Goal: Information Seeking & Learning: Learn about a topic

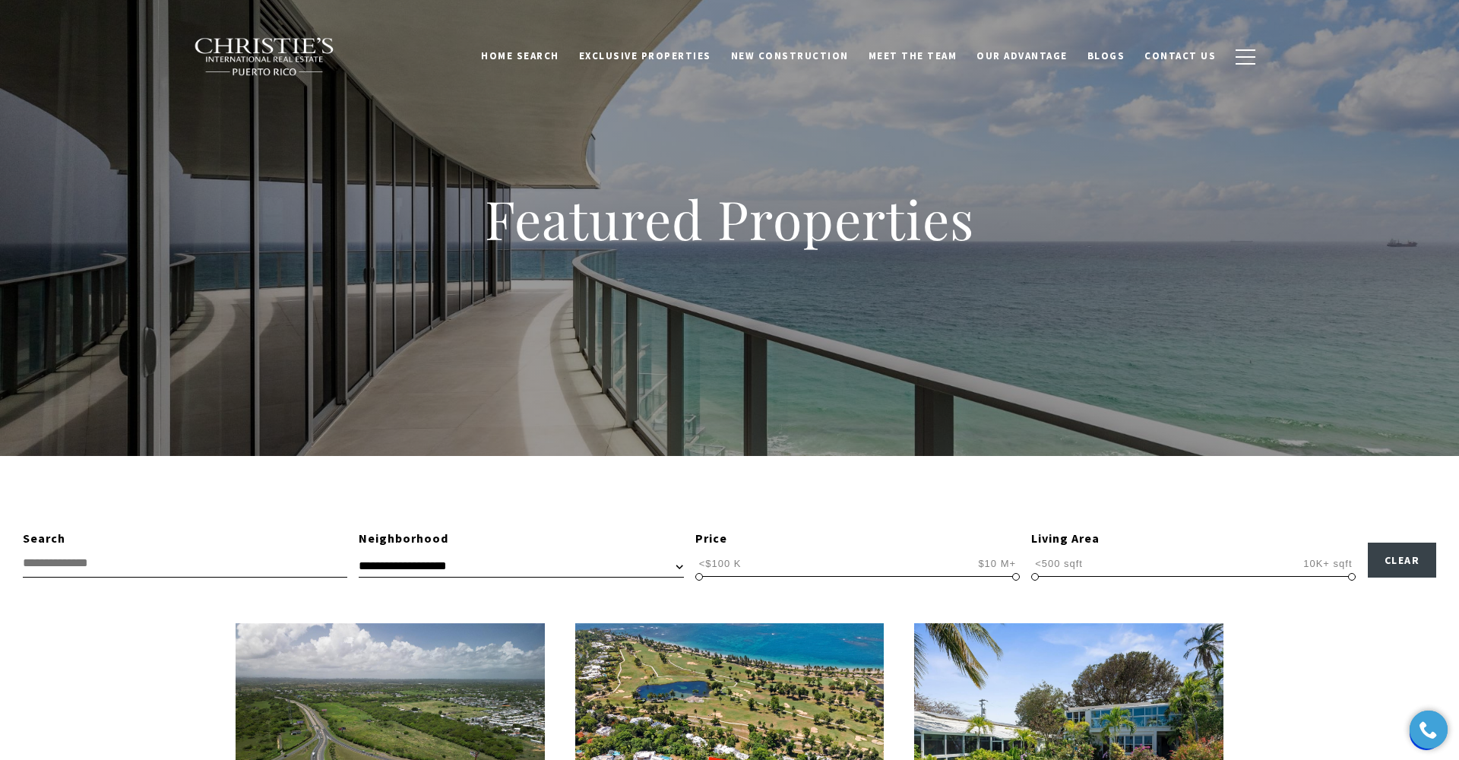
click at [122, 558] on input "text" at bounding box center [185, 563] width 324 height 28
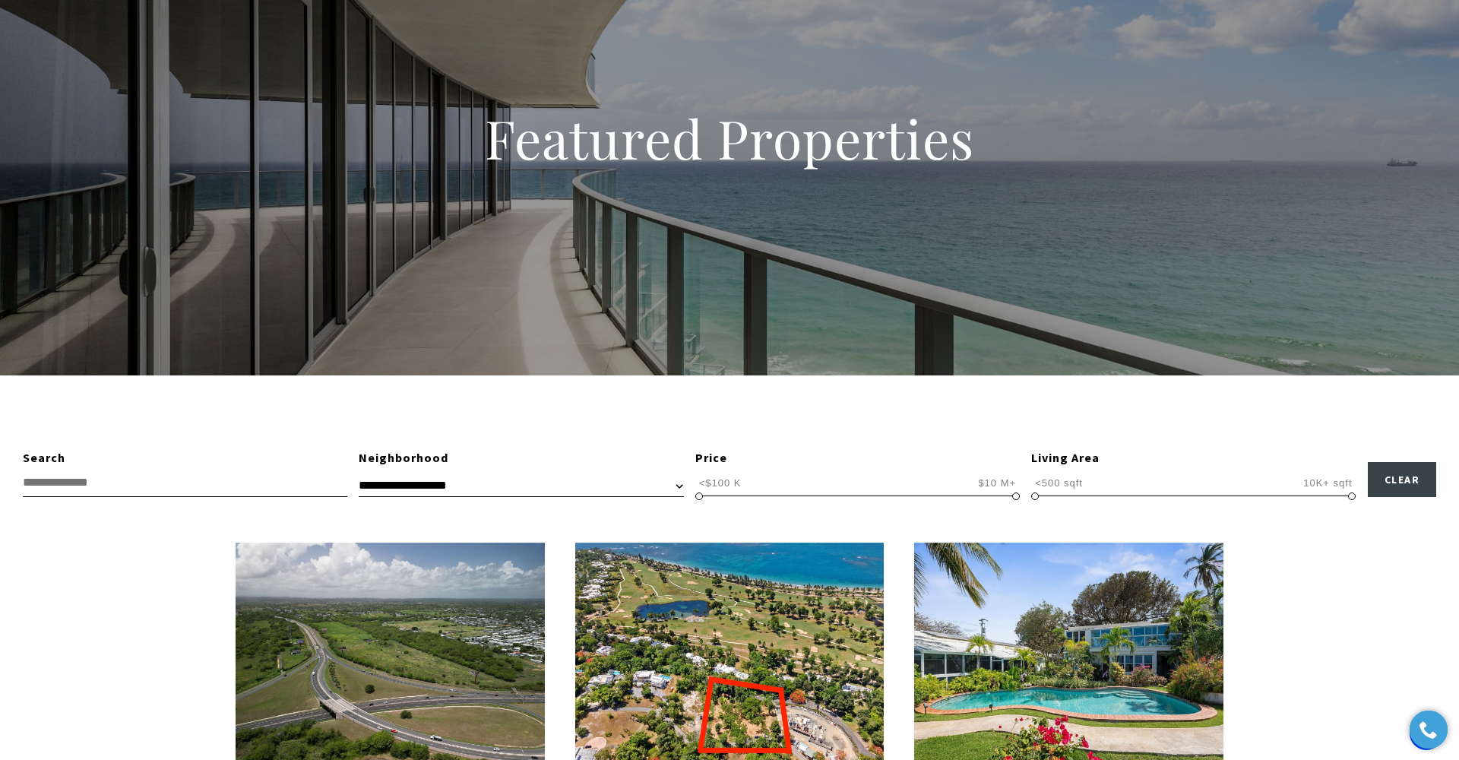
scroll to position [96, 0]
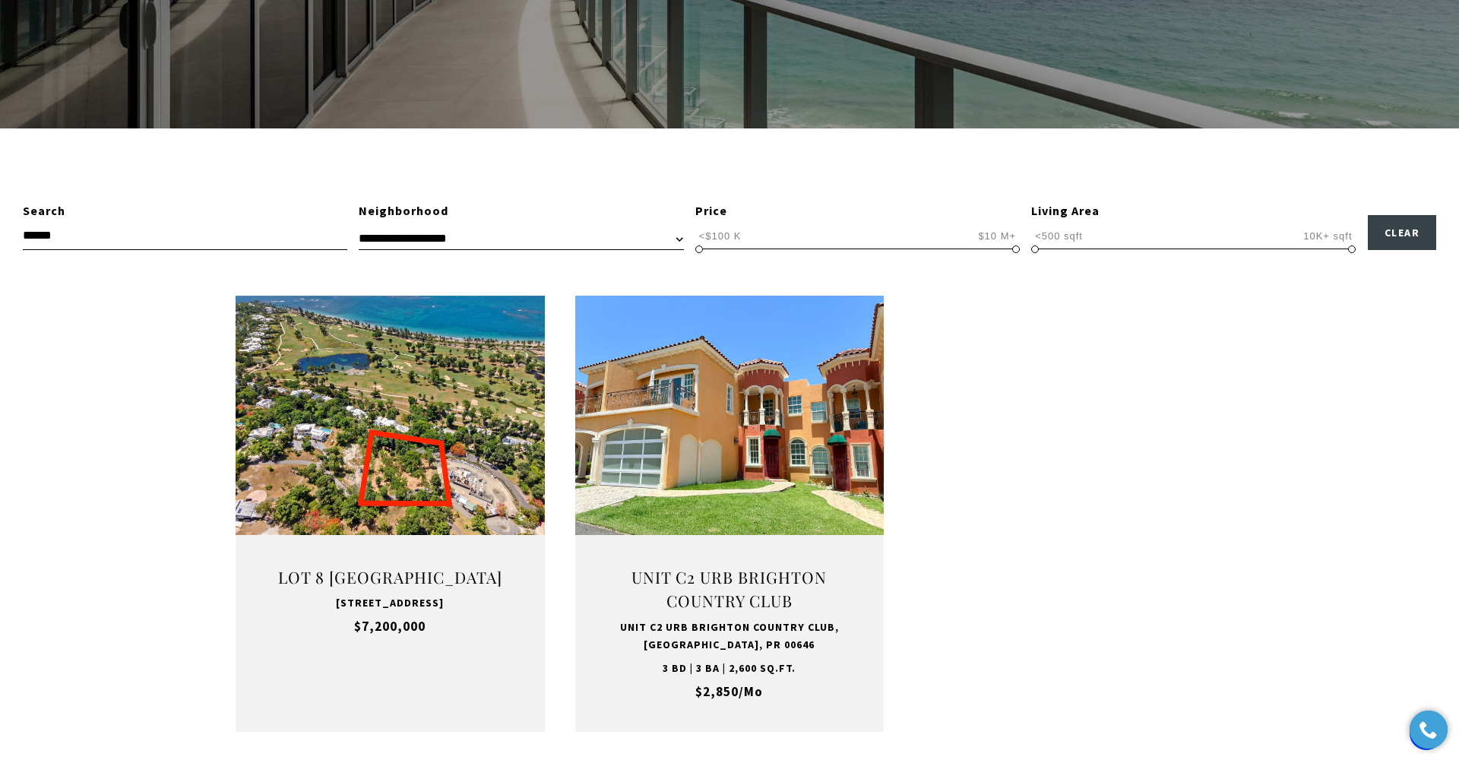
scroll to position [327, 0]
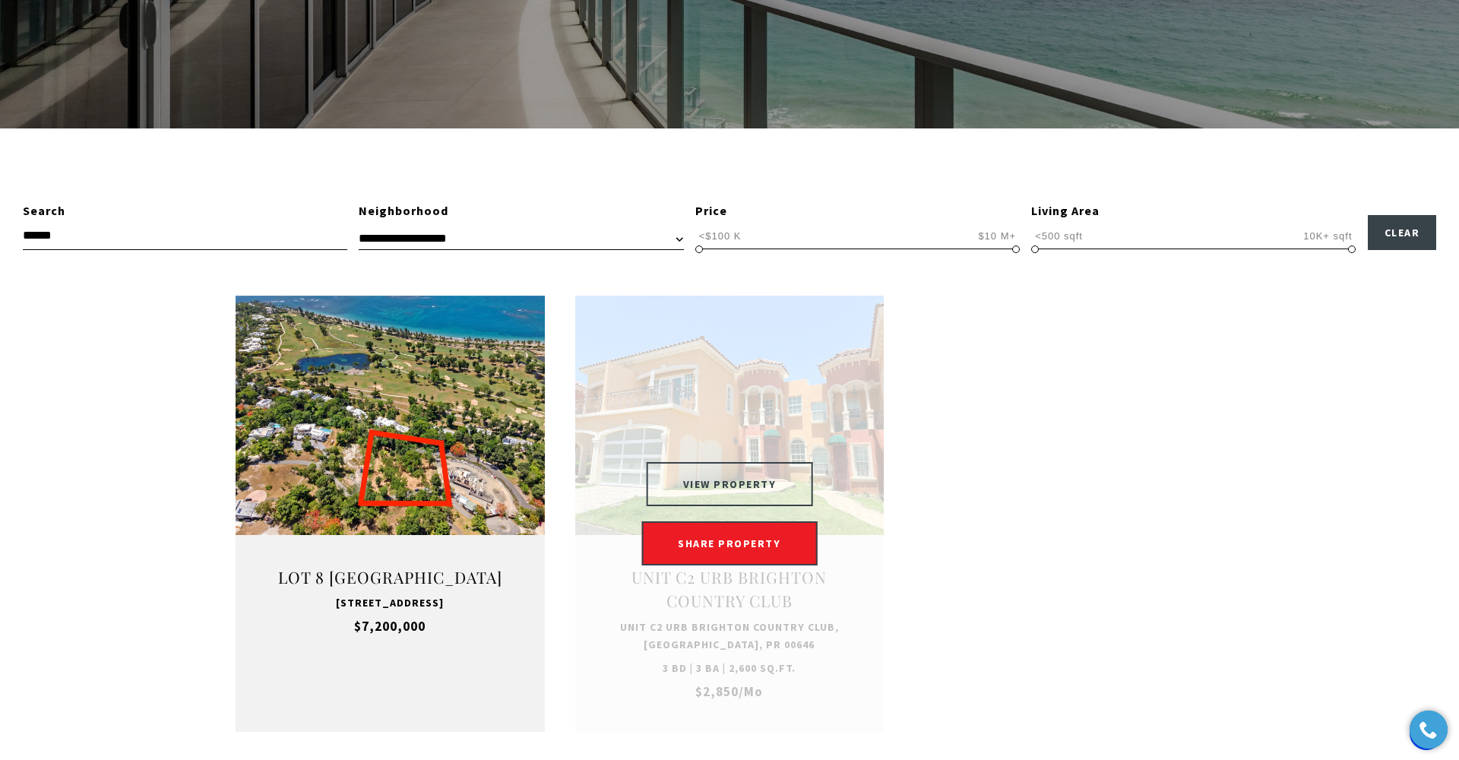
type input "******"
click at [767, 475] on button "VIEW PROPERTY" at bounding box center [730, 484] width 166 height 44
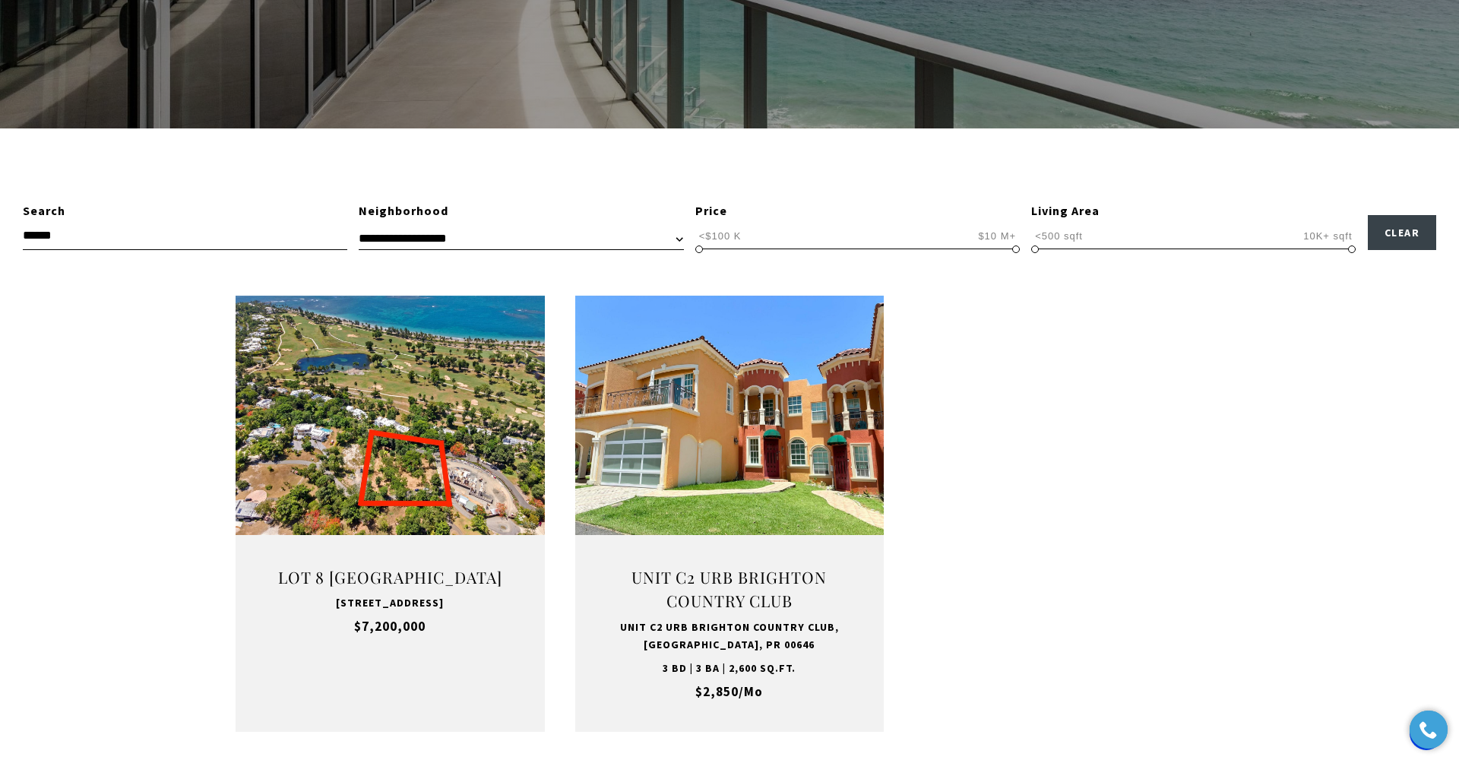
select select "**********"
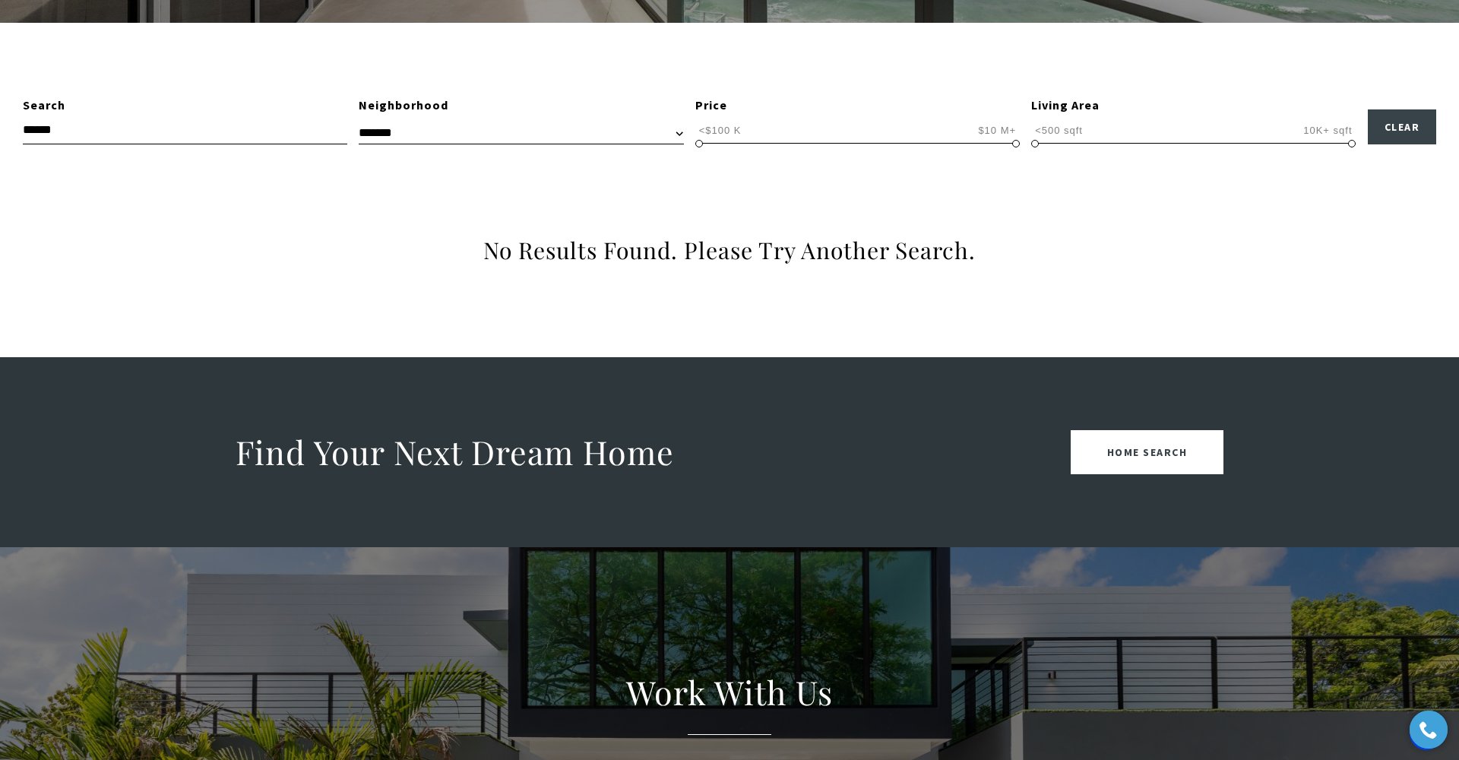
scroll to position [456, 0]
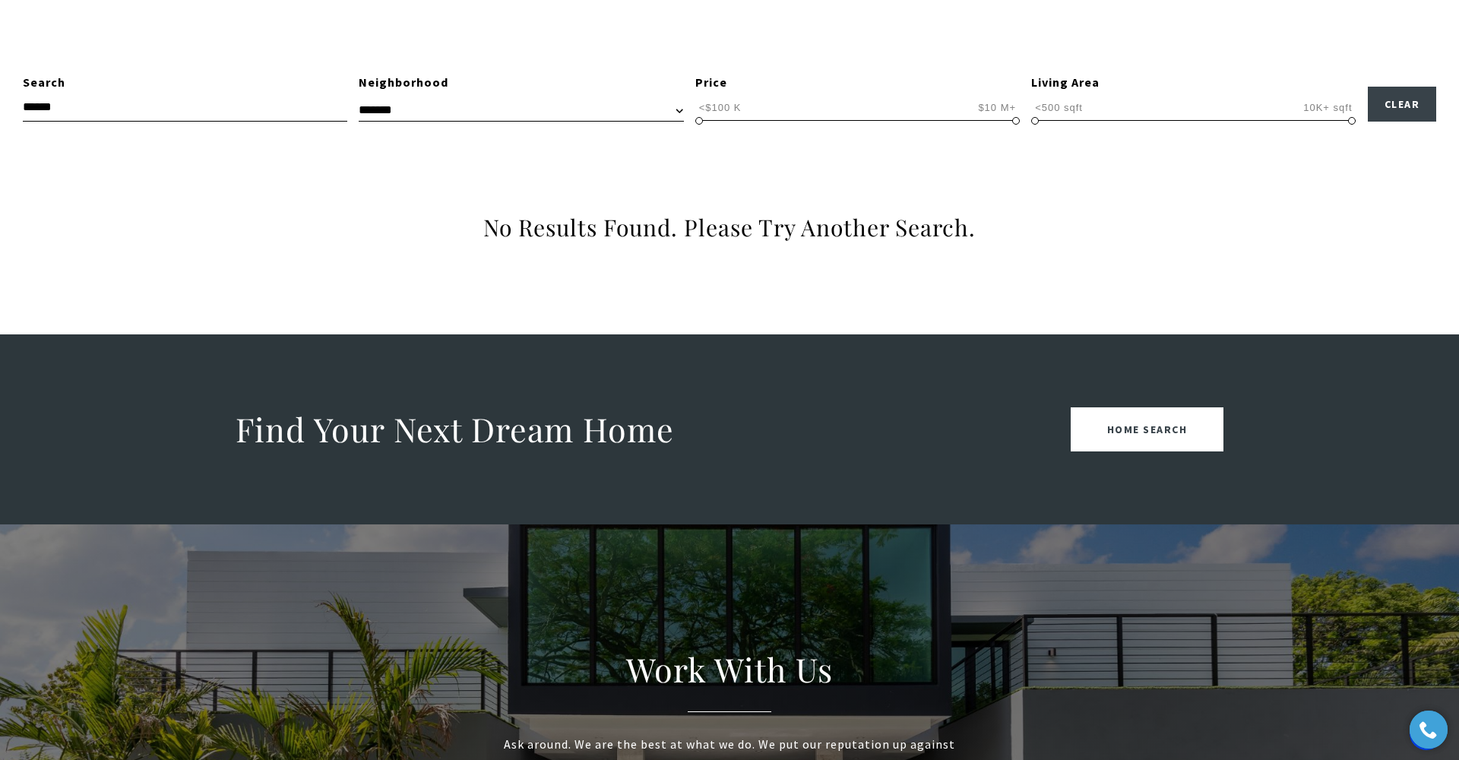
click at [79, 82] on div "Search" at bounding box center [185, 83] width 324 height 20
drag, startPoint x: 71, startPoint y: 106, endPoint x: 14, endPoint y: 106, distance: 56.2
click at [14, 106] on div "**********" at bounding box center [729, 97] width 1459 height 49
click at [405, 211] on div "No Results Found. Please Try Another Search. « »" at bounding box center [730, 204] width 1064 height 75
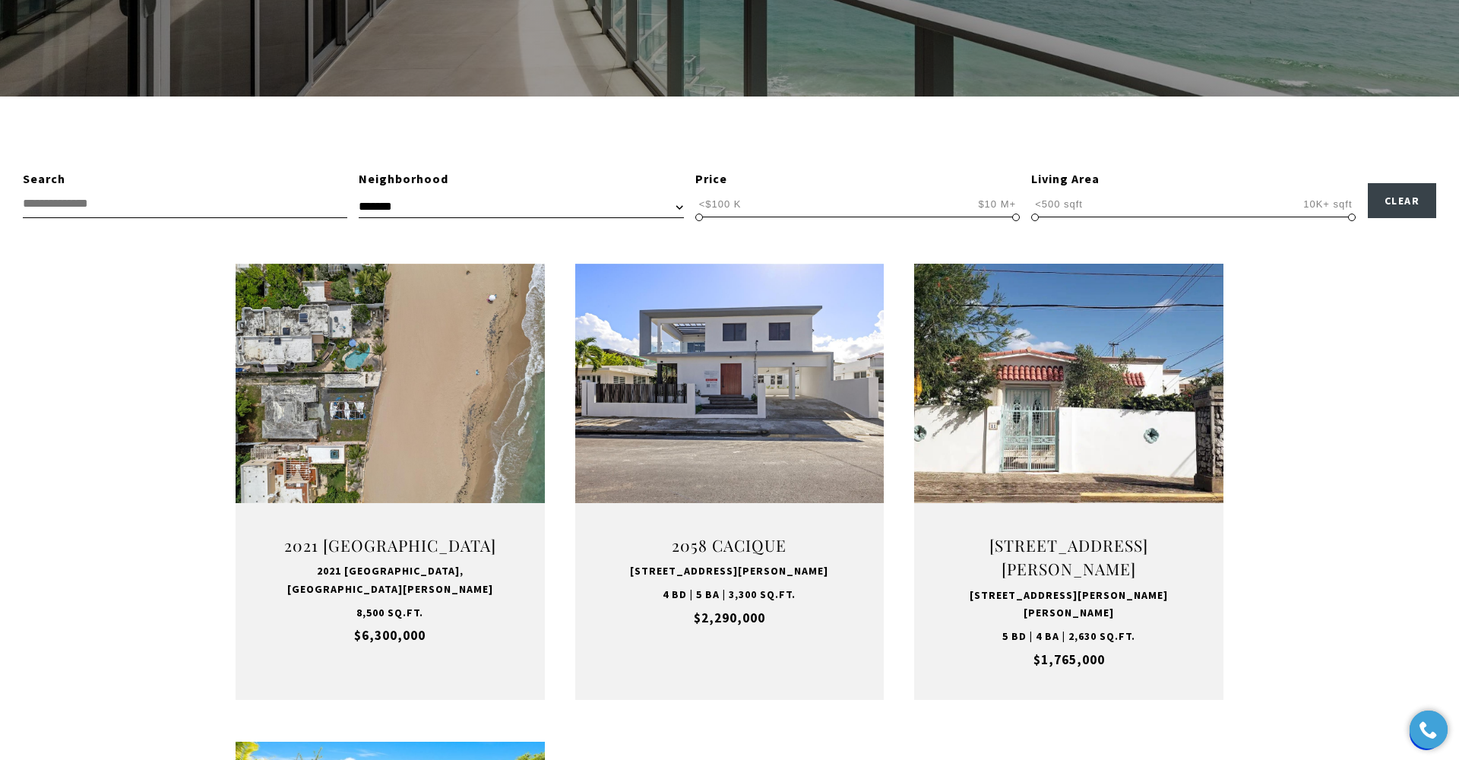
scroll to position [416, 0]
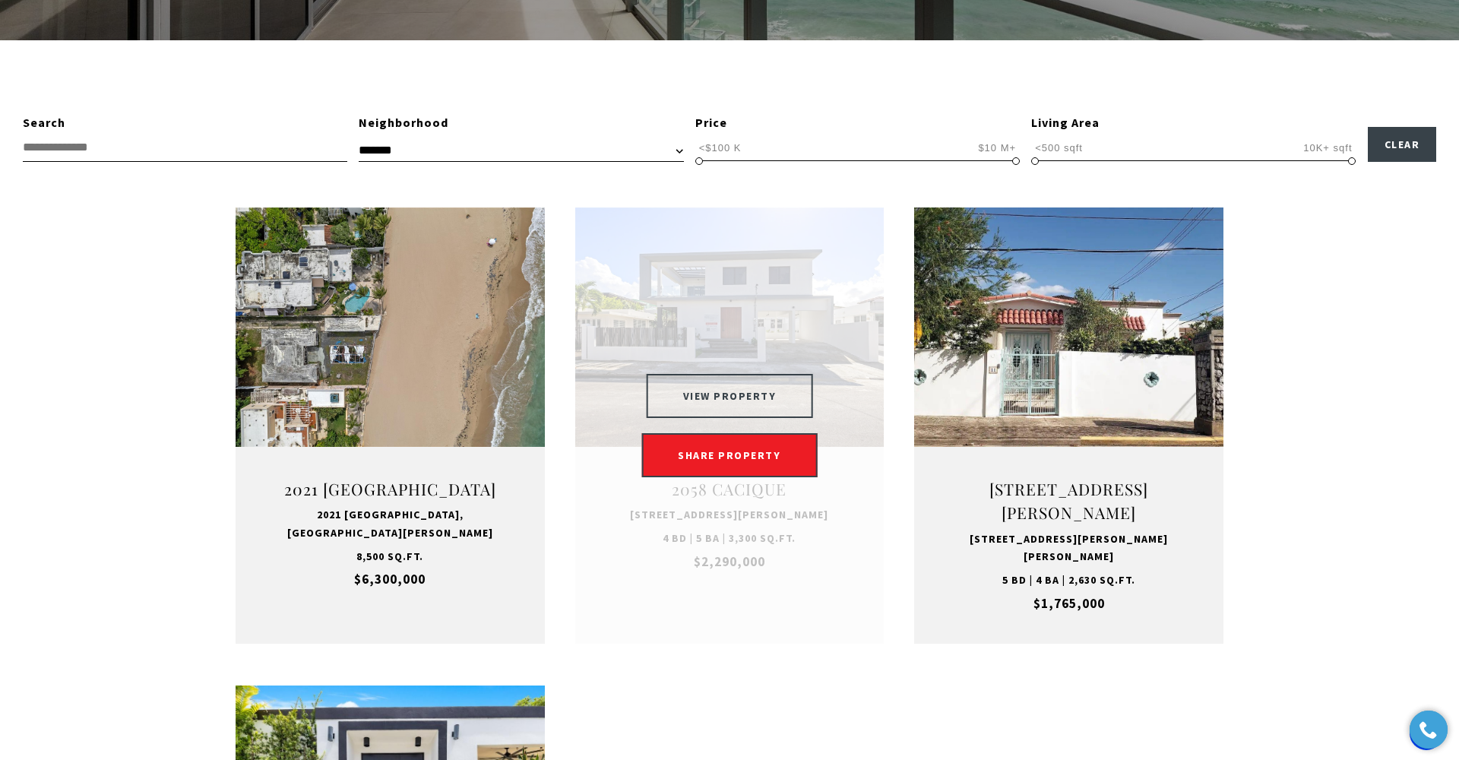
click at [698, 374] on button "VIEW PROPERTY" at bounding box center [730, 396] width 166 height 44
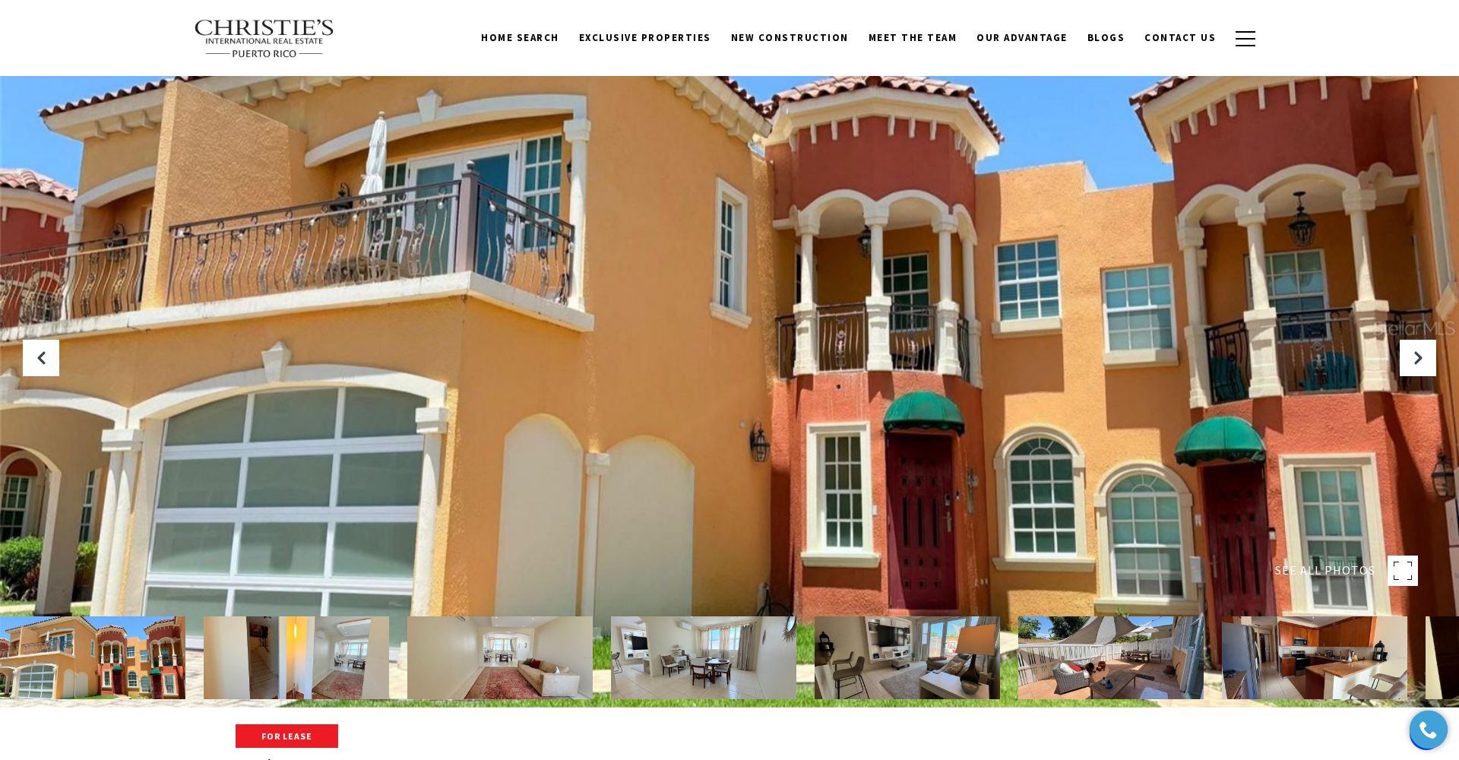
scroll to position [52, 0]
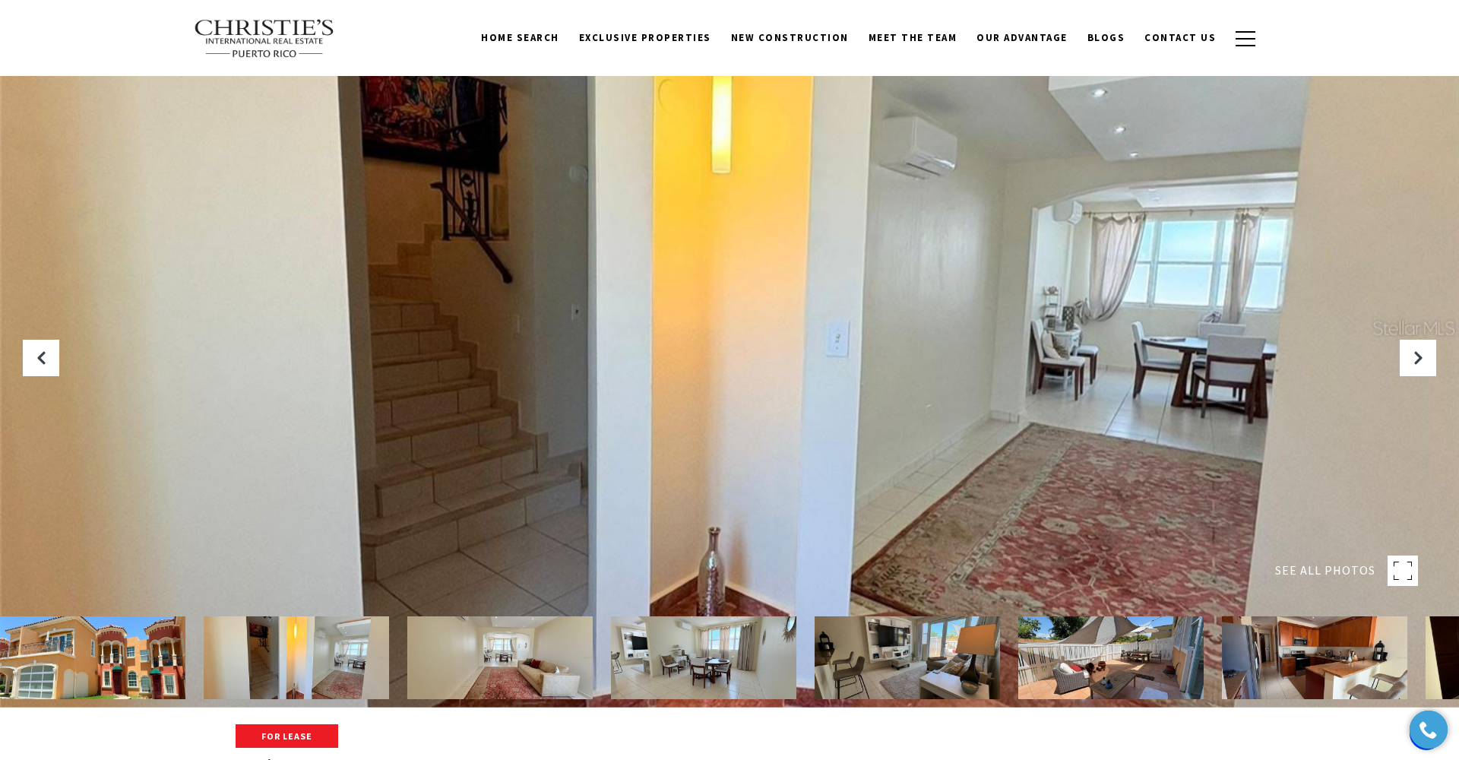
click at [312, 632] on img at bounding box center [296, 657] width 185 height 83
click at [518, 644] on img at bounding box center [499, 657] width 185 height 83
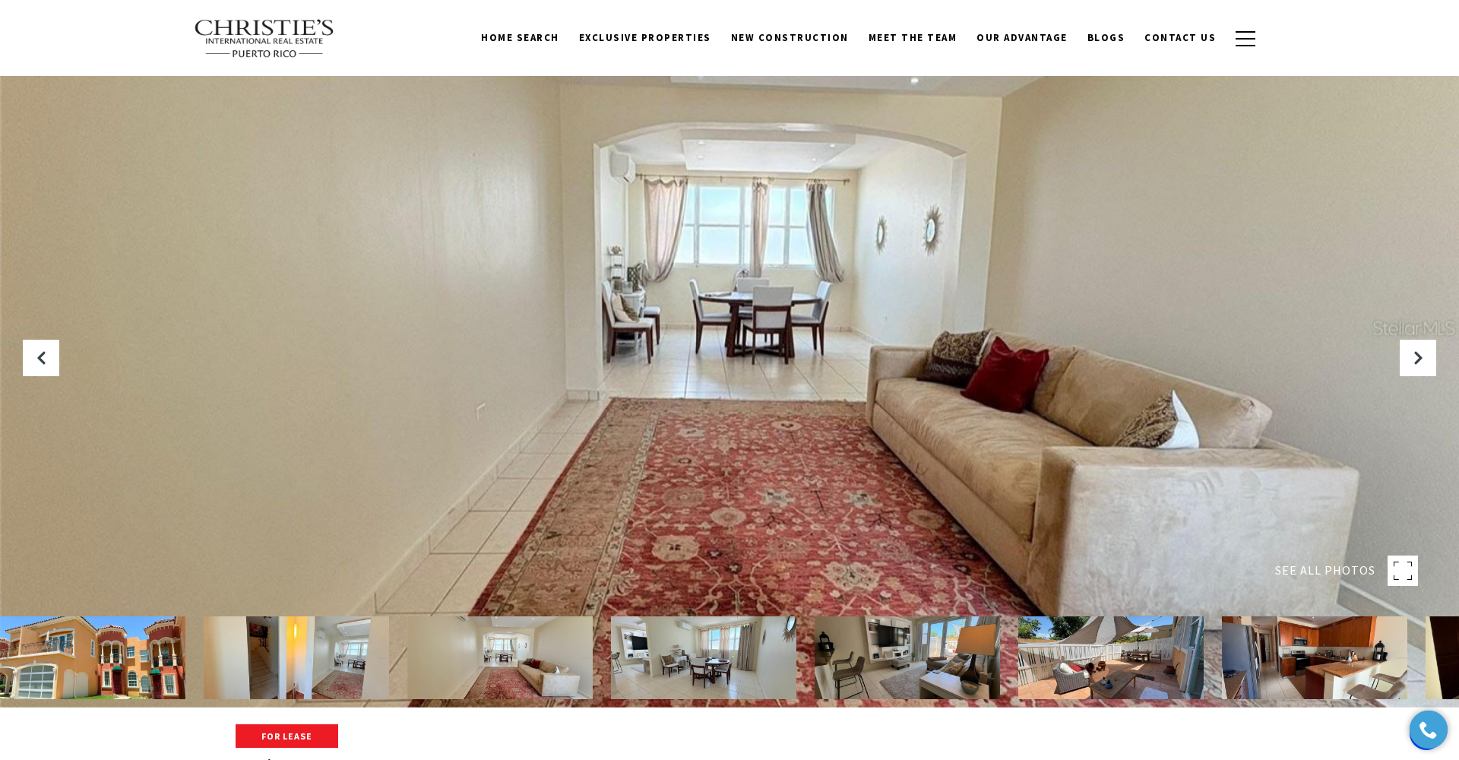
click at [645, 656] on img at bounding box center [703, 657] width 185 height 83
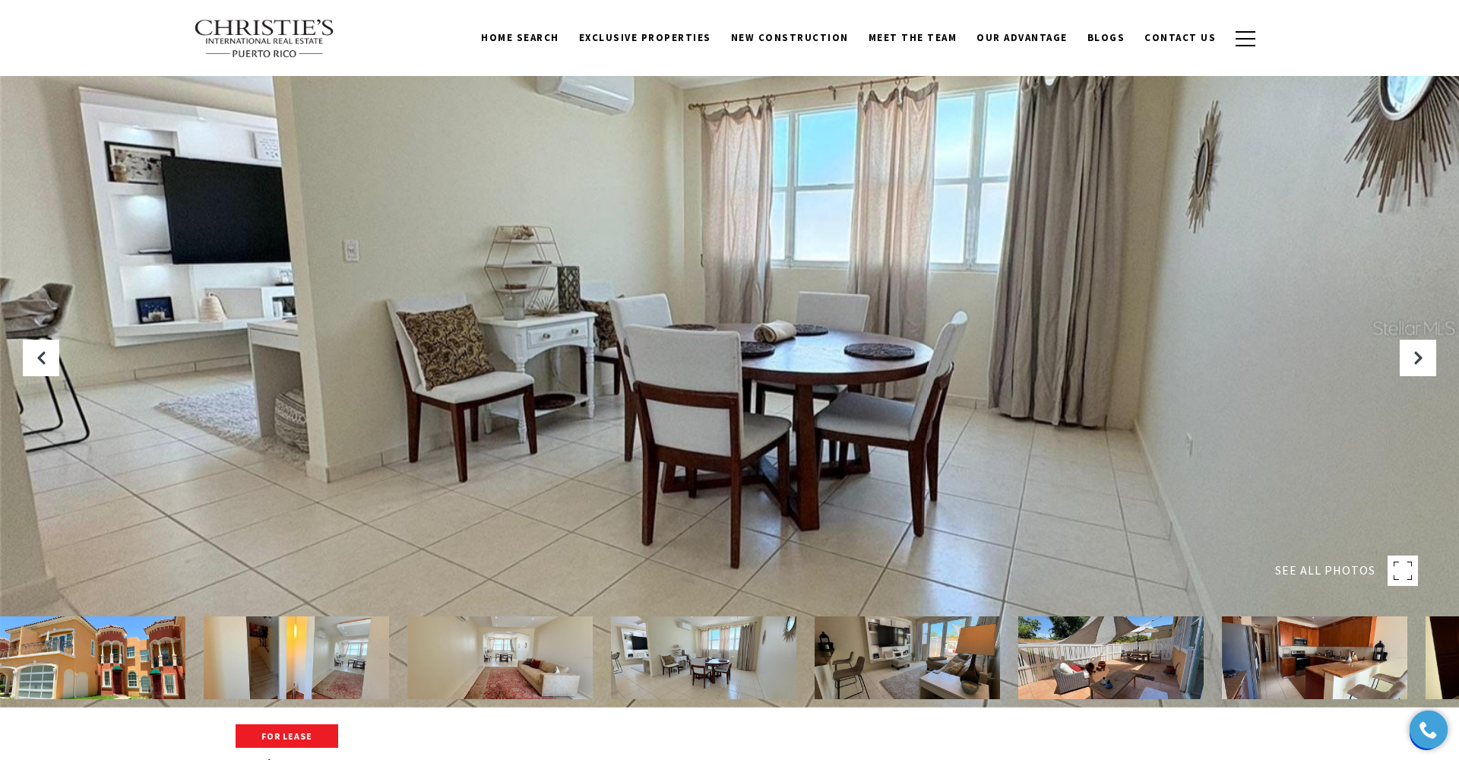
click at [936, 641] on img at bounding box center [907, 657] width 185 height 83
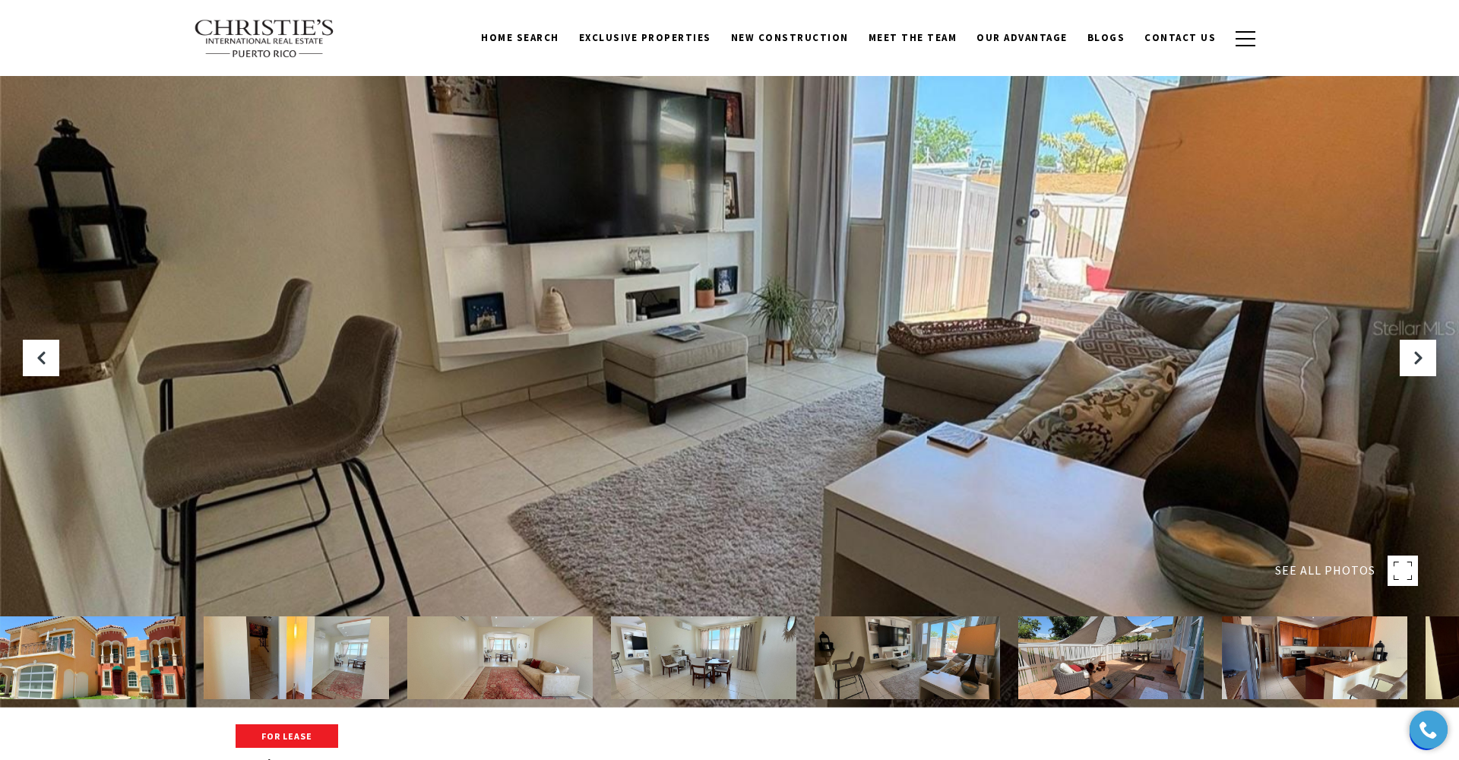
click at [1074, 650] on img at bounding box center [1110, 657] width 185 height 83
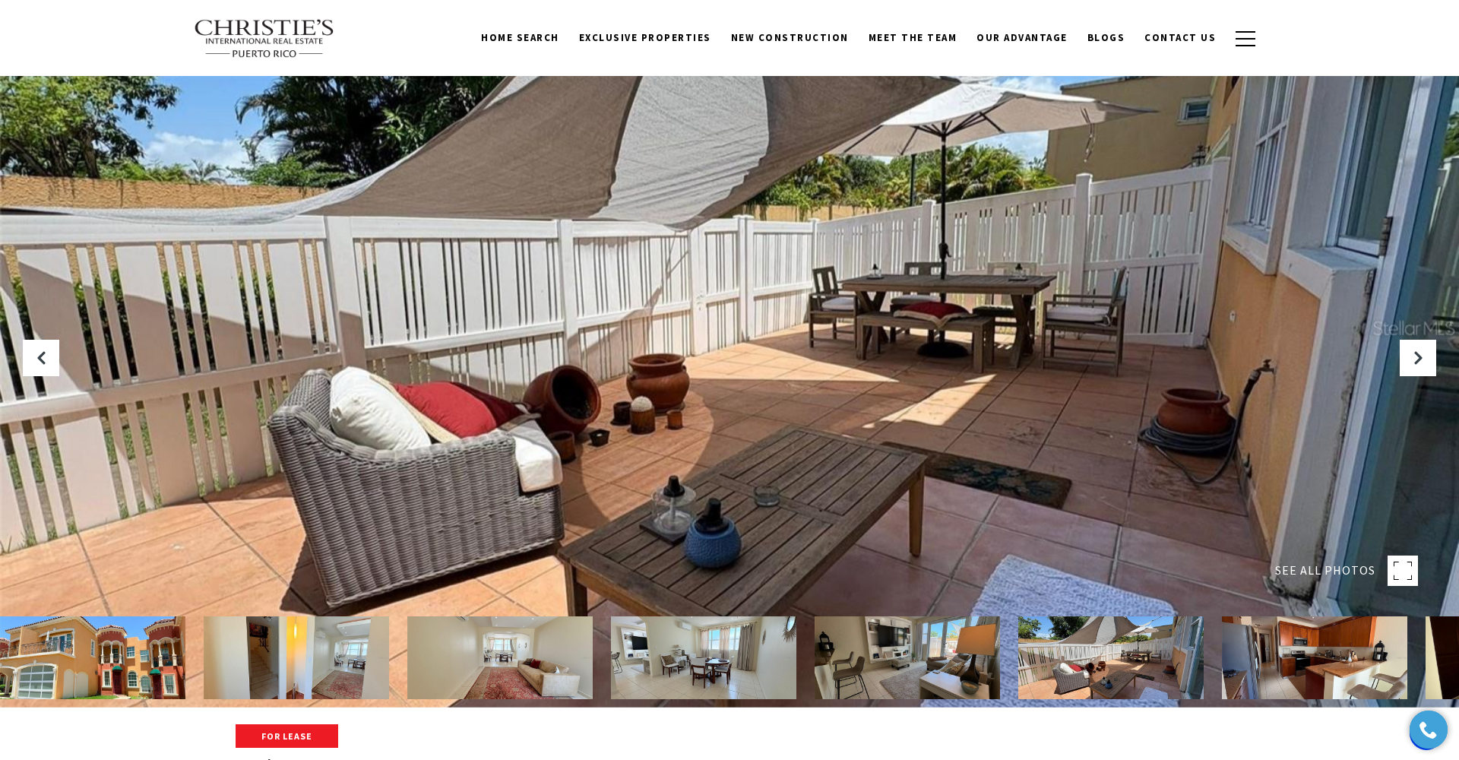
click at [1143, 661] on img at bounding box center [1110, 657] width 185 height 83
click at [1269, 656] on img at bounding box center [1314, 657] width 185 height 83
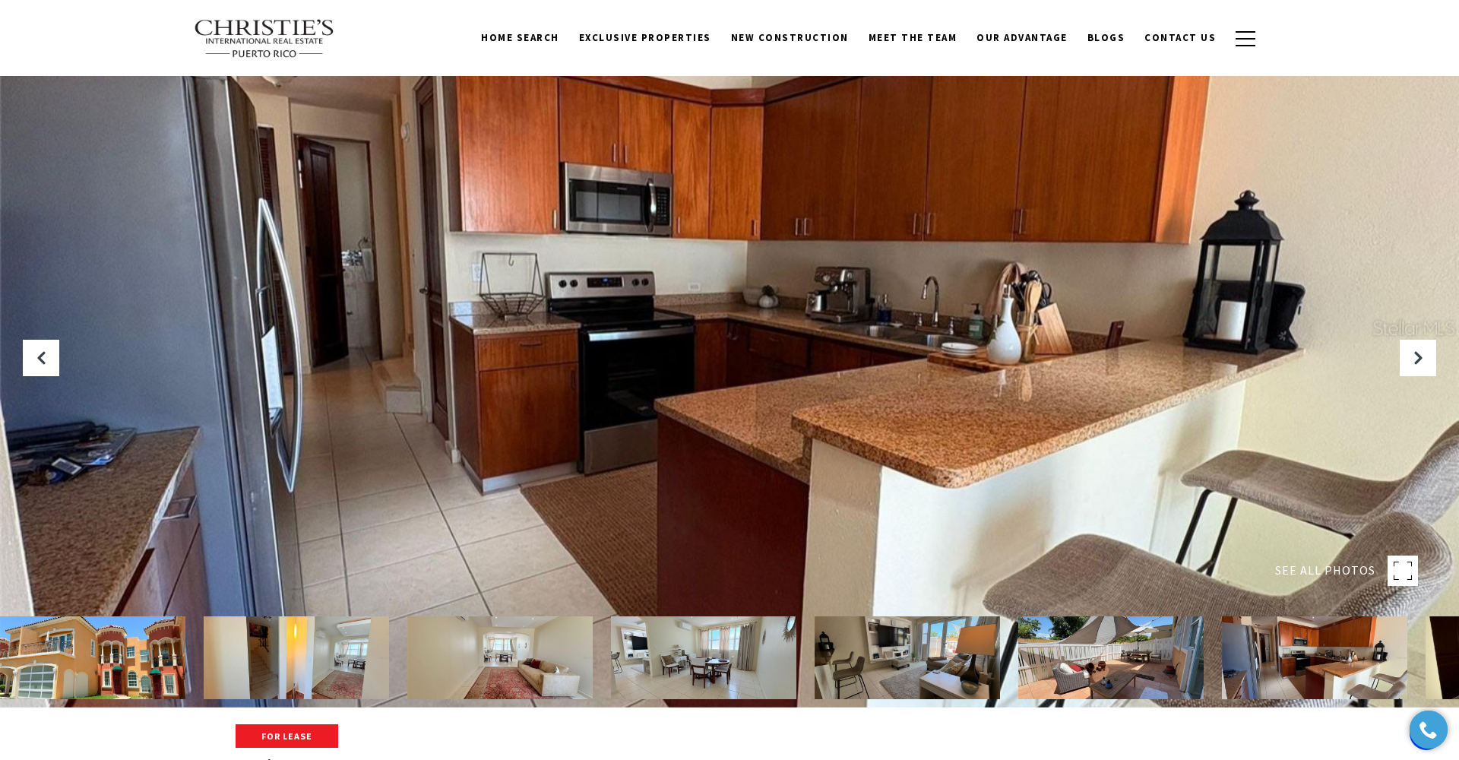
click at [1308, 664] on img at bounding box center [1314, 657] width 185 height 83
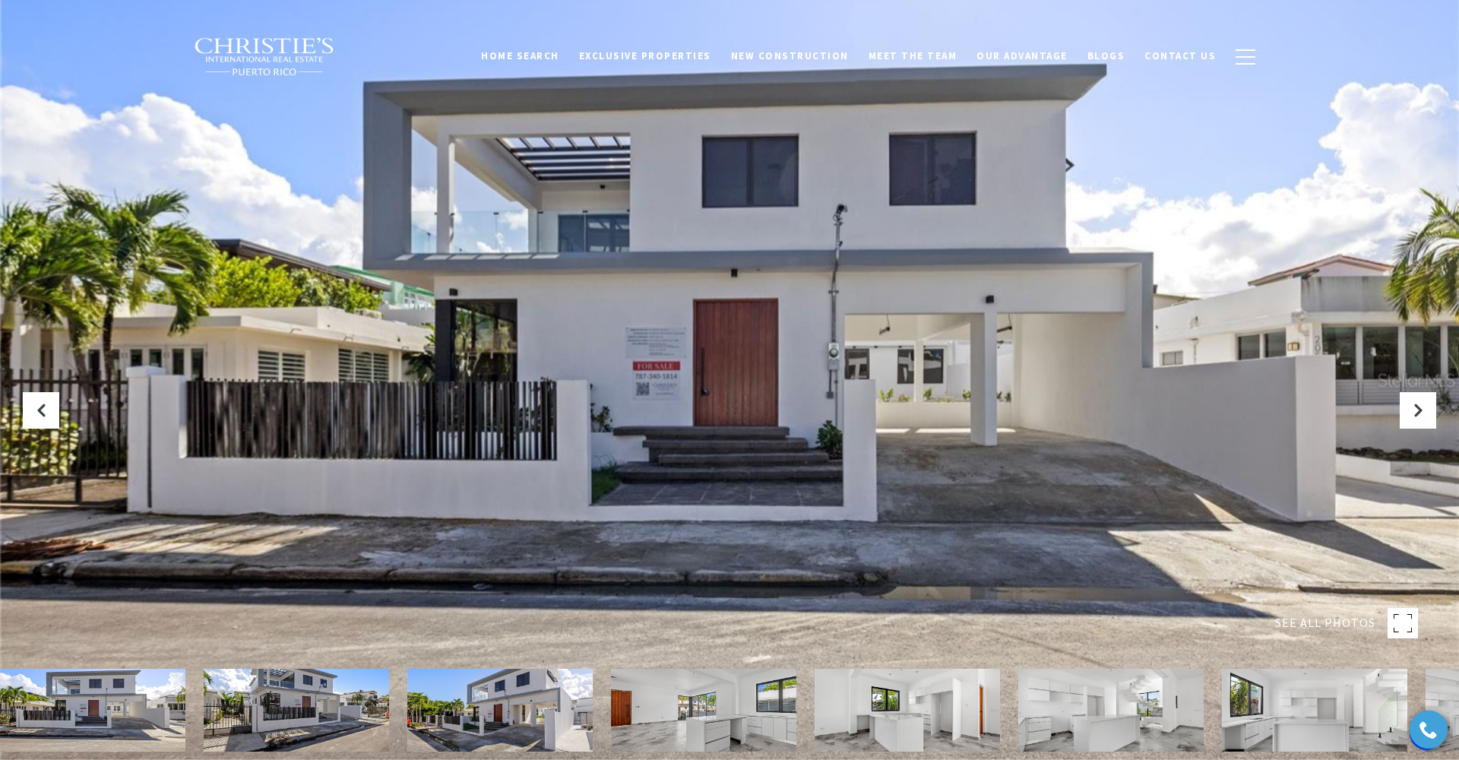
click at [312, 696] on img at bounding box center [296, 710] width 185 height 83
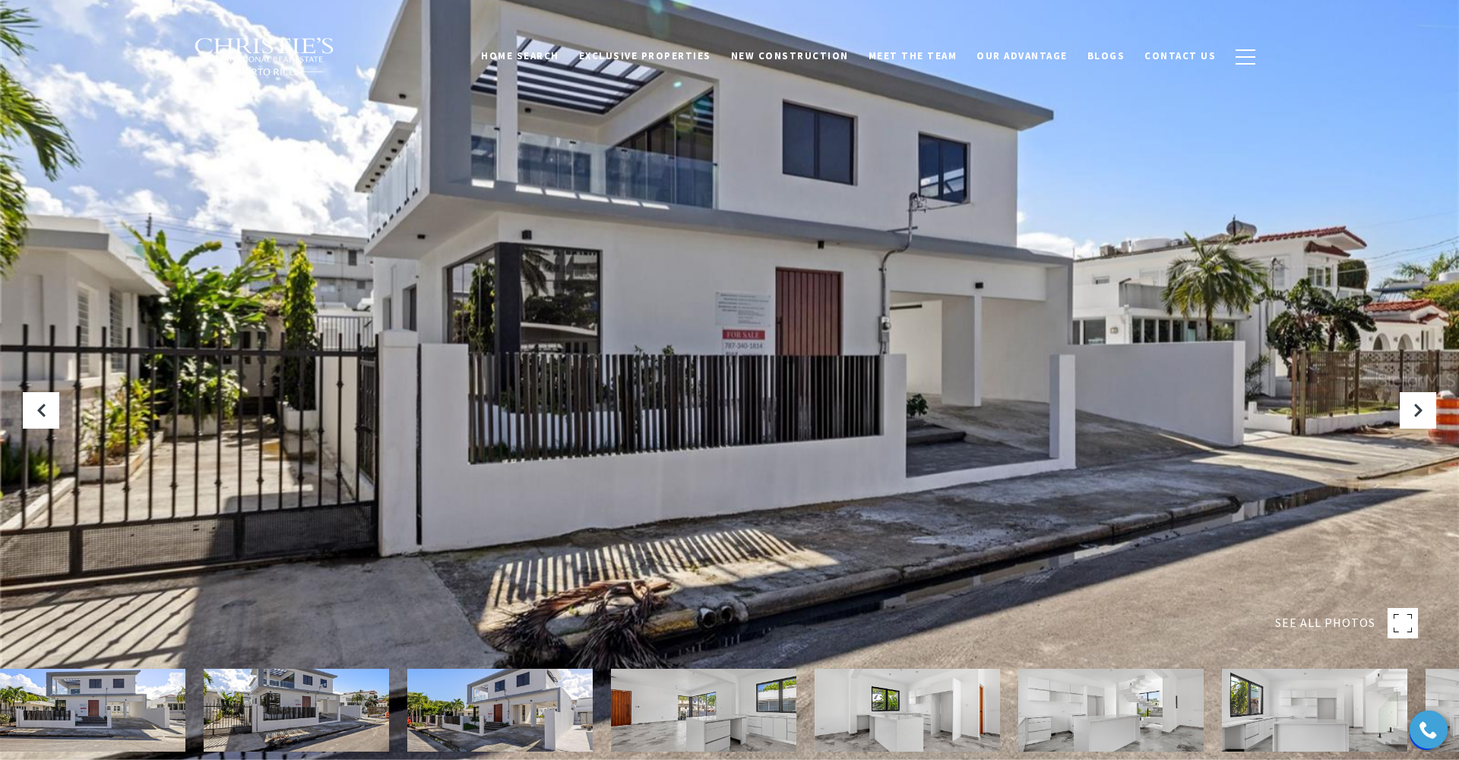
click at [487, 680] on img at bounding box center [499, 710] width 185 height 83
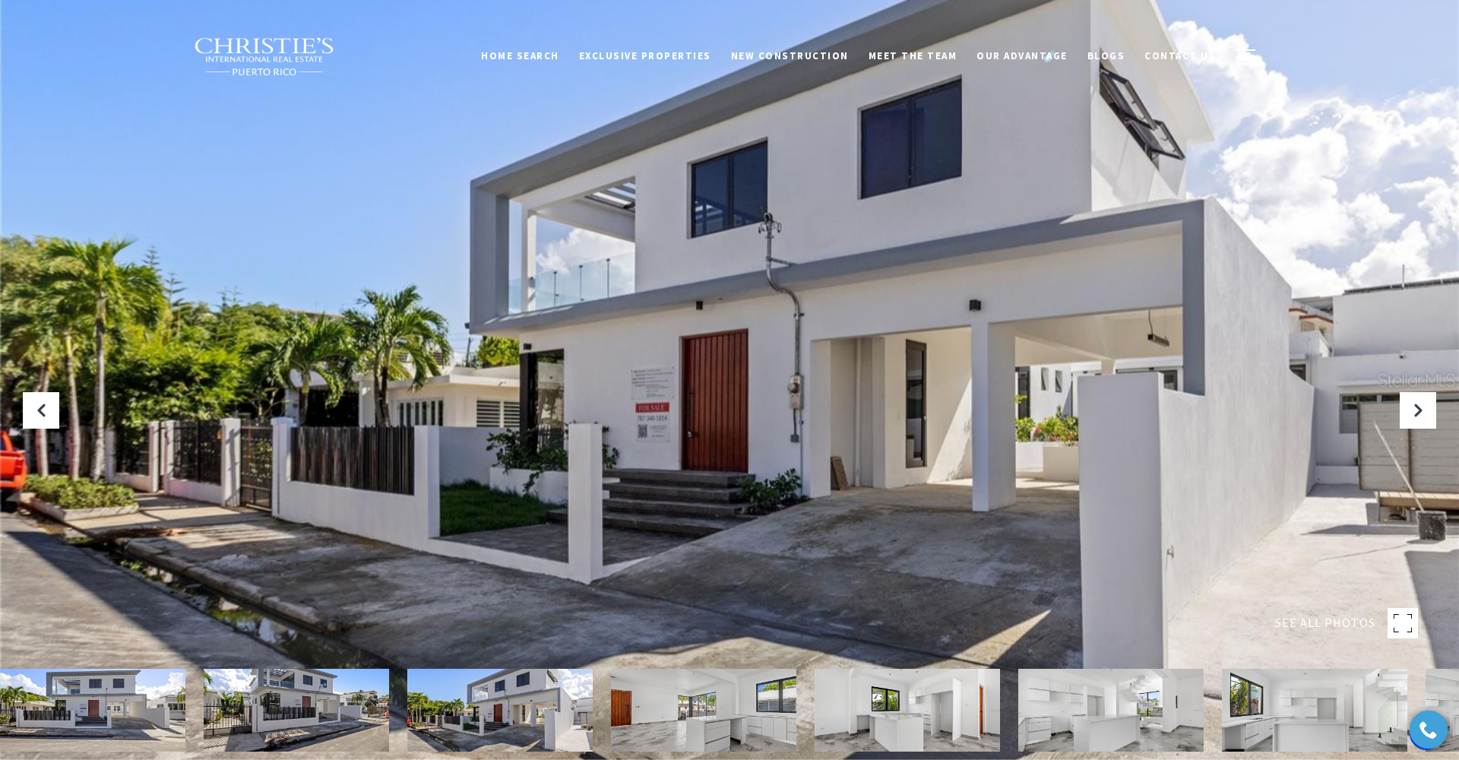
click at [503, 708] on img at bounding box center [499, 710] width 185 height 83
click at [634, 720] on img at bounding box center [703, 710] width 185 height 83
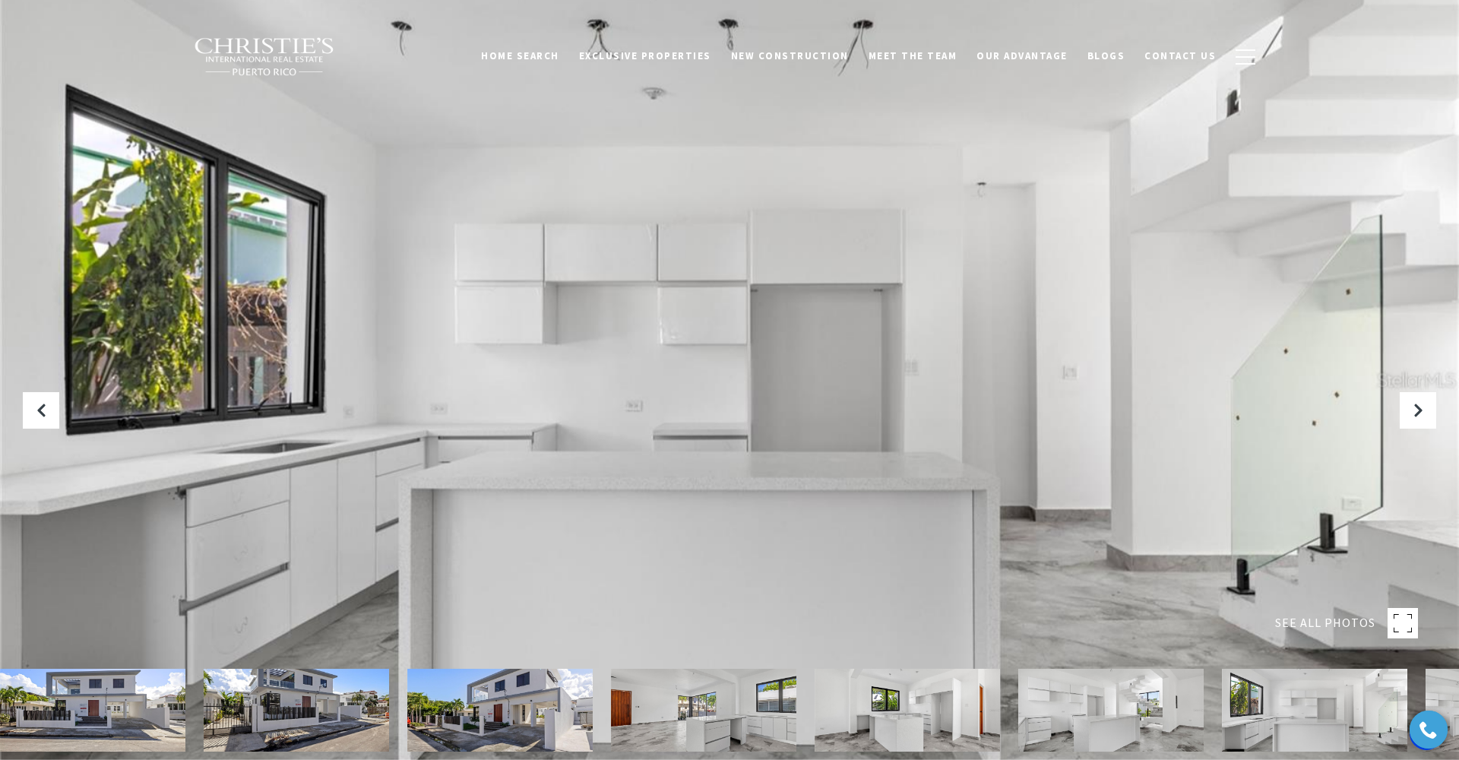
click at [1144, 713] on img at bounding box center [1110, 710] width 185 height 83
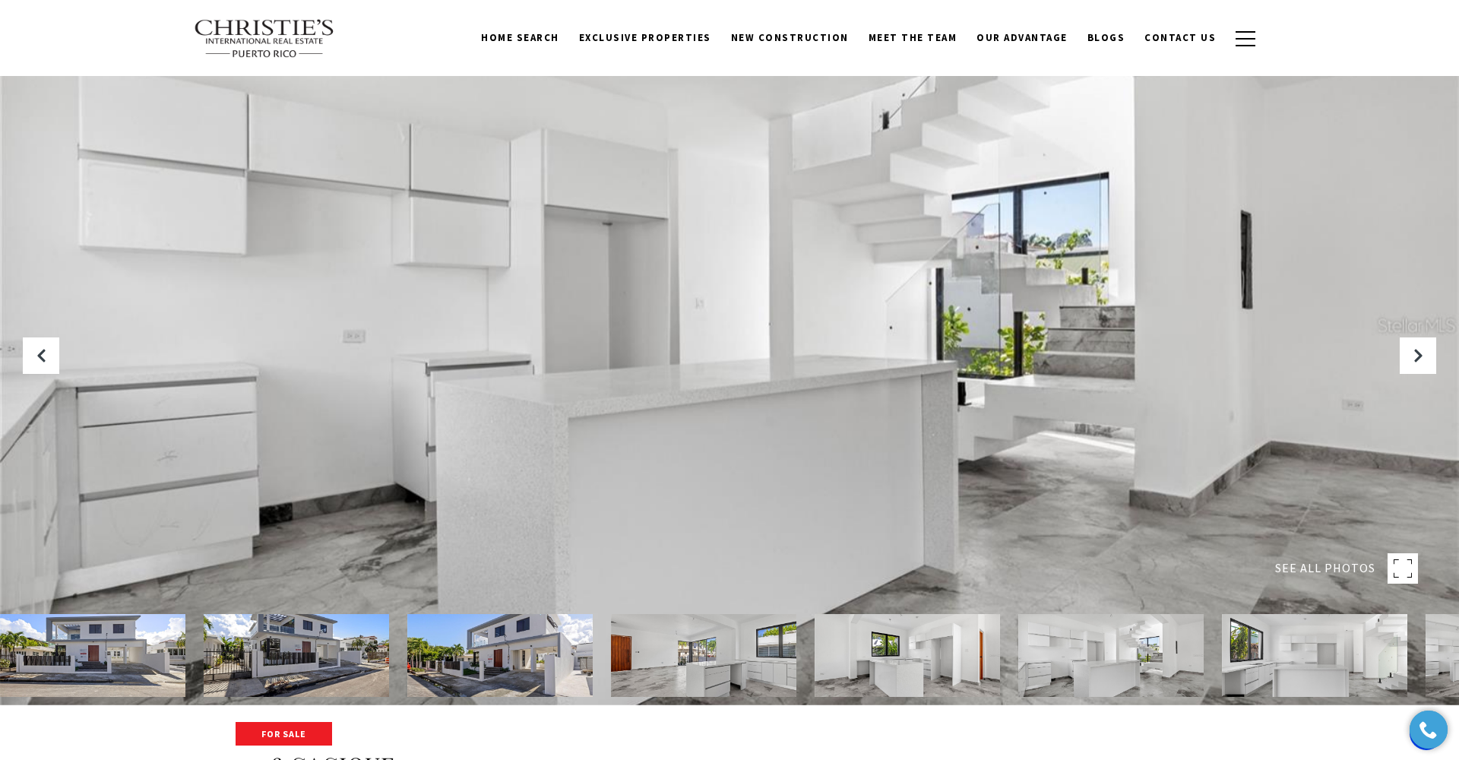
scroll to position [73, 0]
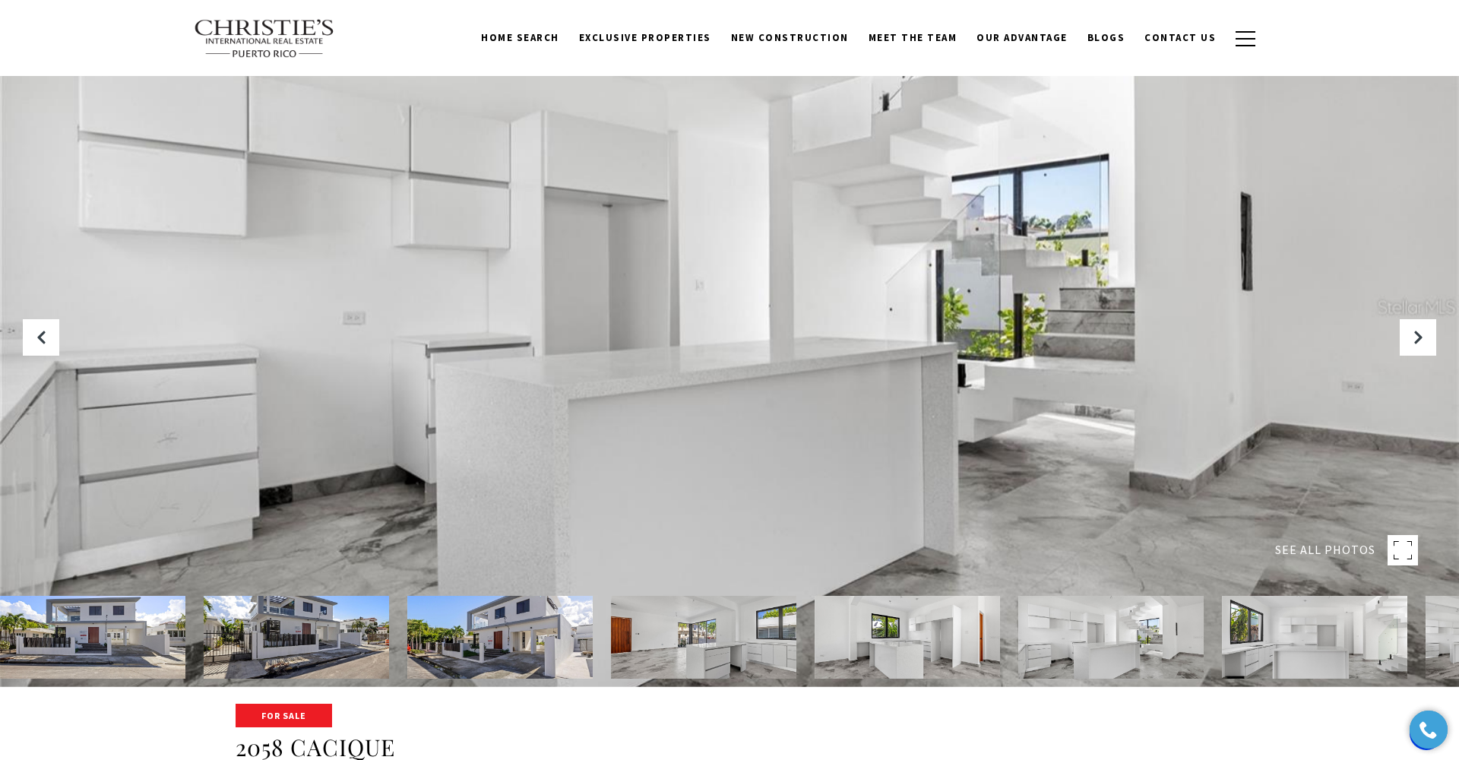
click at [1340, 633] on img at bounding box center [1314, 637] width 185 height 83
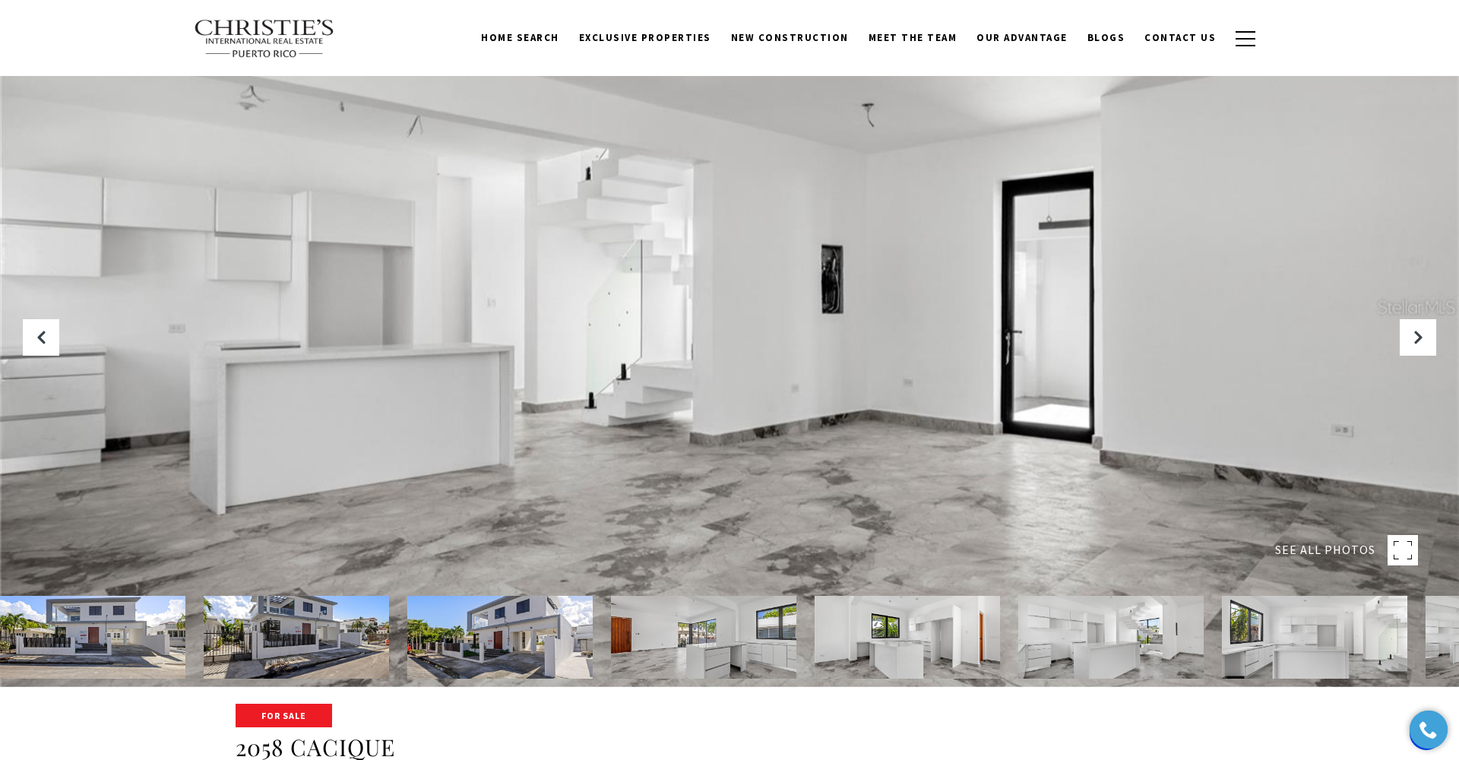
click at [1093, 675] on img at bounding box center [1110, 637] width 185 height 83
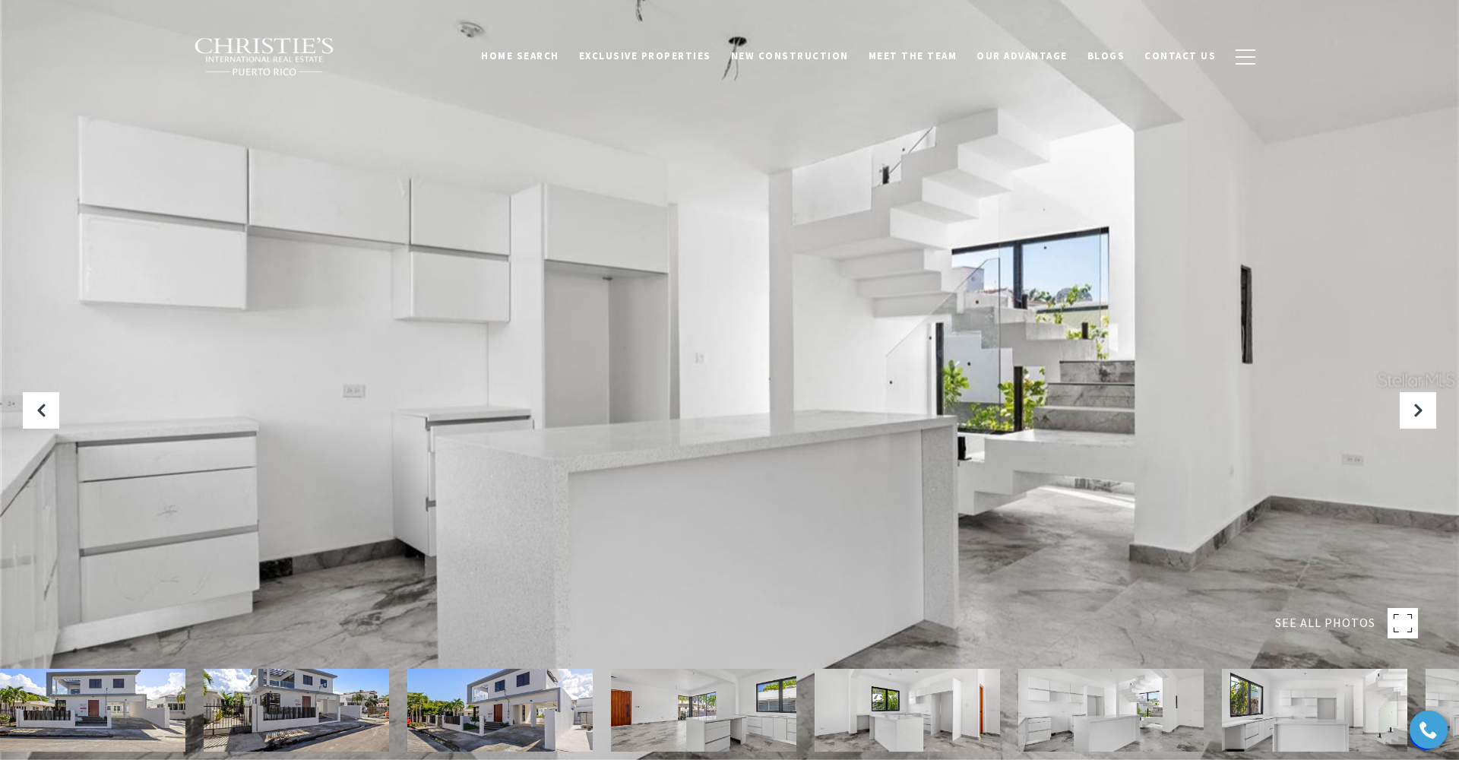
scroll to position [-1, 0]
click at [1140, 354] on div at bounding box center [729, 380] width 1459 height 760
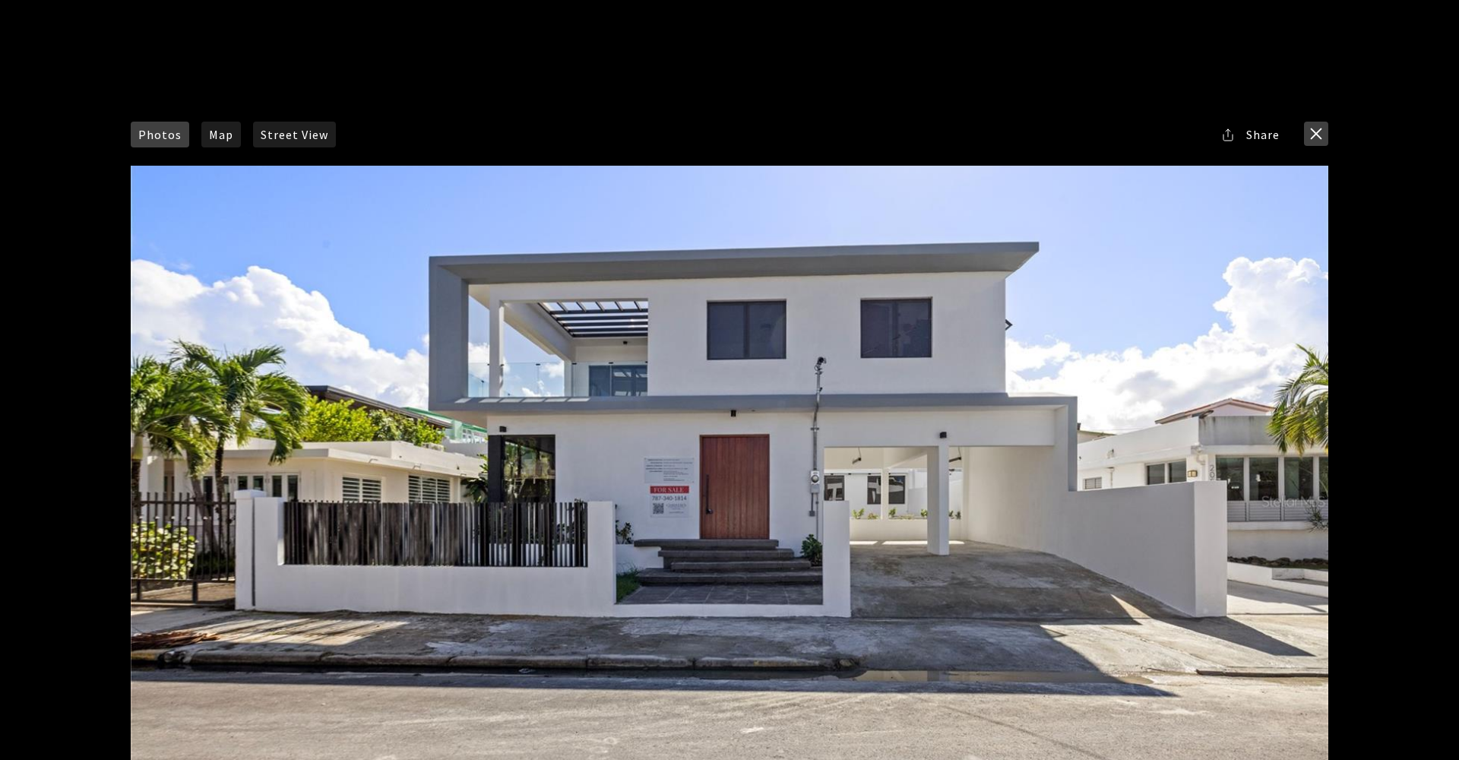
click at [1320, 132] on button "close modal" at bounding box center [1316, 134] width 24 height 24
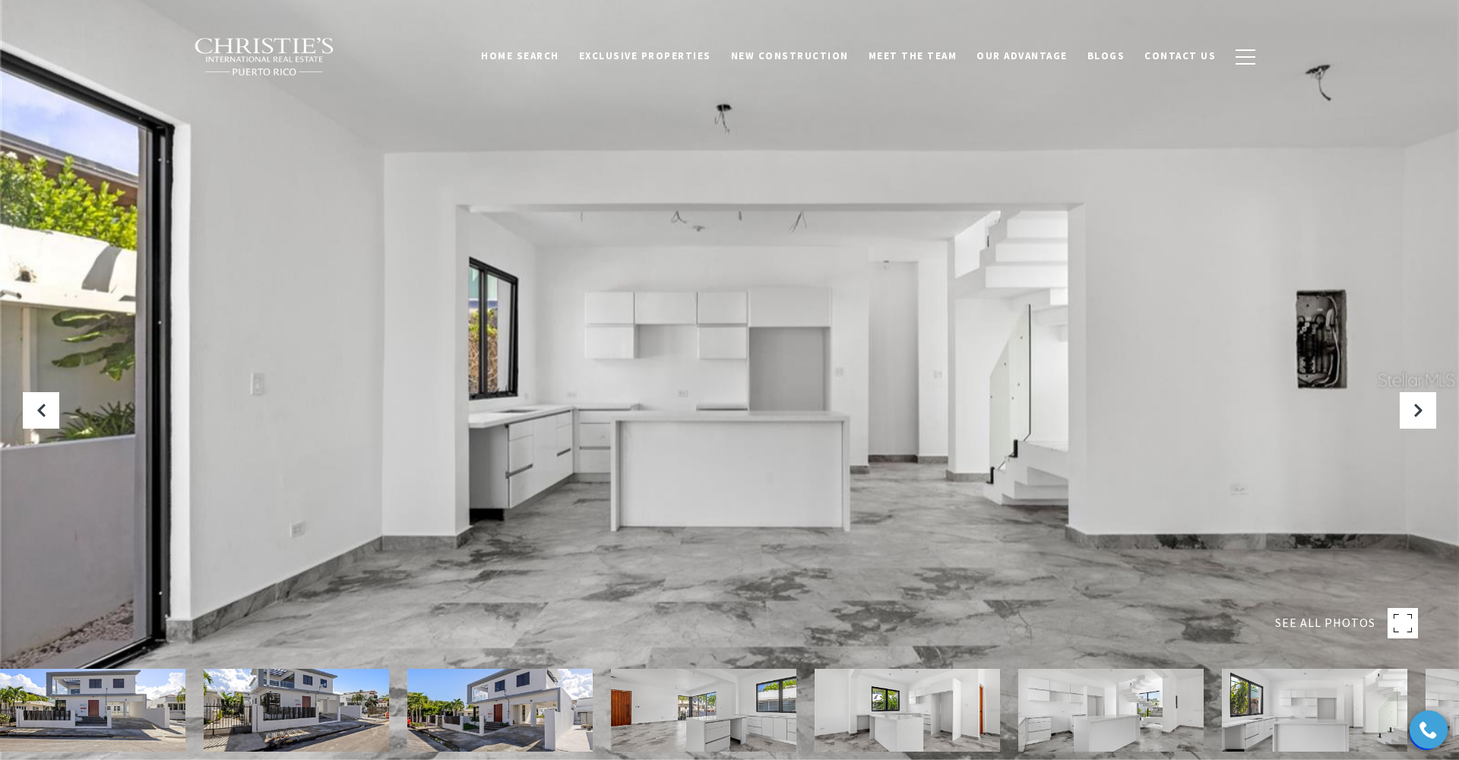
click at [1362, 74] on div "Home Search Dorado Beach Rio Grande Humacao Coastal San Juan Guaynabo Puerto Ri…" at bounding box center [729, 56] width 1459 height 76
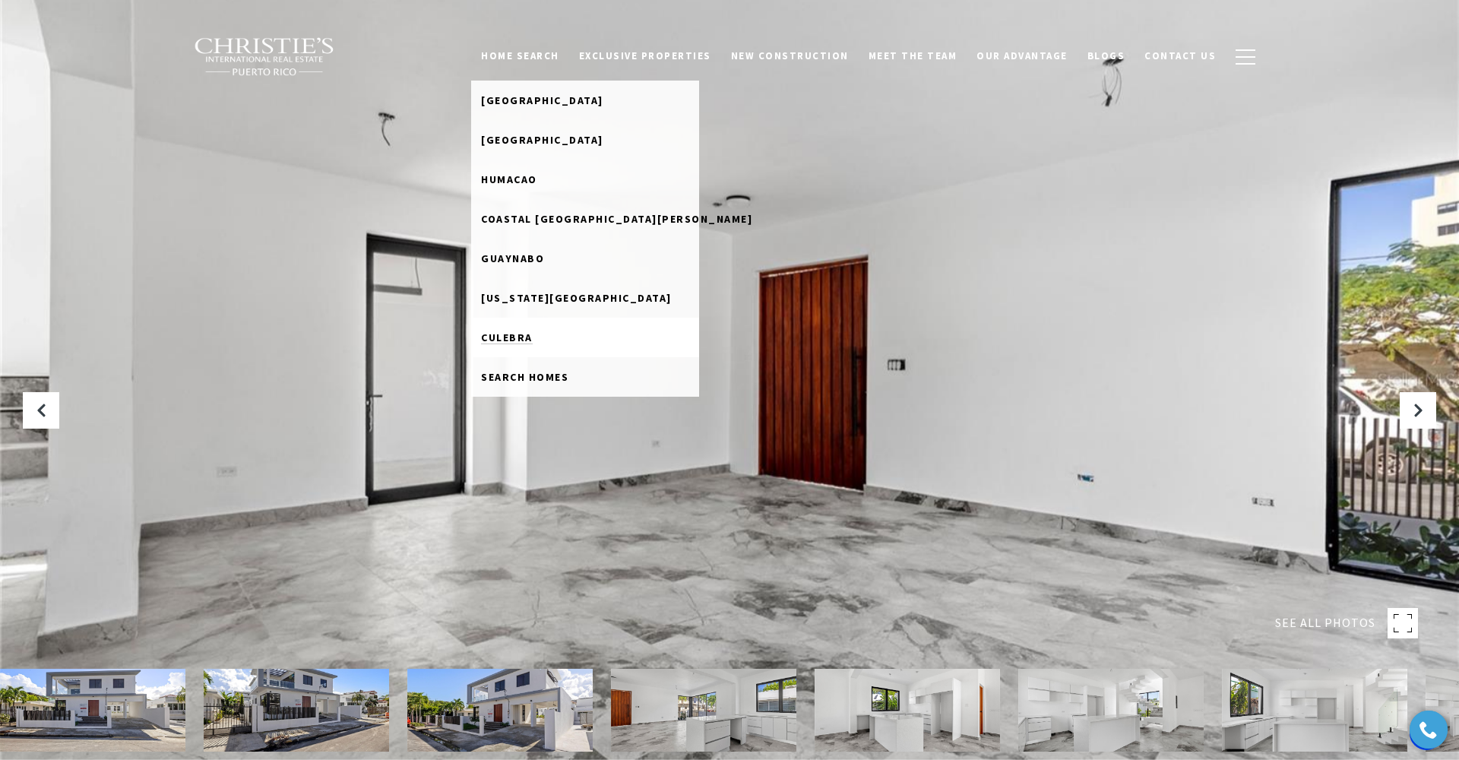
click at [549, 344] on link "Culebra" at bounding box center [585, 338] width 228 height 40
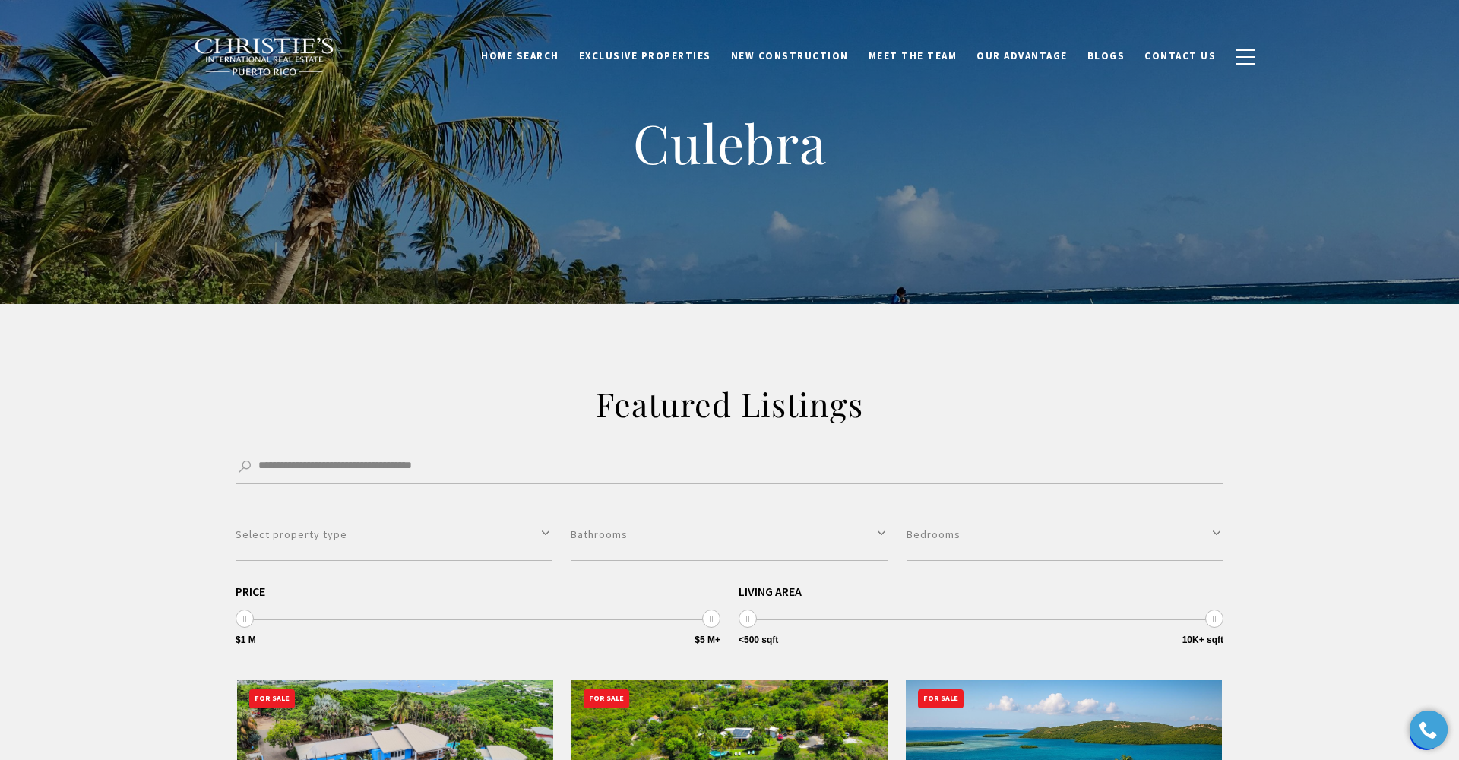
click at [283, 43] on img at bounding box center [264, 57] width 141 height 40
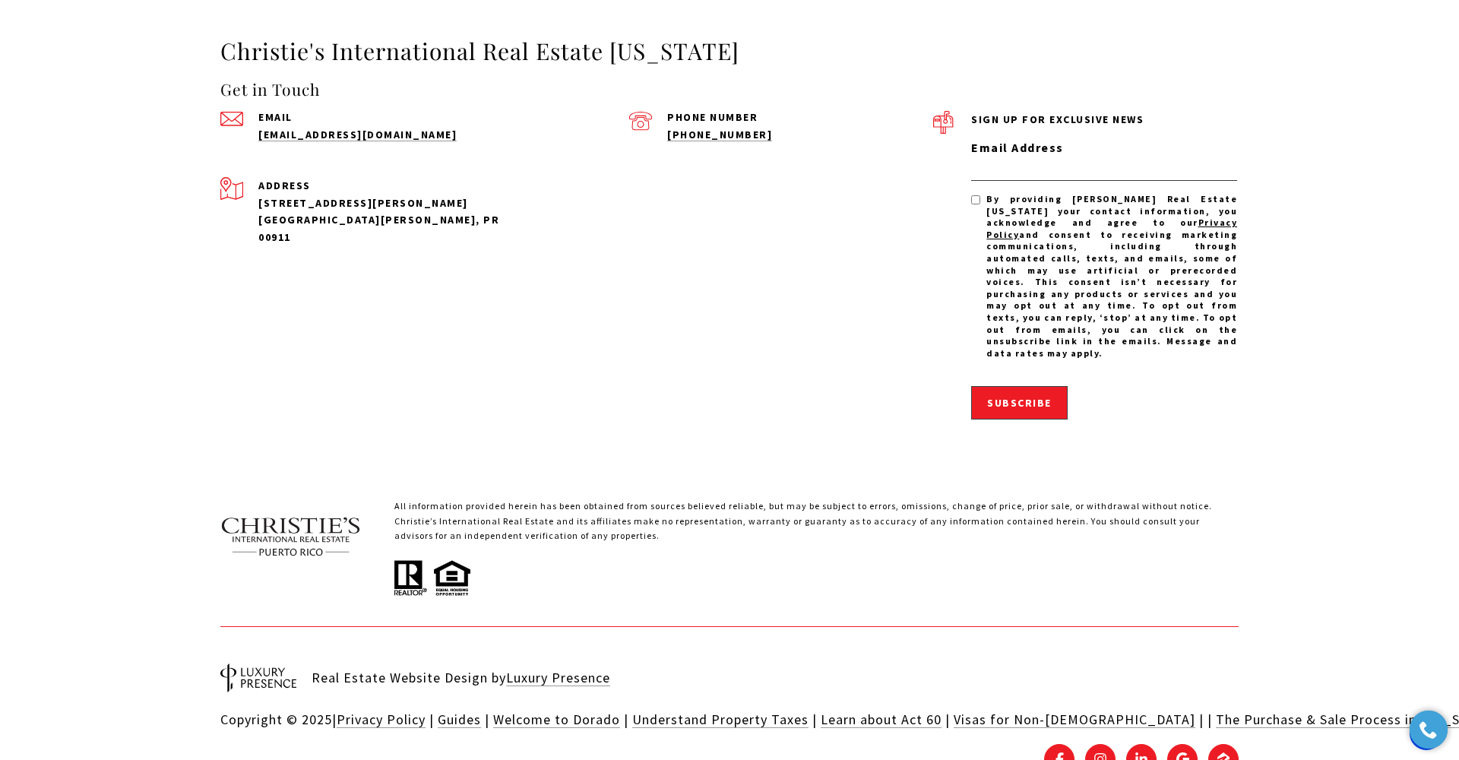
scroll to position [4656, 0]
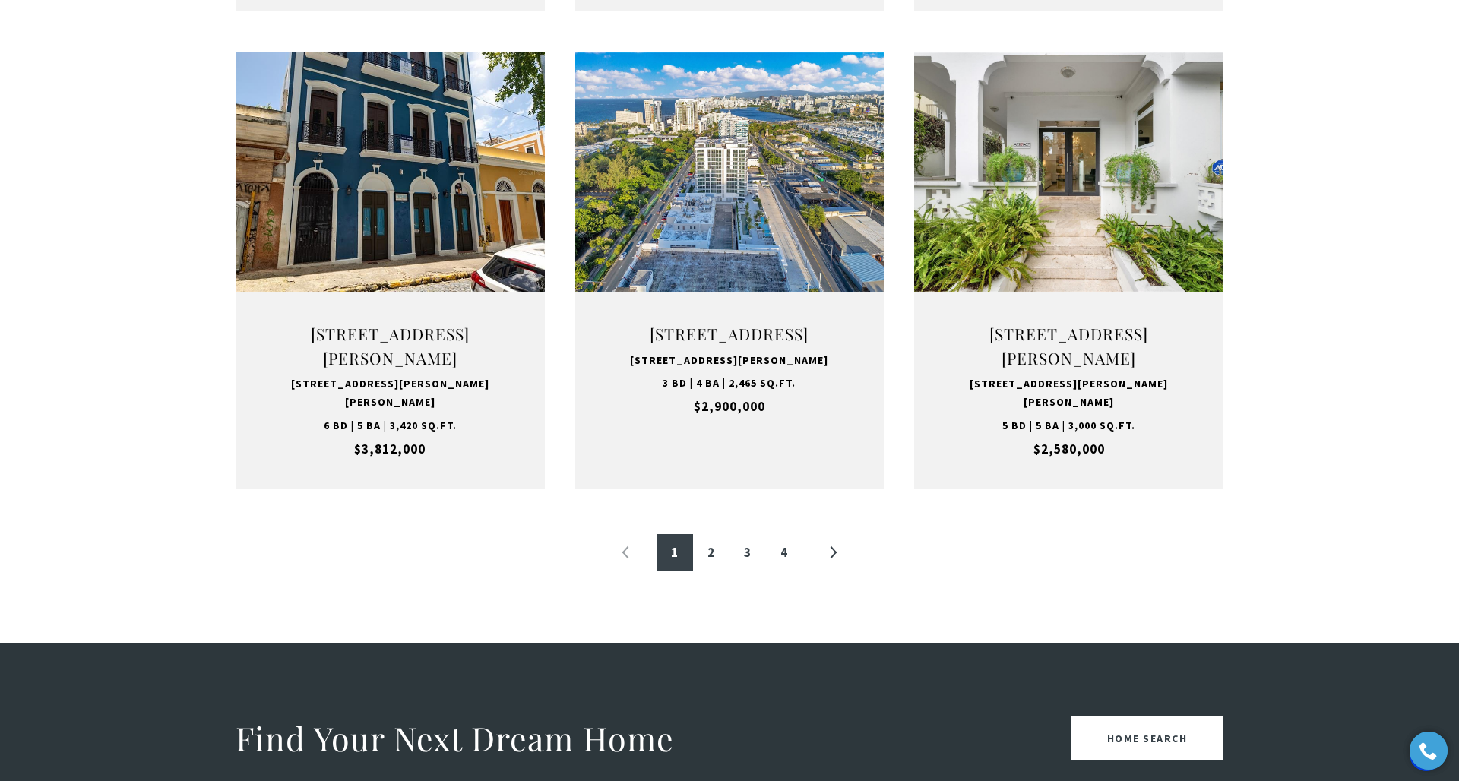
scroll to position [1501, 0]
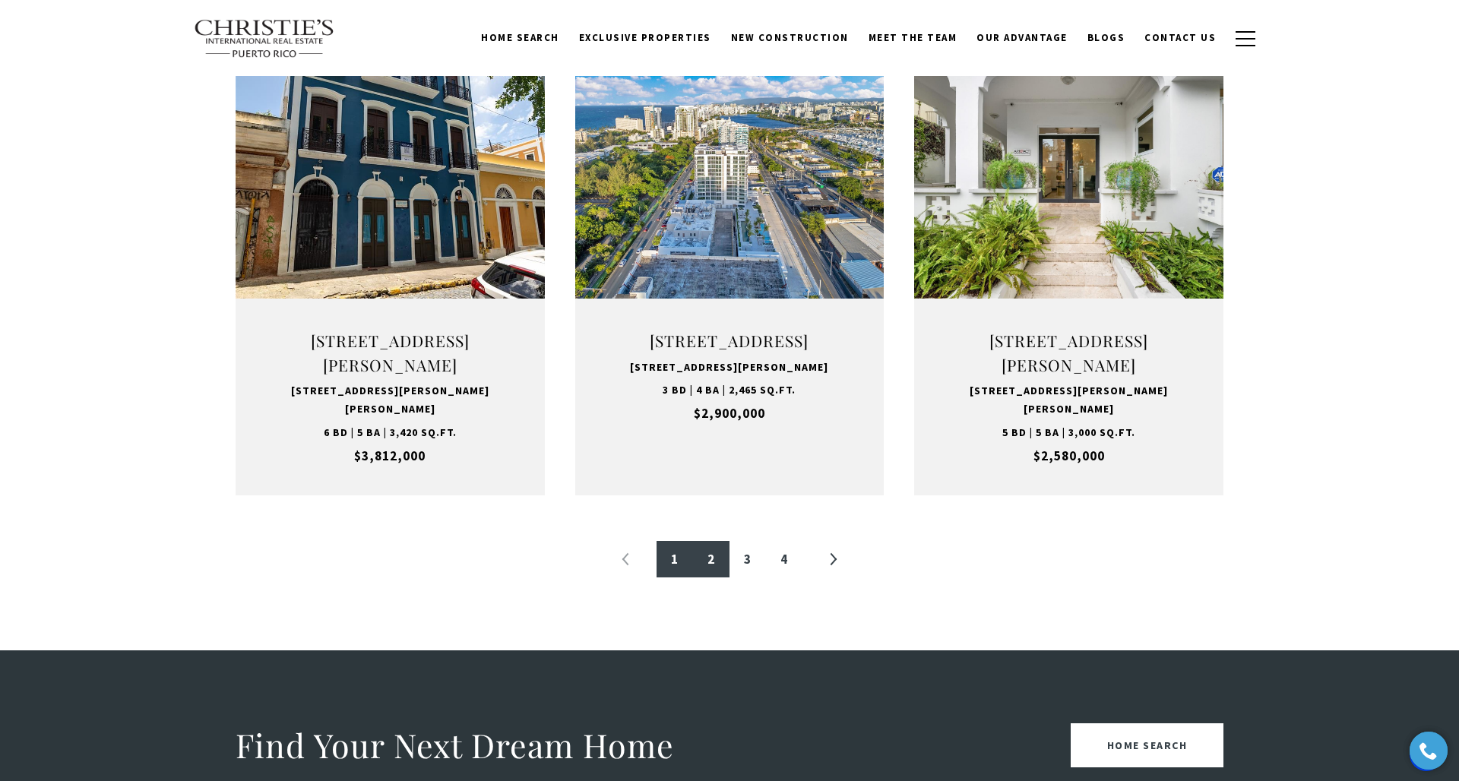
click at [718, 569] on link "2" at bounding box center [711, 559] width 36 height 36
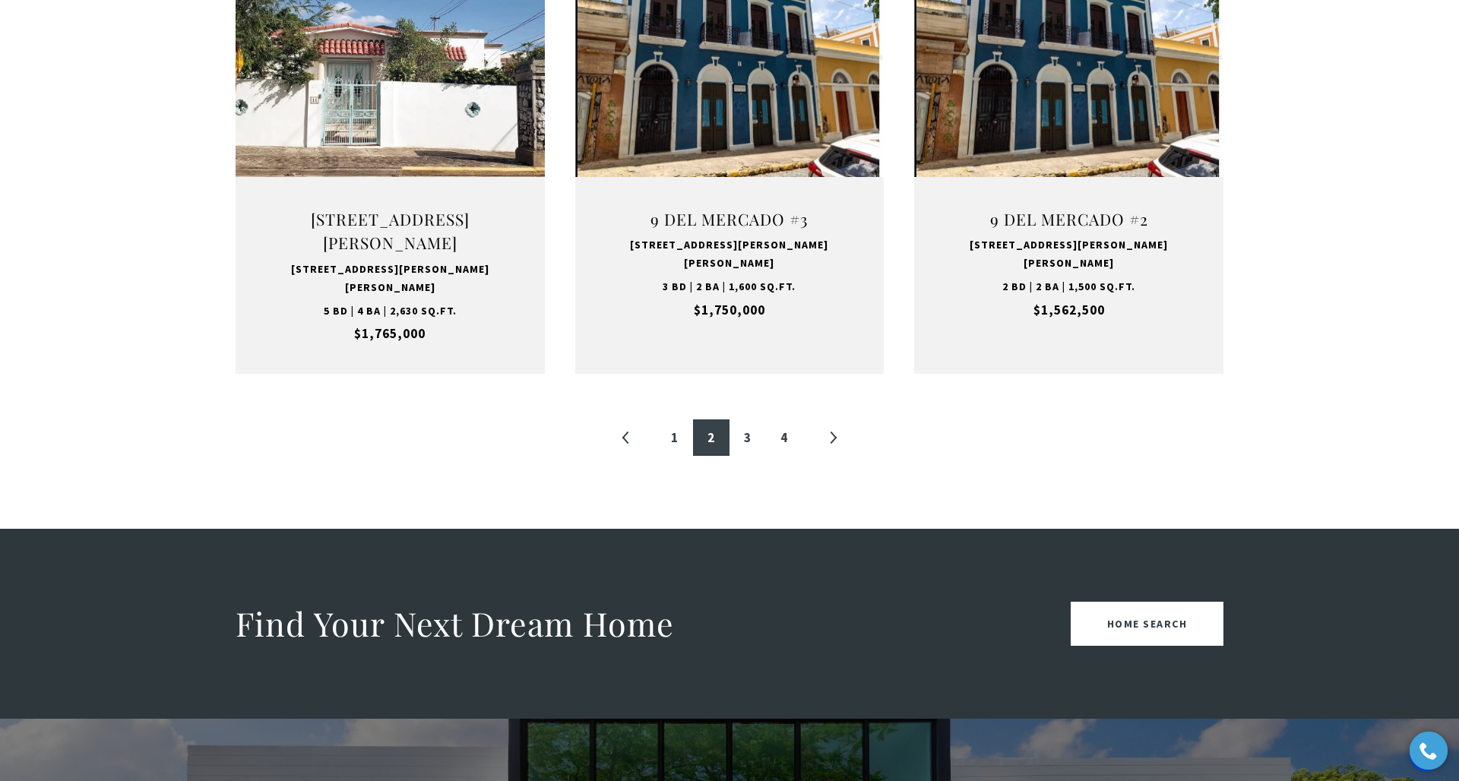
scroll to position [1649, 0]
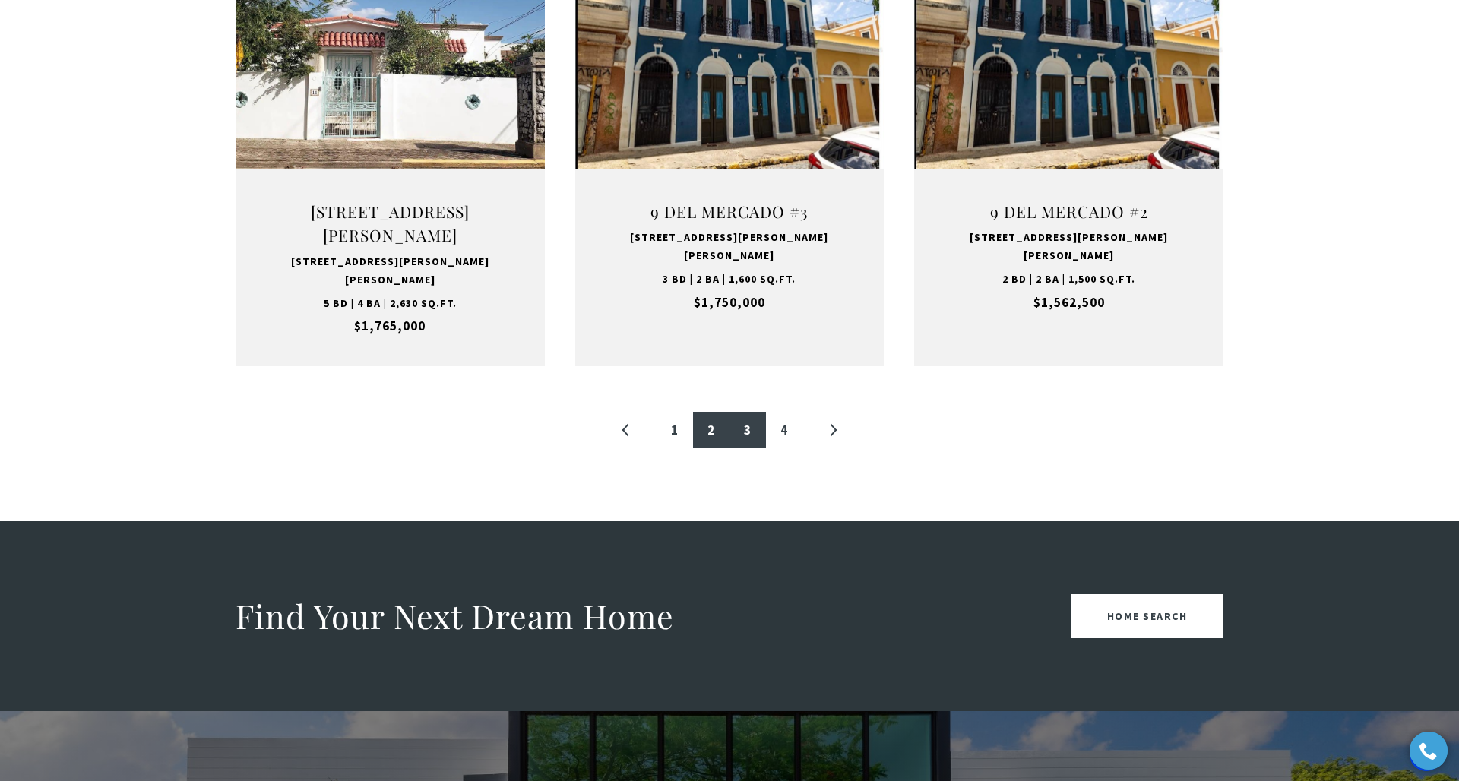
click at [742, 412] on link "3" at bounding box center [747, 430] width 36 height 36
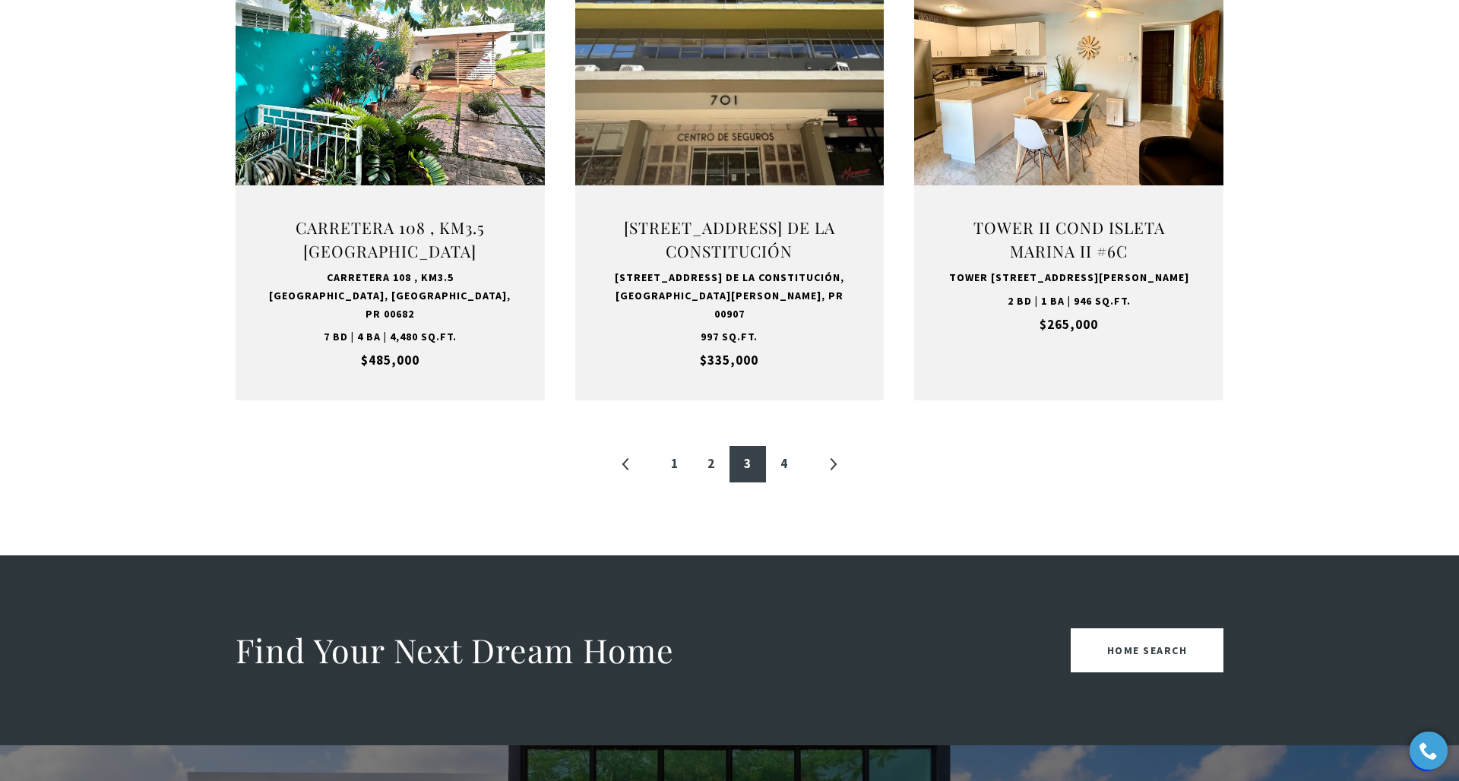
scroll to position [1593, 0]
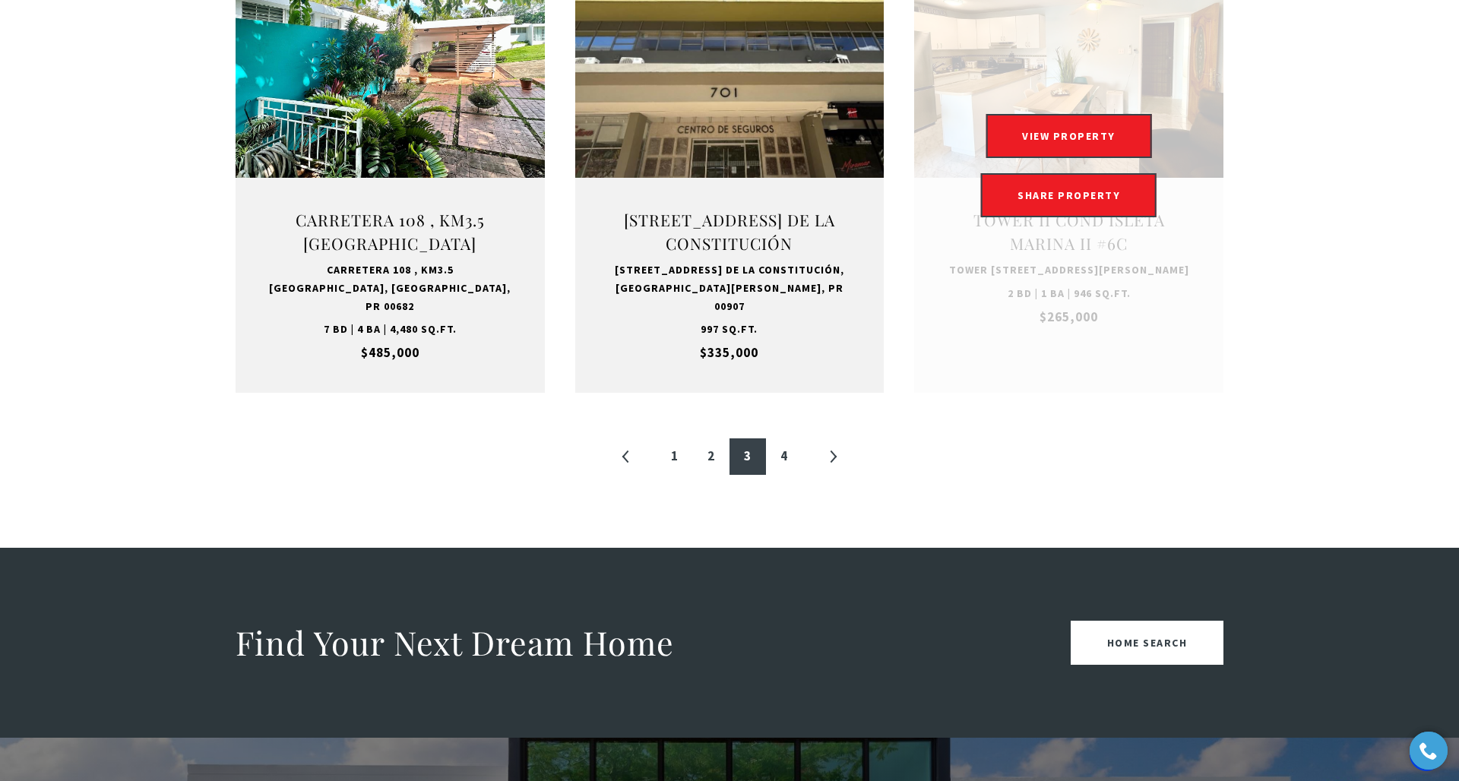
click at [1147, 358] on link "Open this option" at bounding box center [1068, 165] width 309 height 454
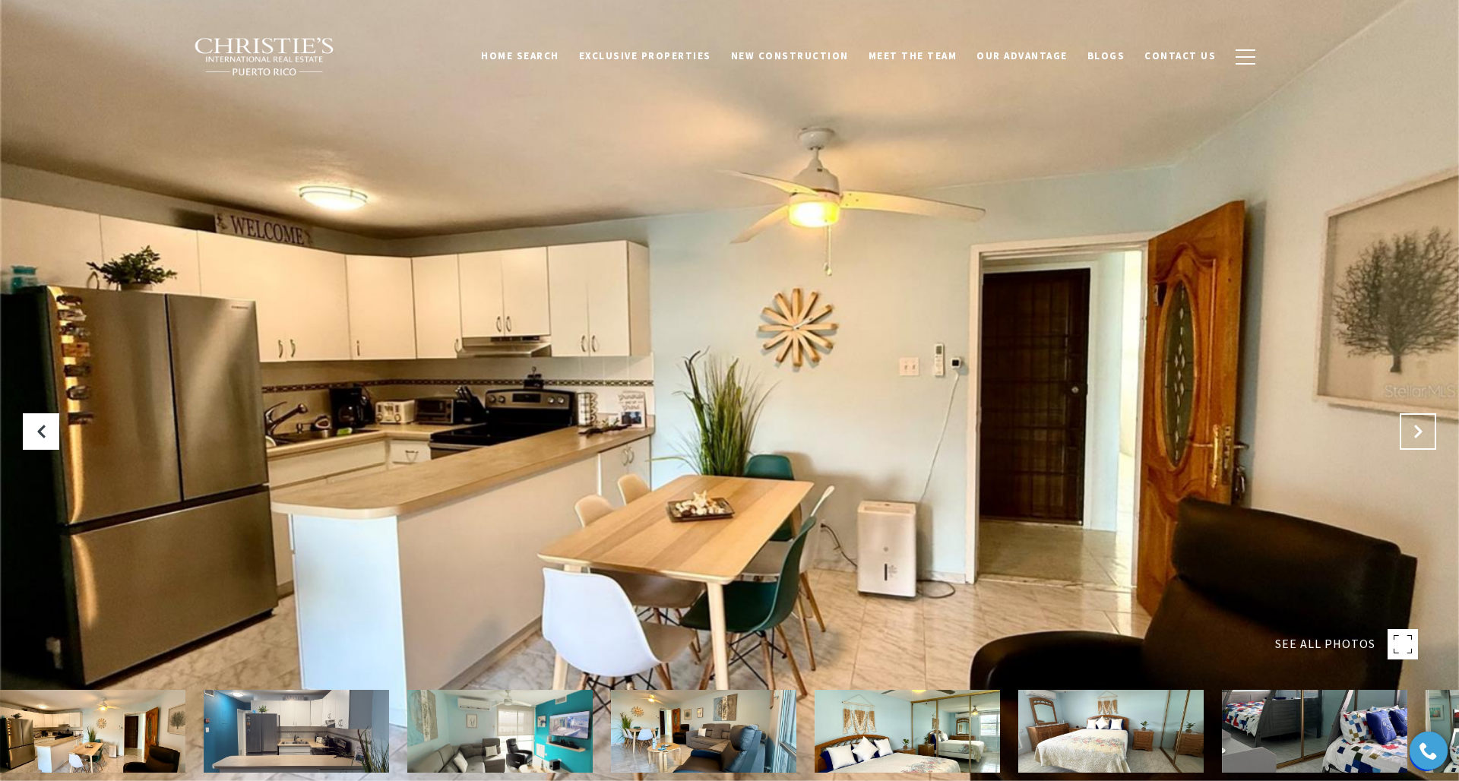
click at [1416, 432] on icon "Next Slide" at bounding box center [1417, 431] width 15 height 15
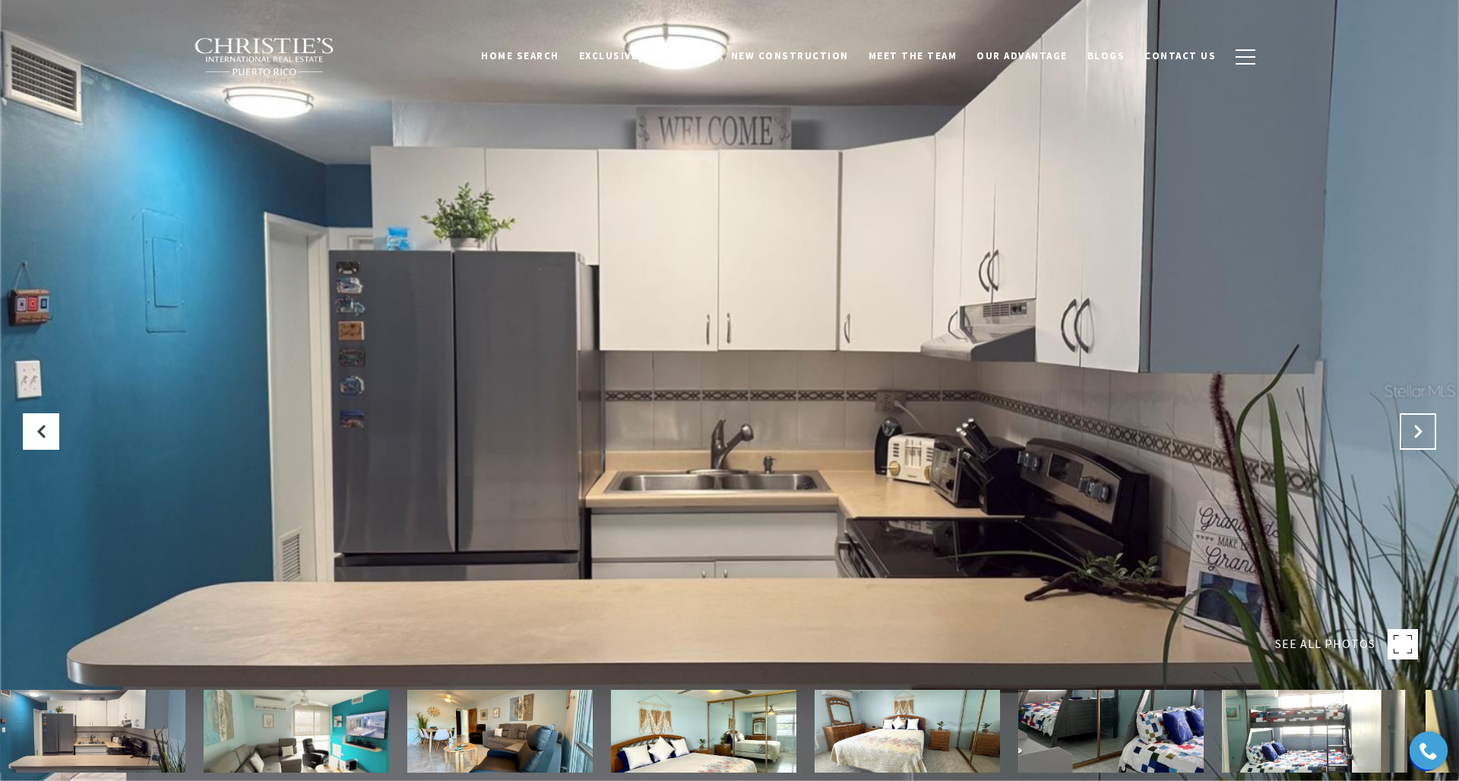
click at [1416, 433] on icon "Next Slide" at bounding box center [1417, 431] width 15 height 15
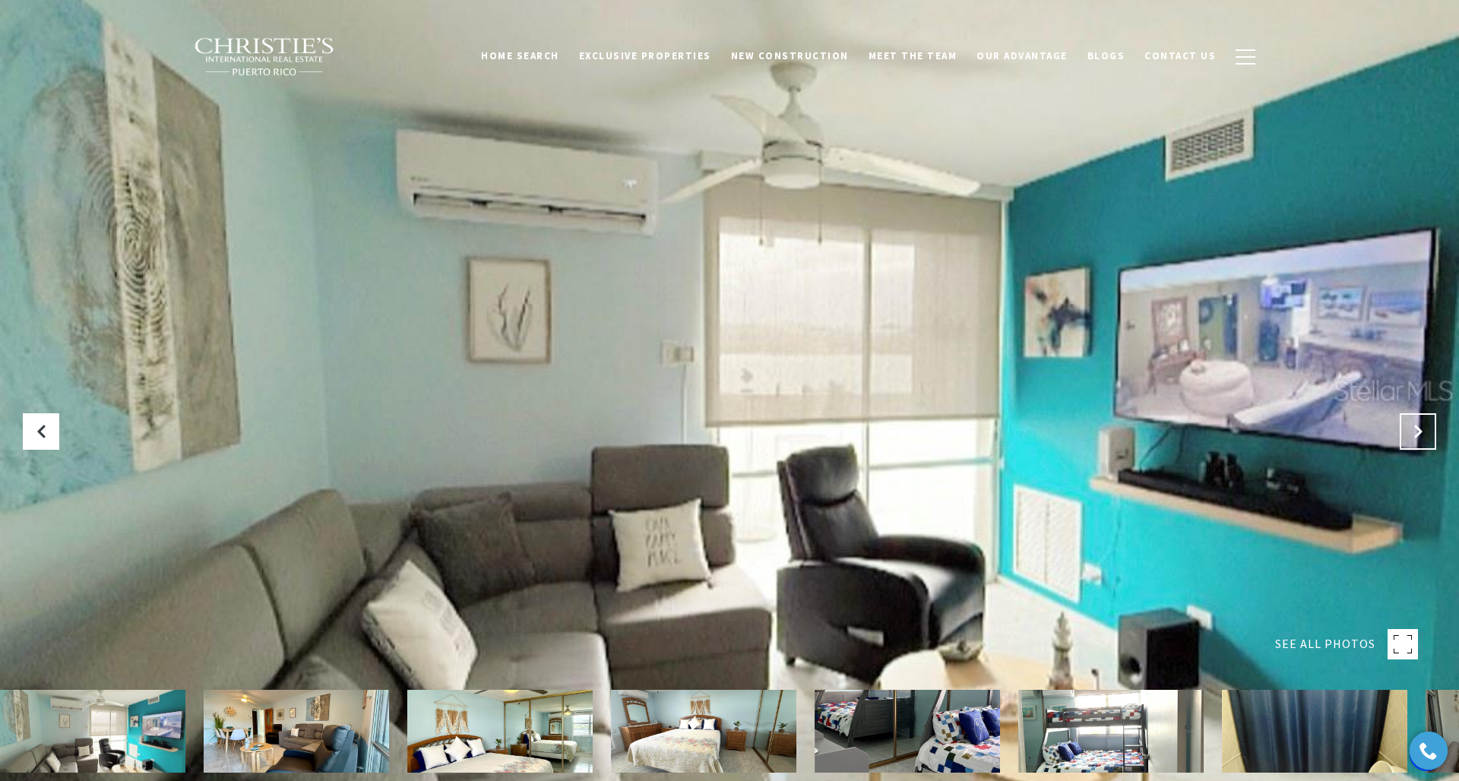
click at [1416, 432] on icon "Next Slide" at bounding box center [1417, 431] width 15 height 15
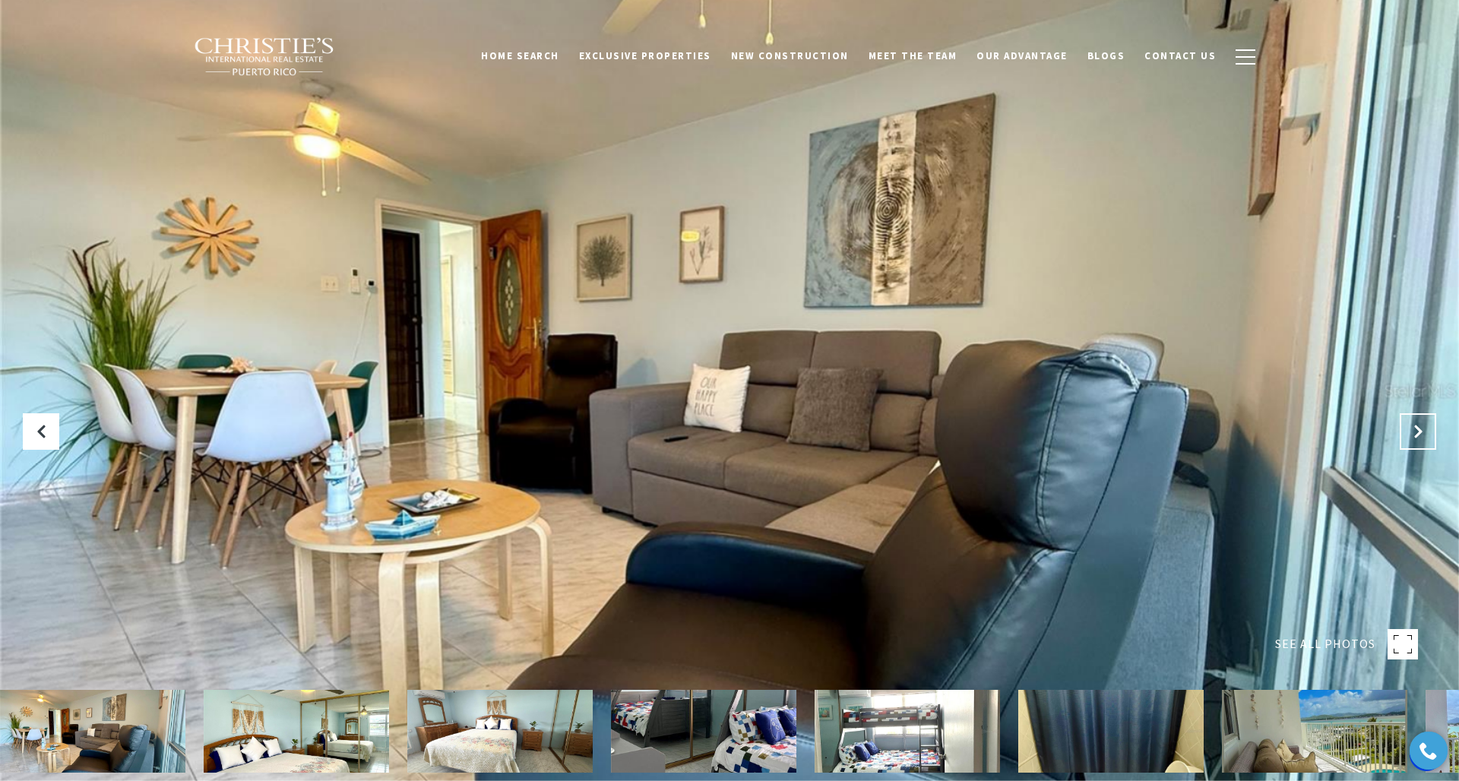
click at [1416, 432] on icon "Next Slide" at bounding box center [1417, 431] width 15 height 15
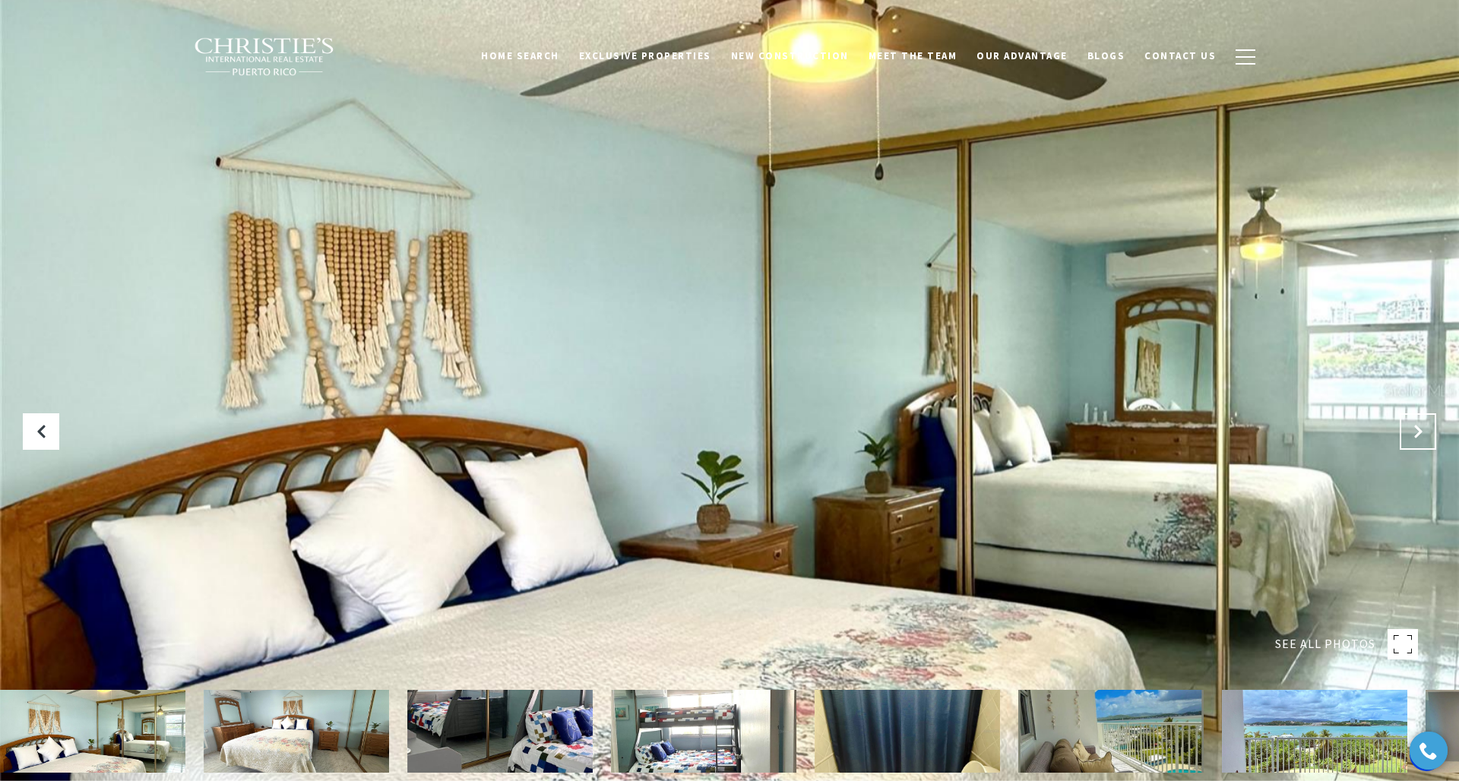
click at [1419, 423] on button "Next Slide" at bounding box center [1418, 431] width 36 height 36
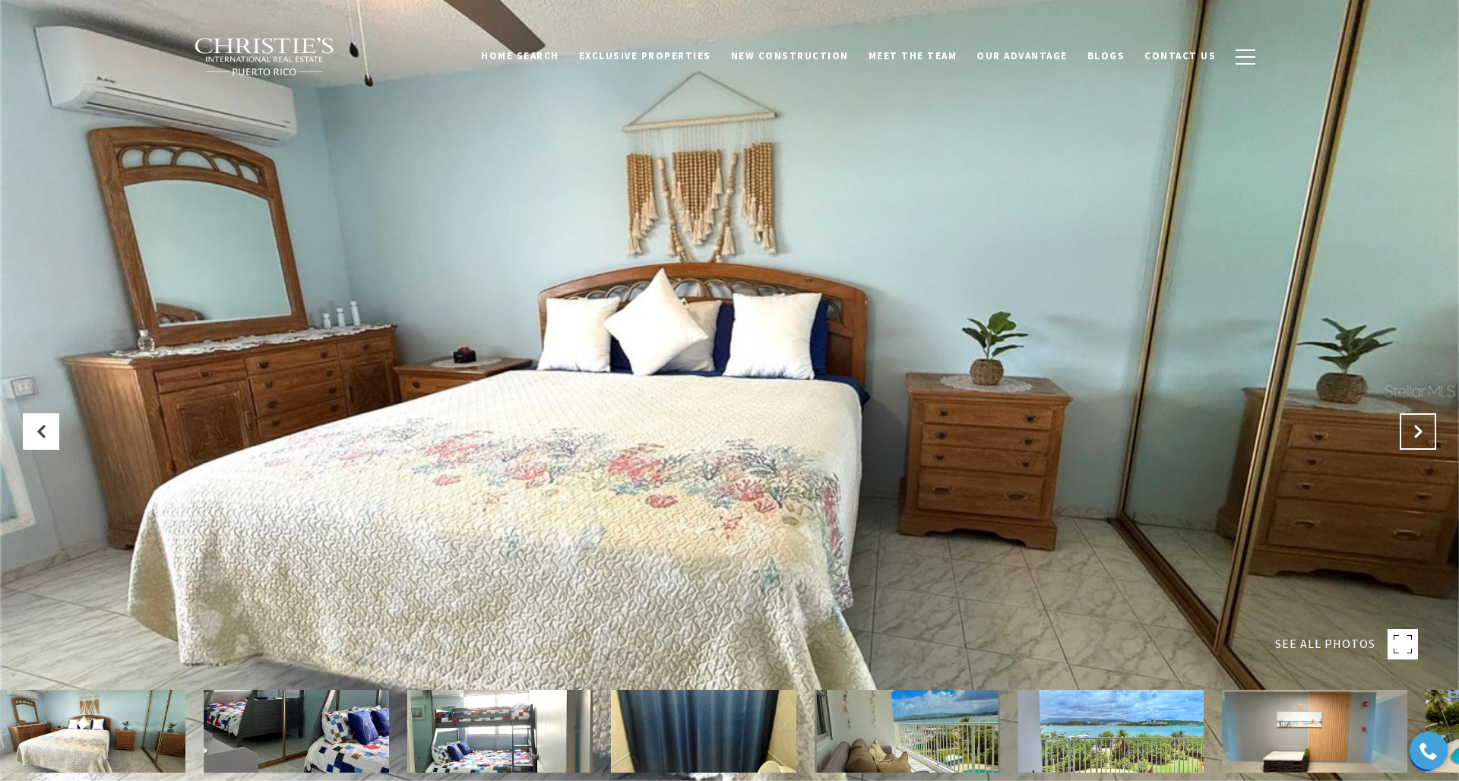
click at [1419, 423] on button "Next Slide" at bounding box center [1418, 431] width 36 height 36
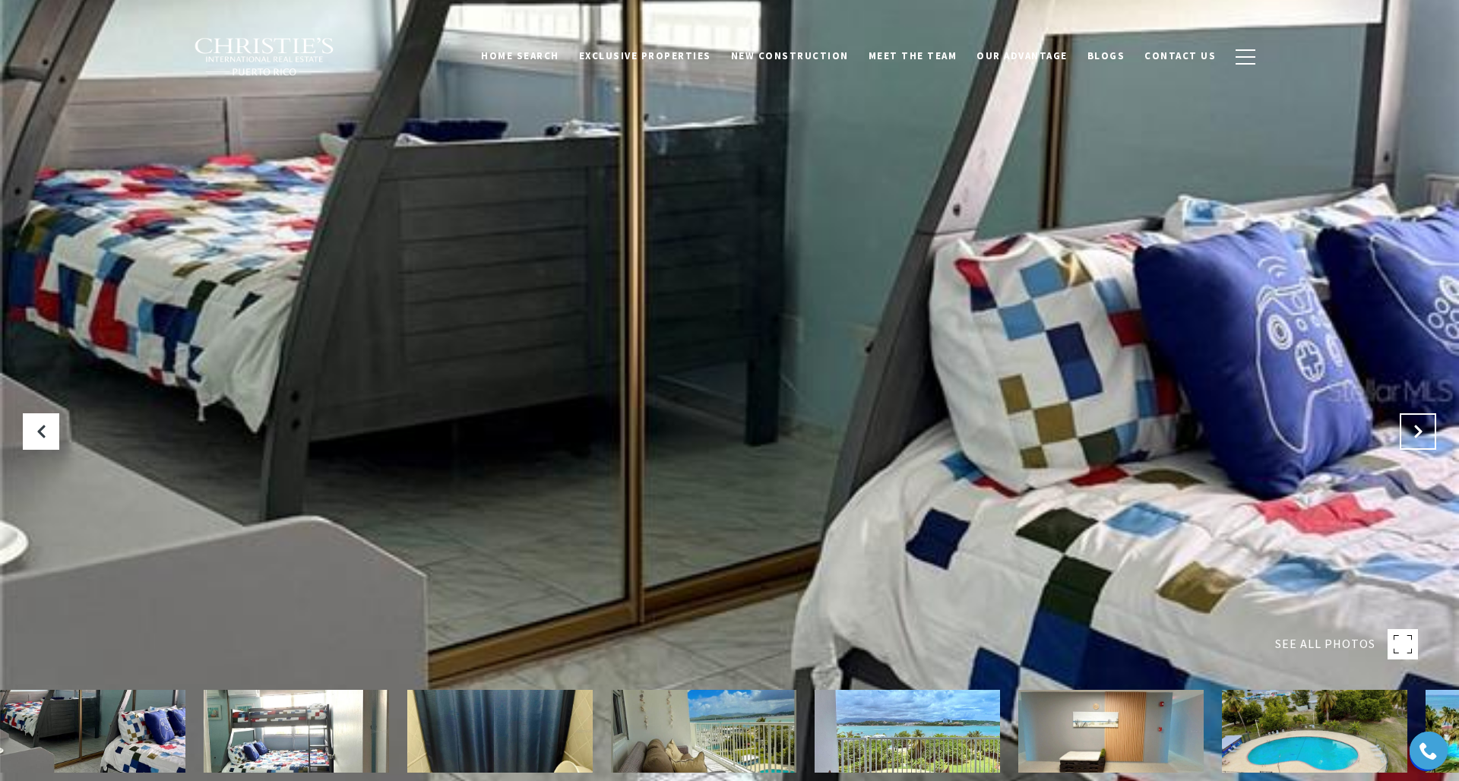
click at [1420, 426] on icon "Next Slide" at bounding box center [1417, 431] width 15 height 15
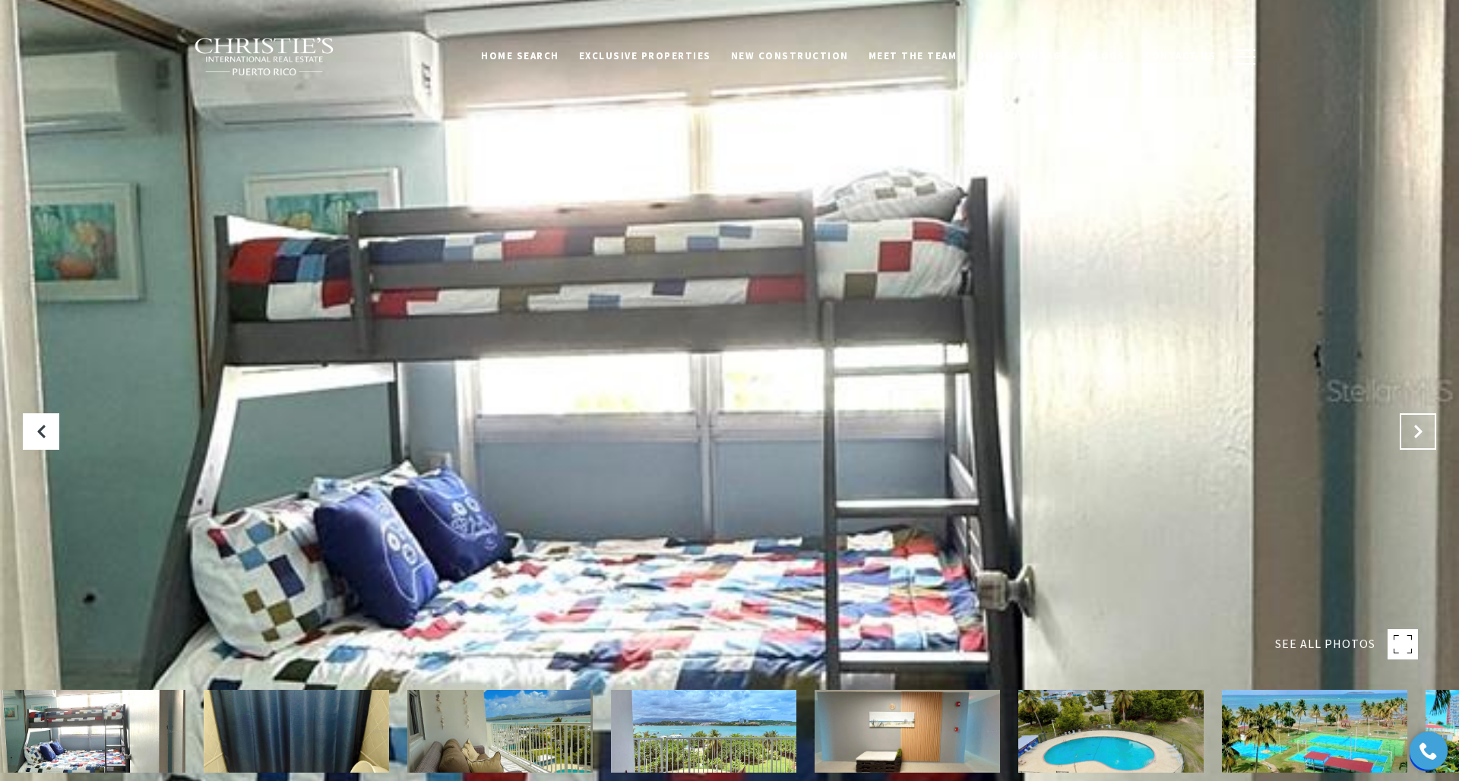
click at [1420, 426] on icon "Next Slide" at bounding box center [1417, 431] width 15 height 15
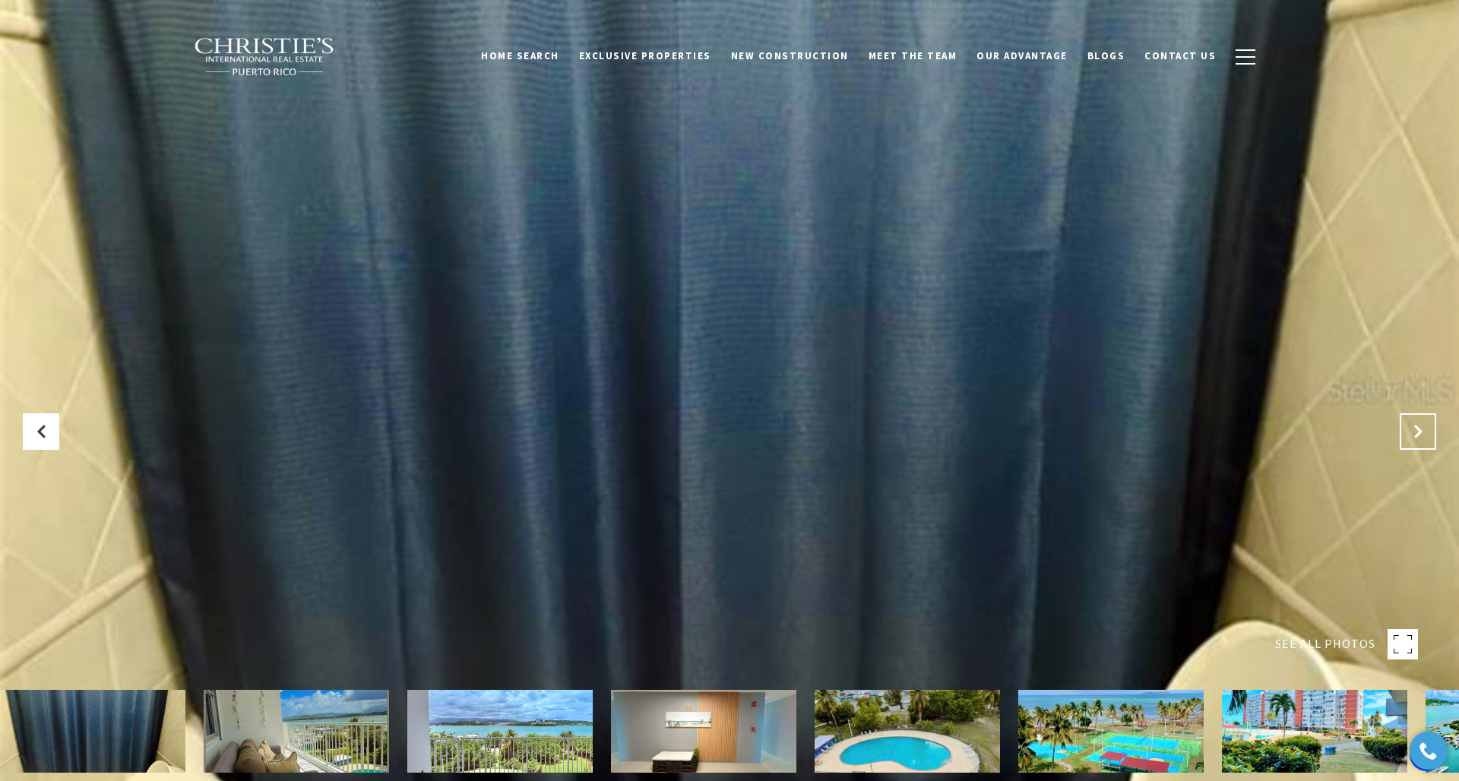
click at [1420, 426] on icon "Next Slide" at bounding box center [1417, 431] width 15 height 15
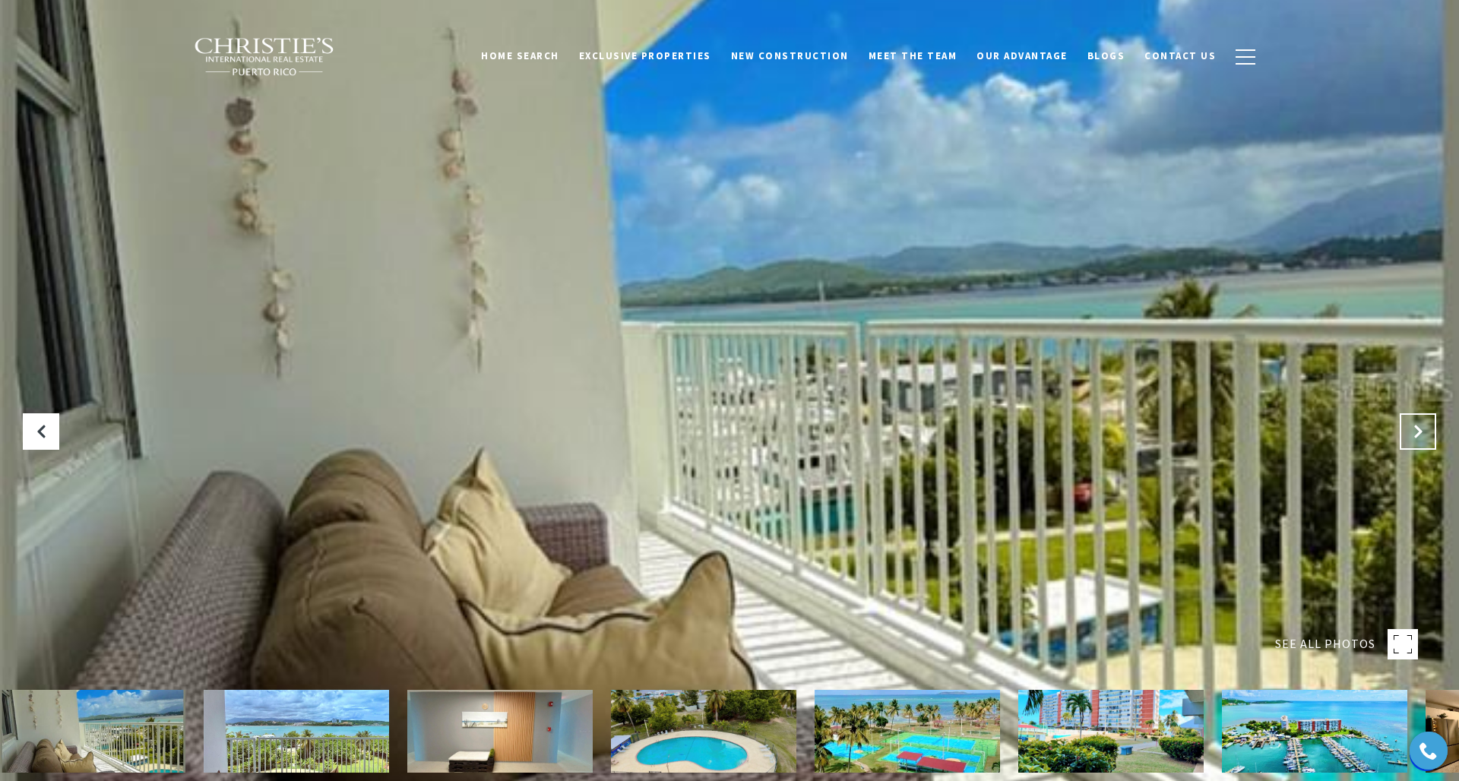
click at [1419, 426] on icon "Next Slide" at bounding box center [1417, 431] width 15 height 15
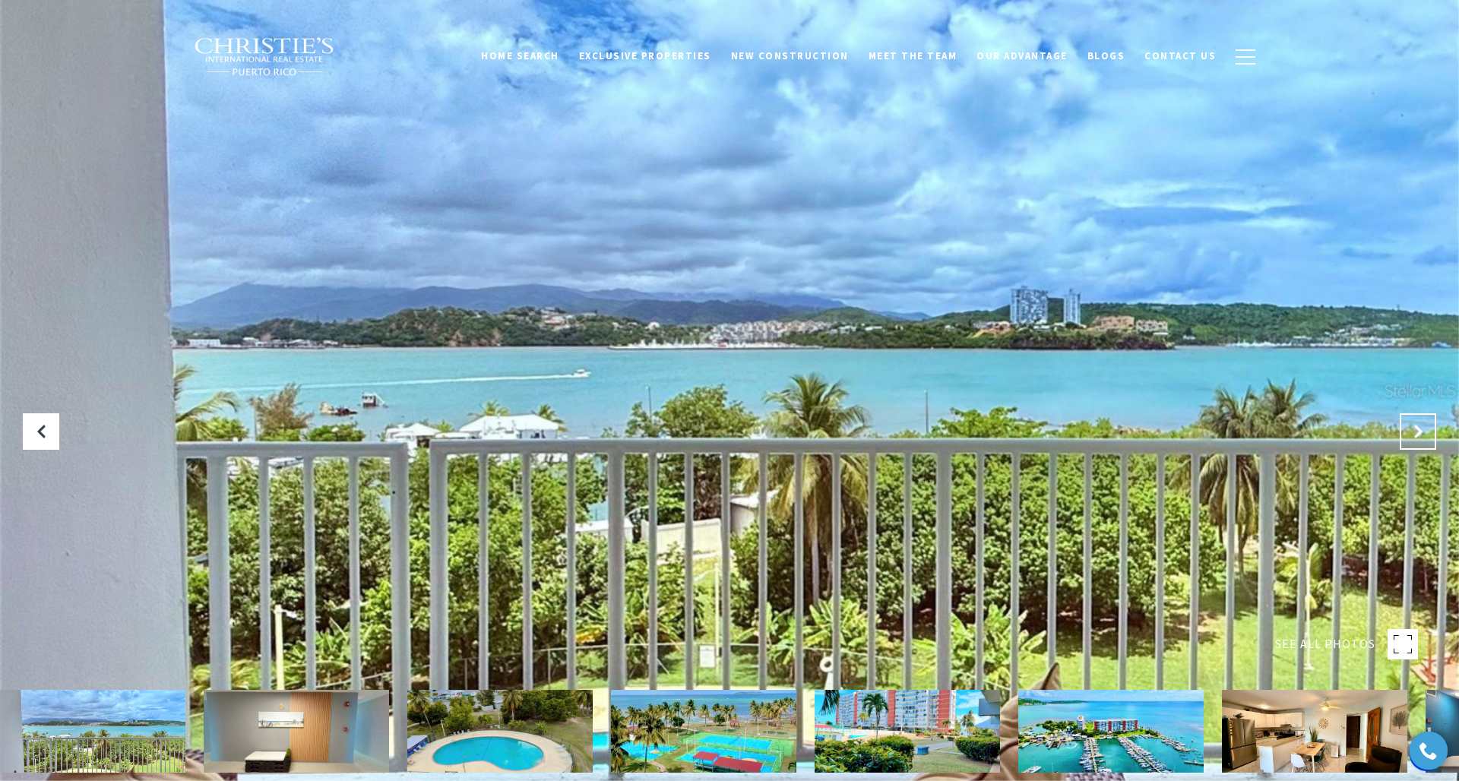
click at [1419, 426] on icon "Next Slide" at bounding box center [1417, 431] width 15 height 15
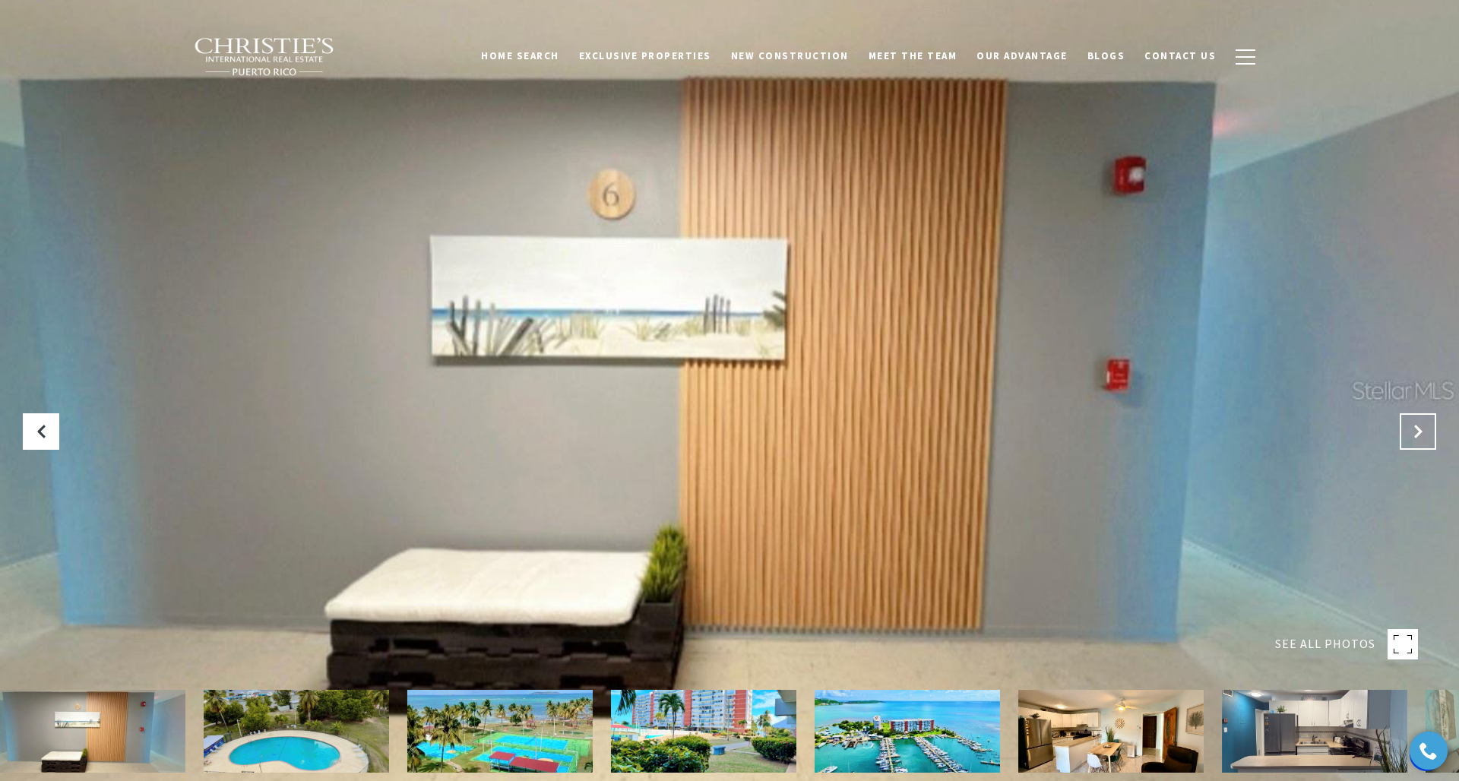
click at [1419, 426] on icon "Next Slide" at bounding box center [1417, 431] width 15 height 15
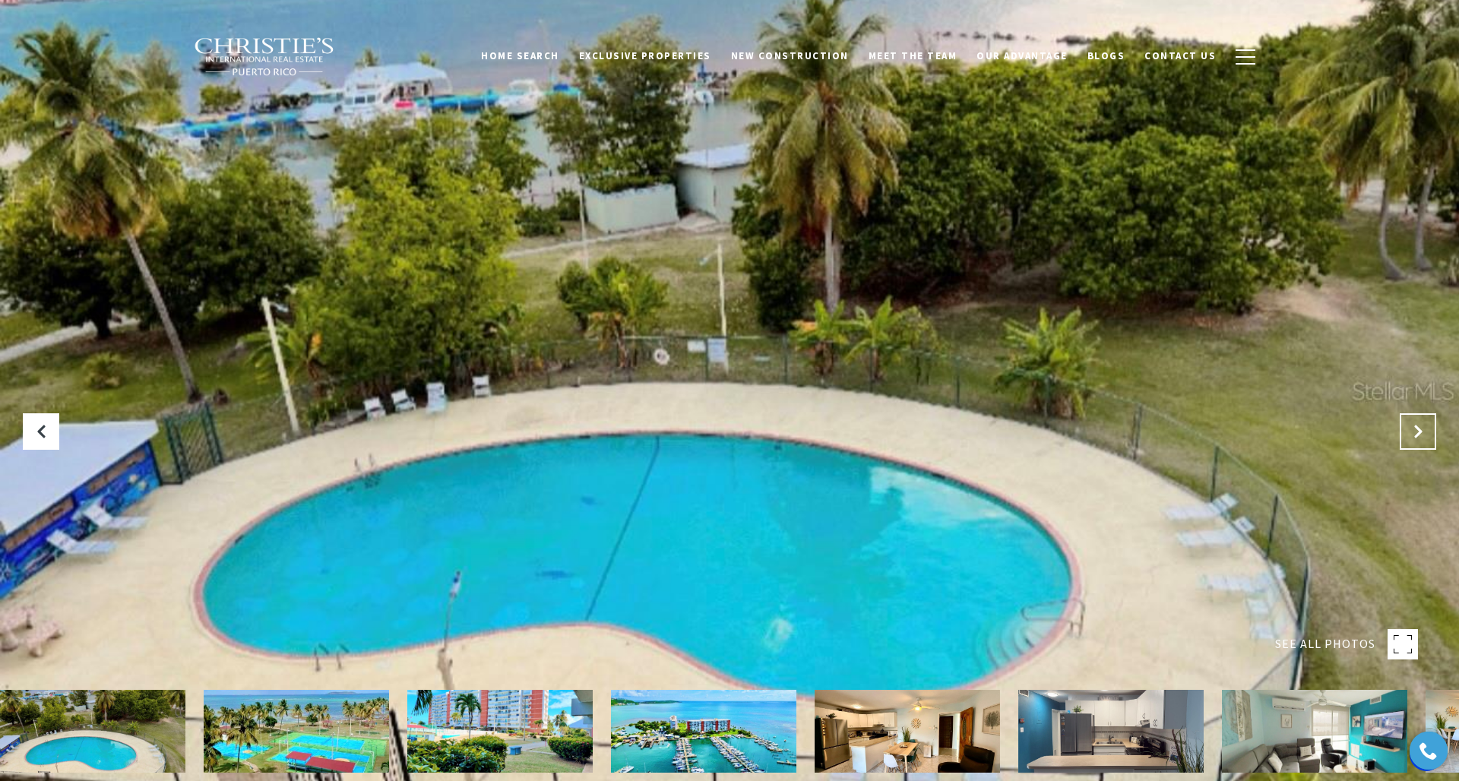
click at [1419, 426] on icon "Next Slide" at bounding box center [1417, 431] width 15 height 15
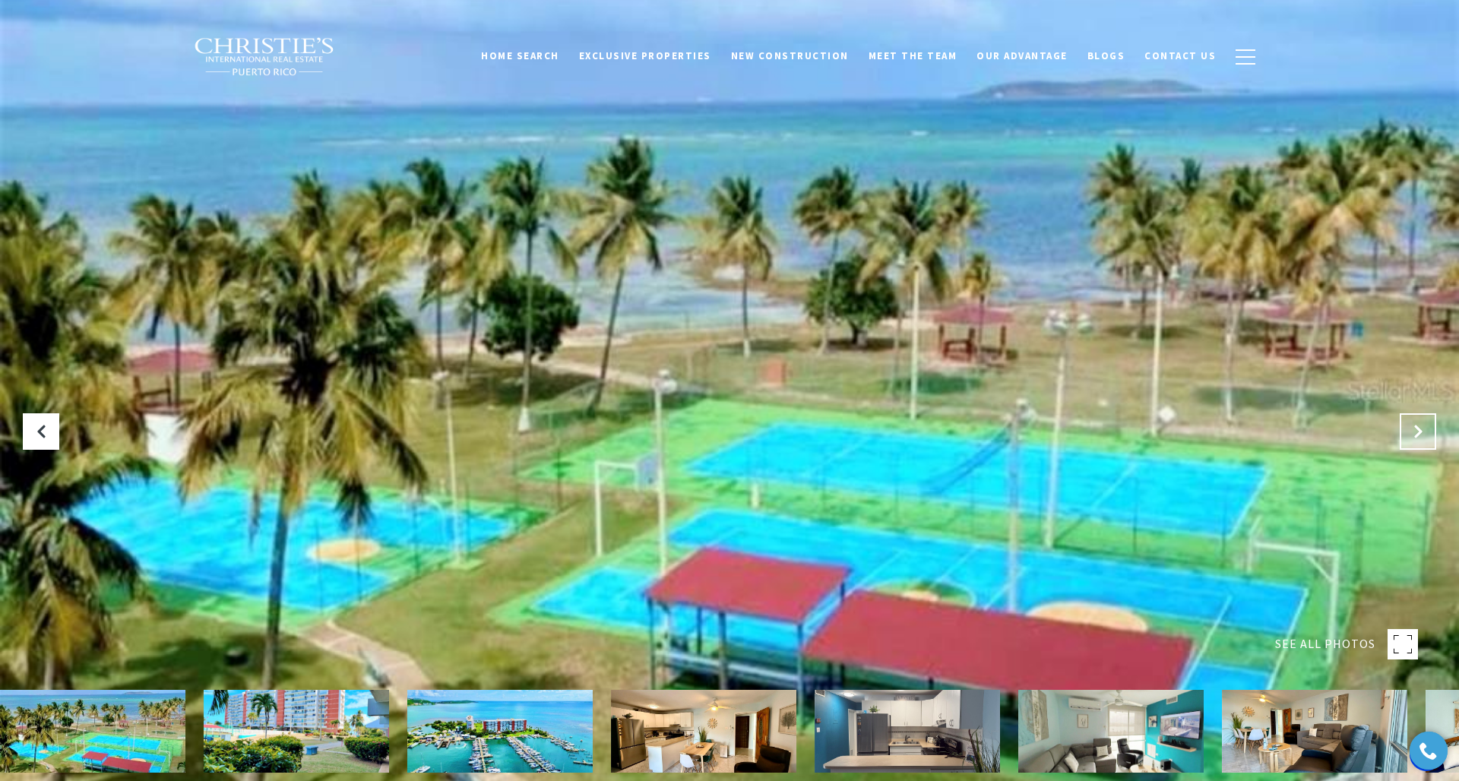
click at [1419, 426] on icon "Next Slide" at bounding box center [1417, 431] width 15 height 15
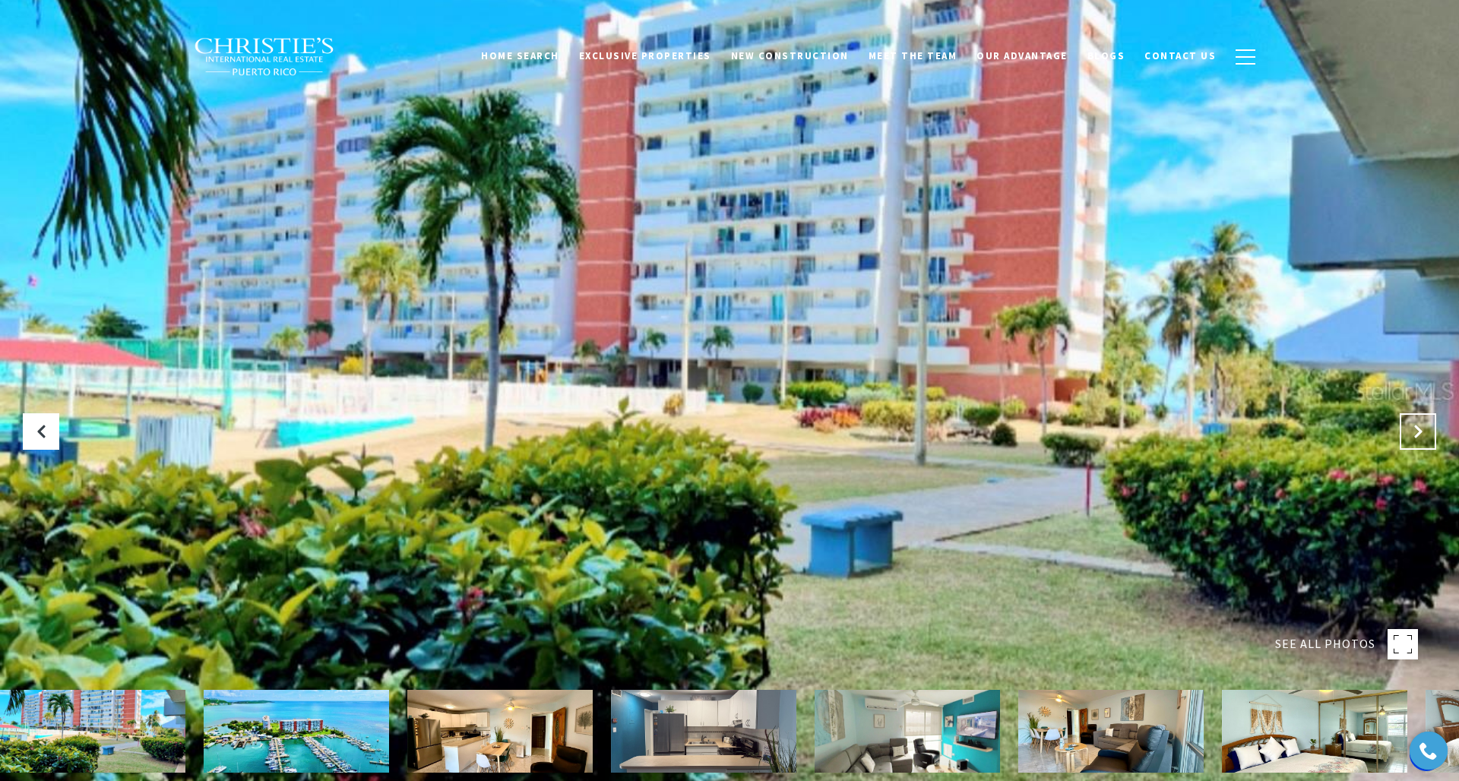
click at [1419, 426] on icon "Next Slide" at bounding box center [1417, 431] width 15 height 15
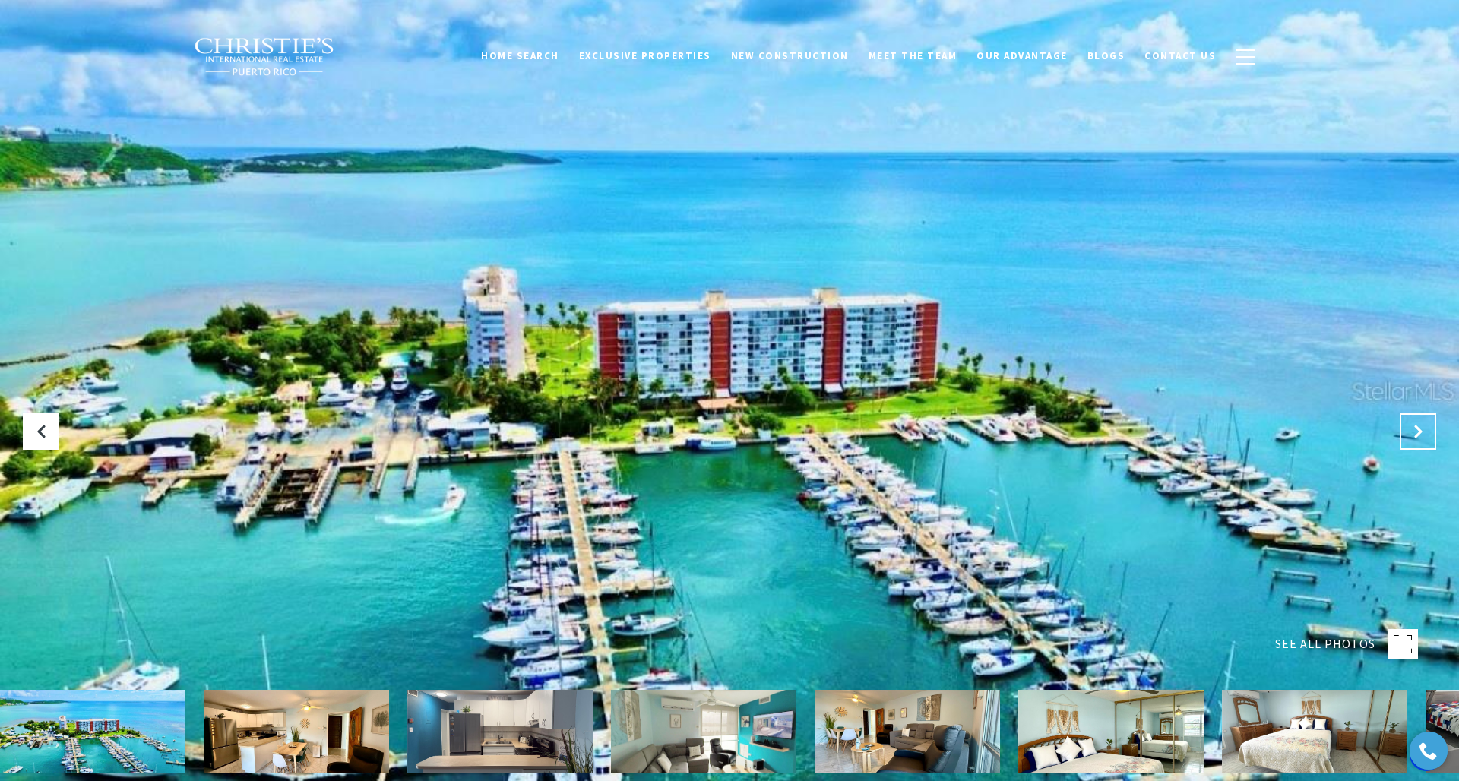
click at [1419, 426] on icon "Next Slide" at bounding box center [1417, 431] width 15 height 15
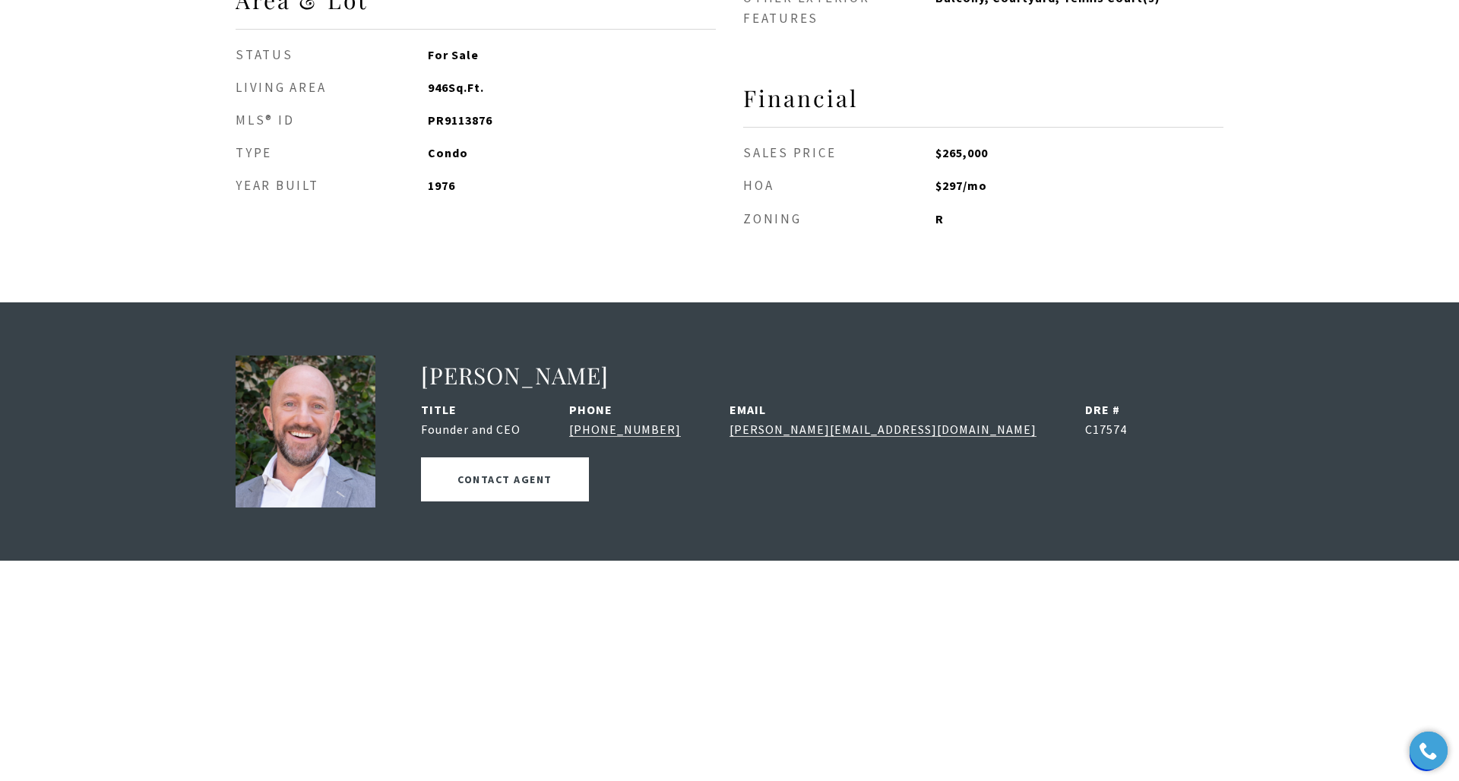
scroll to position [1917, 0]
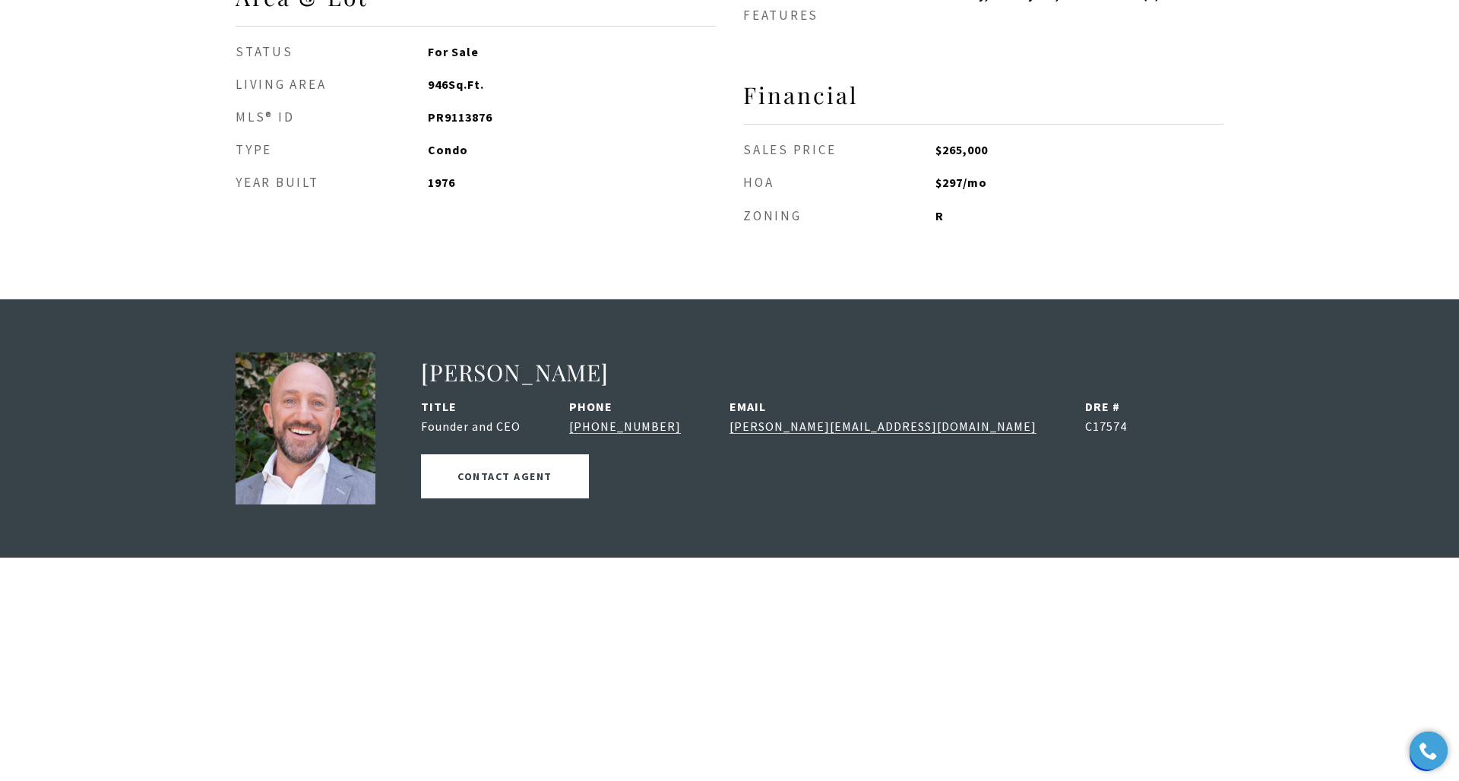
click at [481, 364] on link "Brian Aronson" at bounding box center [515, 372] width 188 height 30
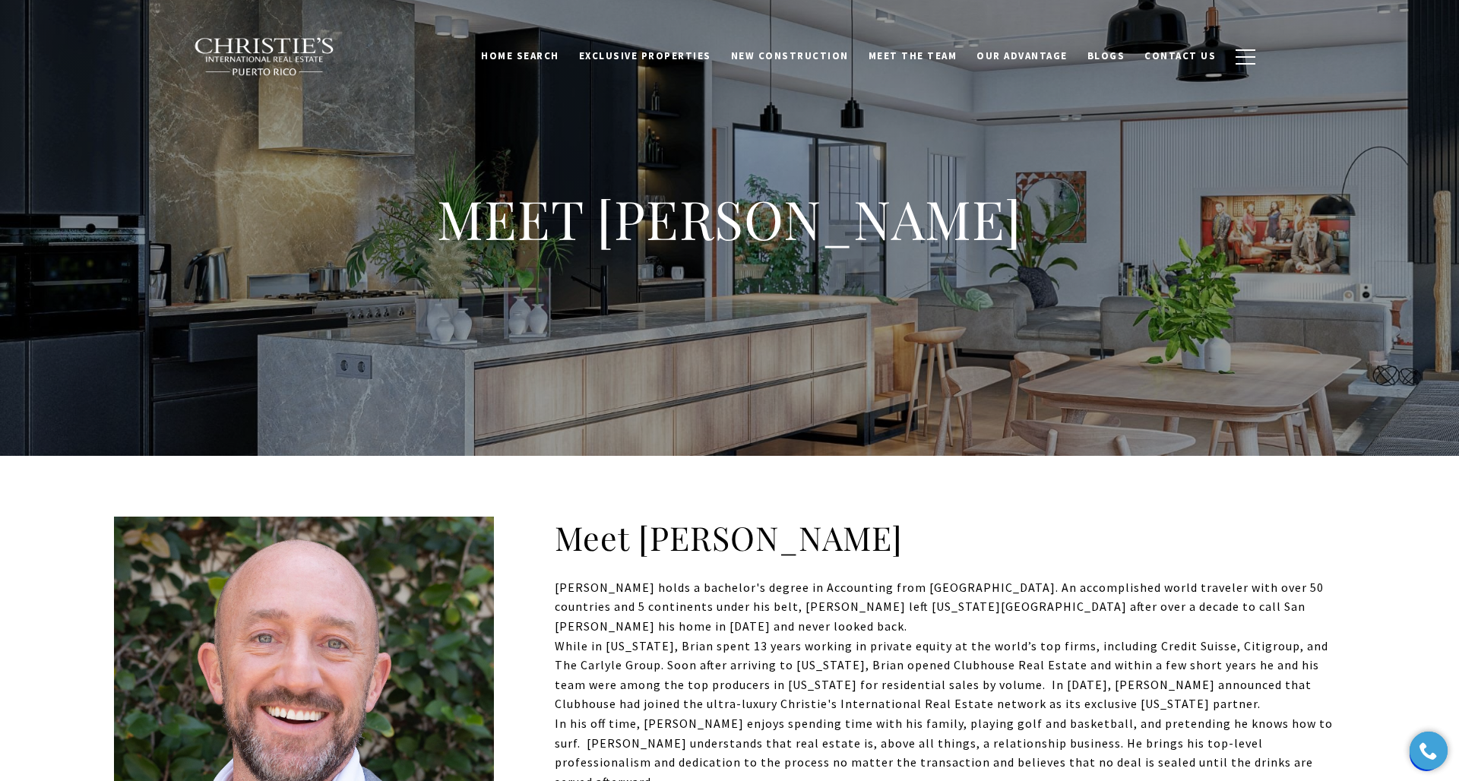
click at [251, 52] on img at bounding box center [264, 57] width 141 height 40
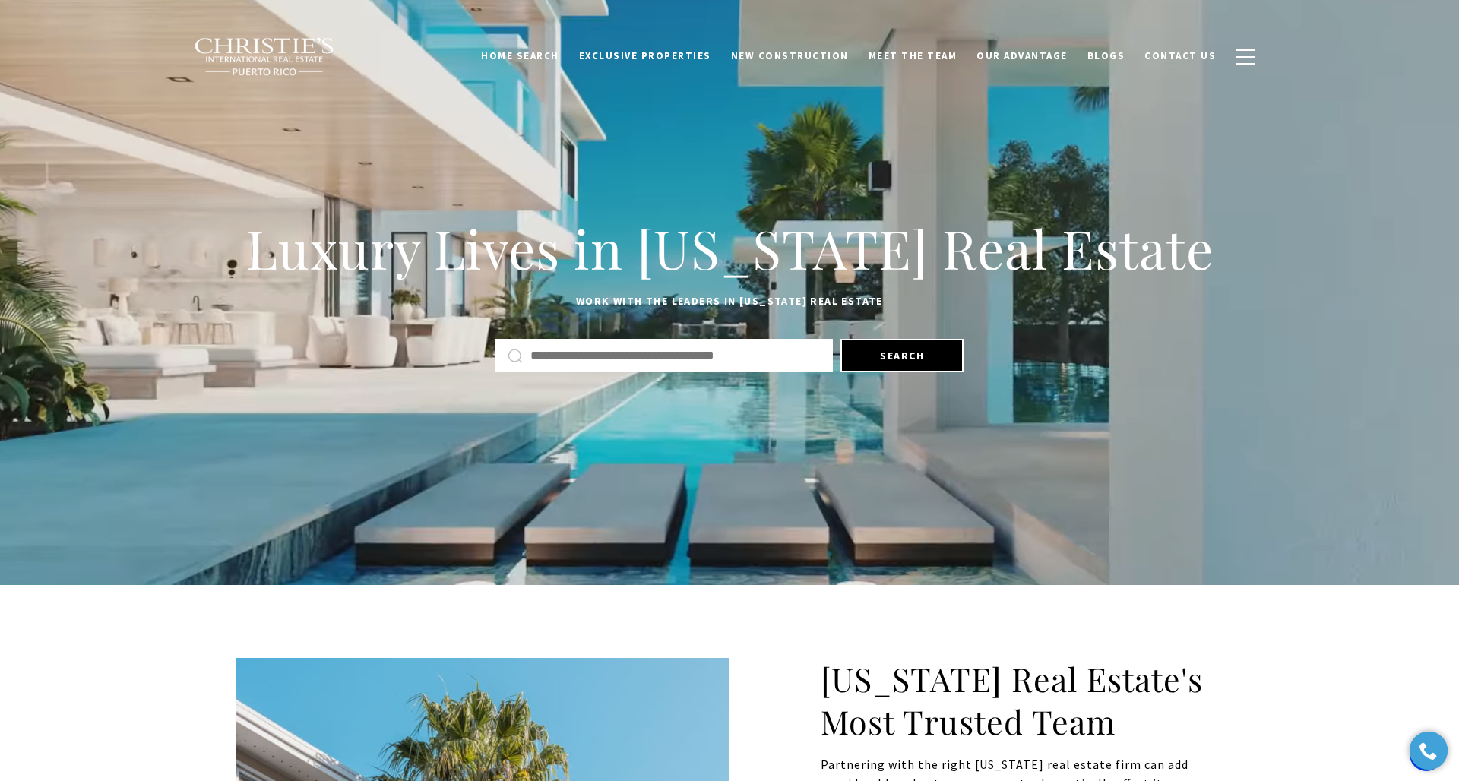
click at [660, 54] on span "Exclusive Properties" at bounding box center [645, 55] width 132 height 13
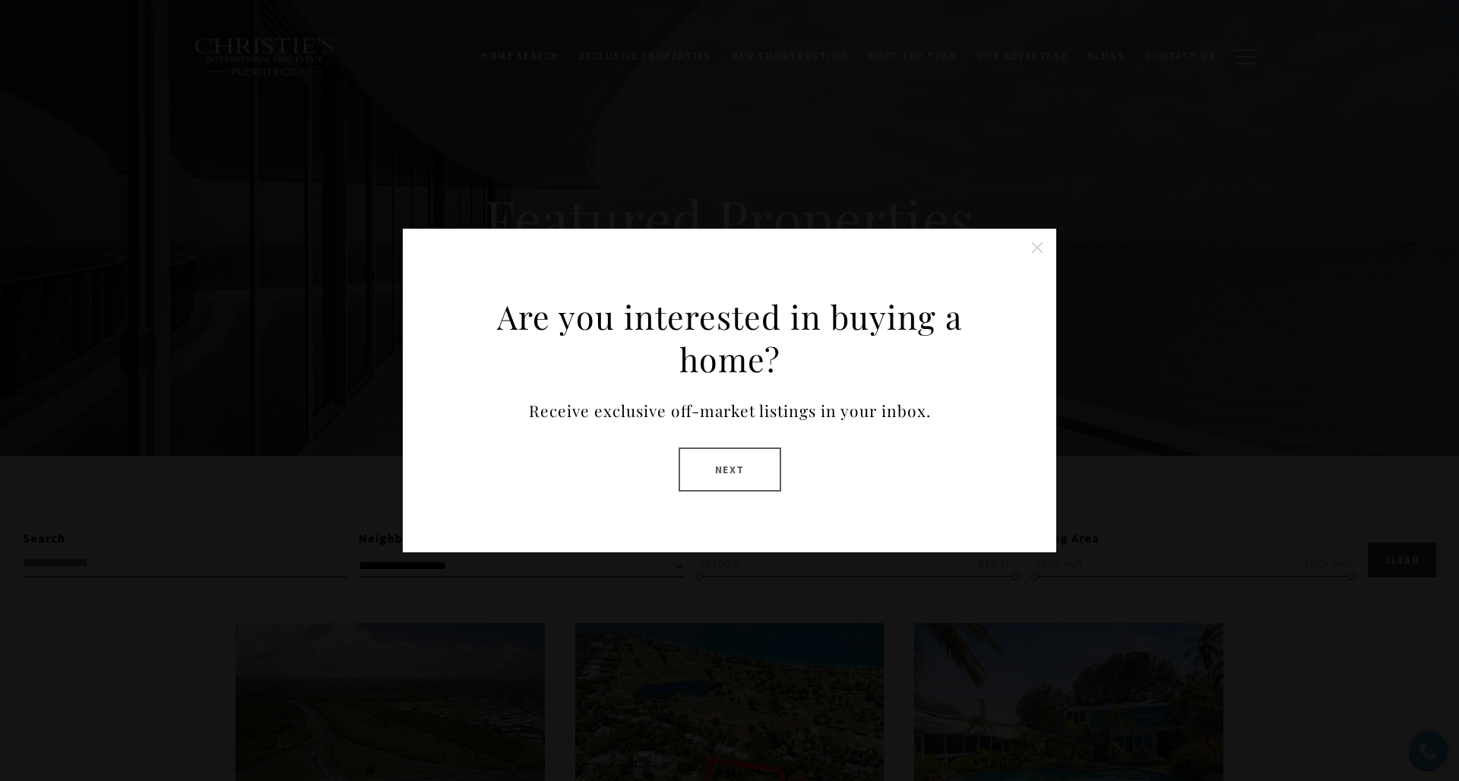
click at [1033, 249] on button "Close this option" at bounding box center [1037, 248] width 30 height 30
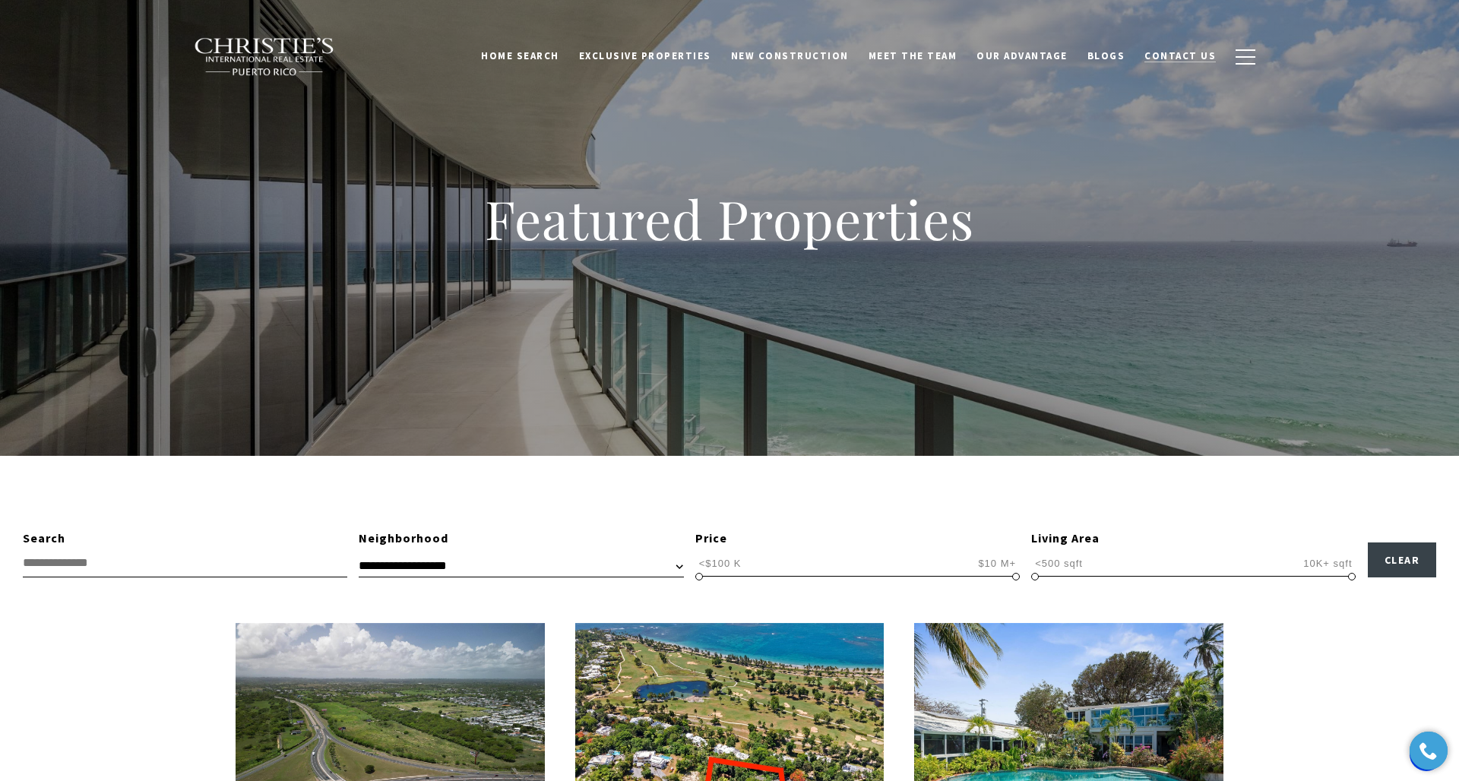
click at [1195, 54] on span "Contact Us" at bounding box center [1179, 55] width 71 height 13
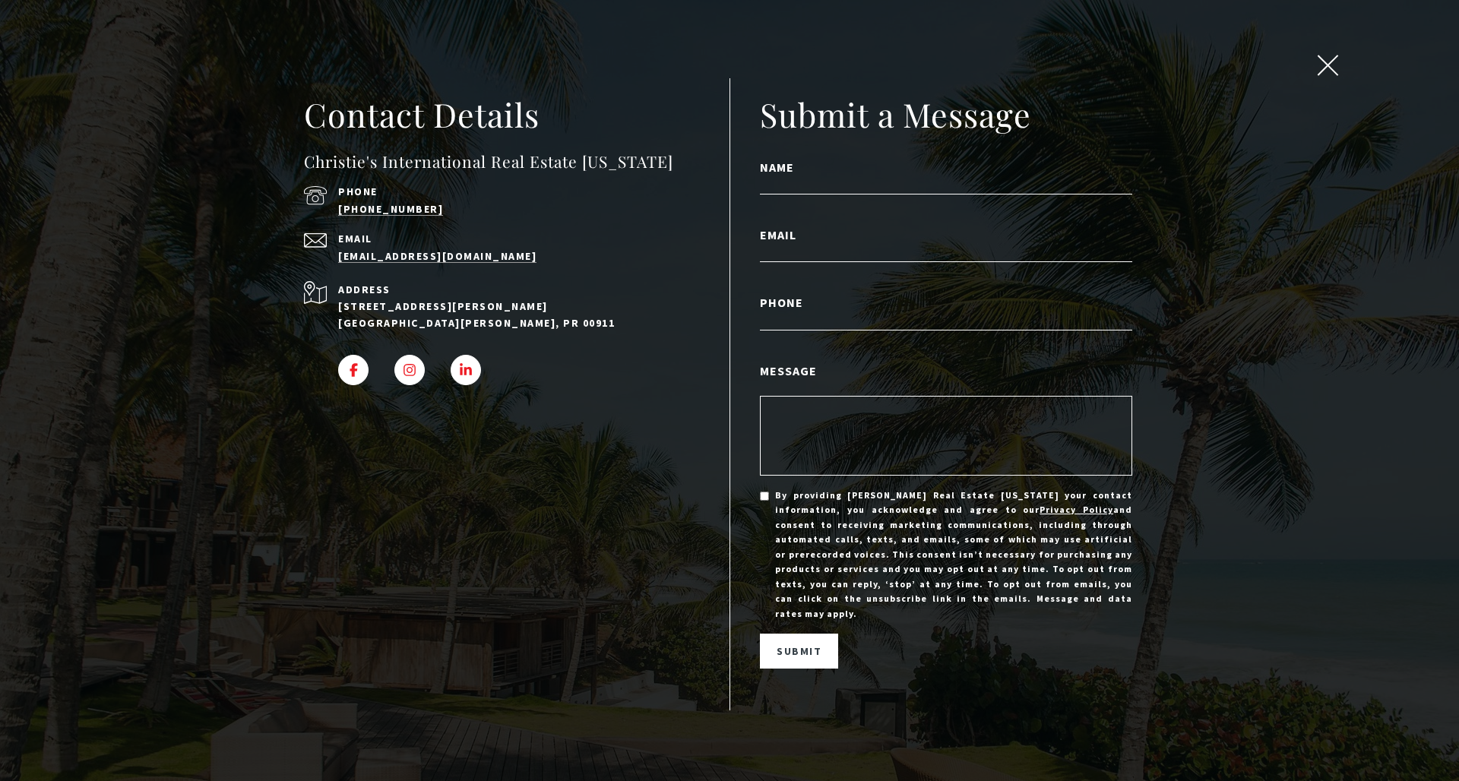
click at [1330, 70] on span "close modal" at bounding box center [1328, 65] width 20 height 20
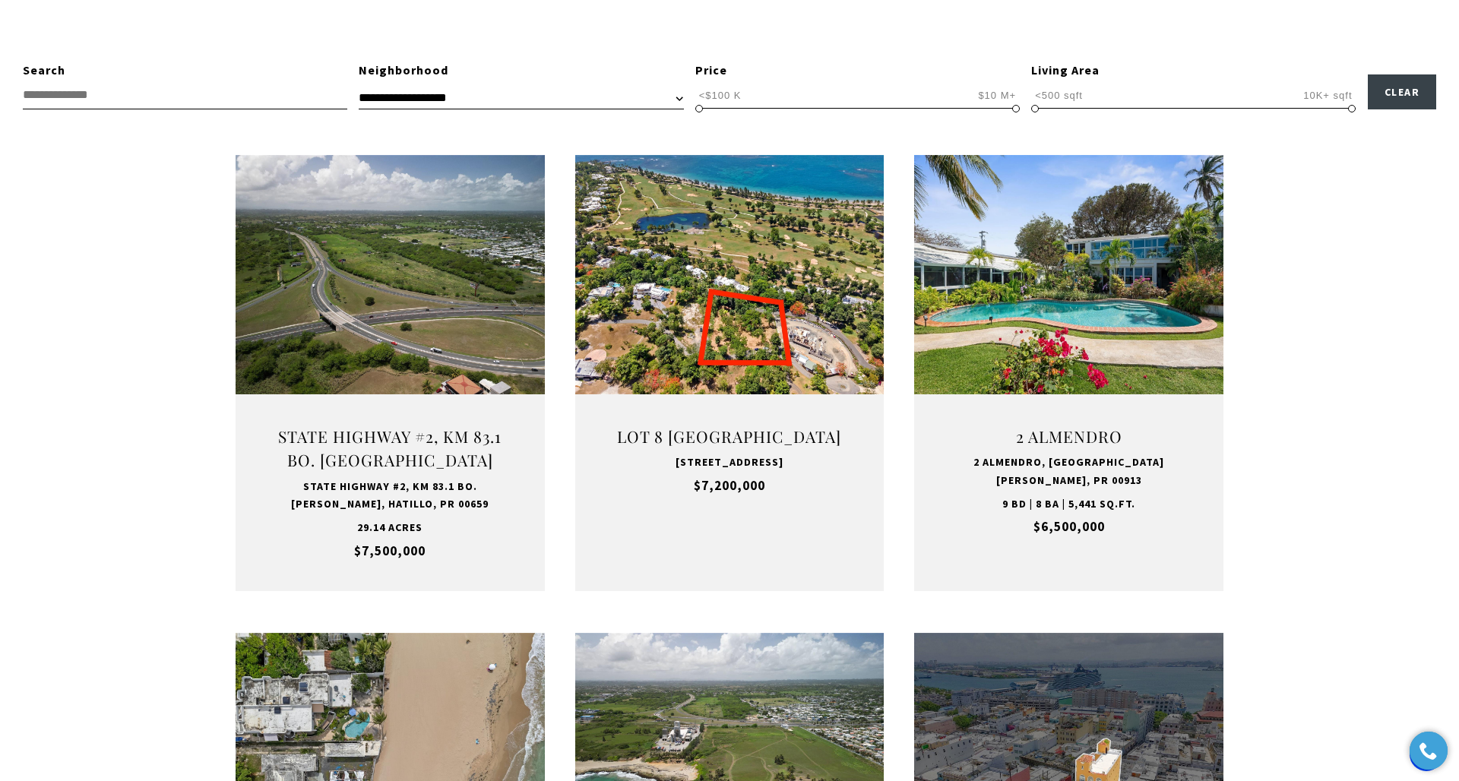
scroll to position [489, 0]
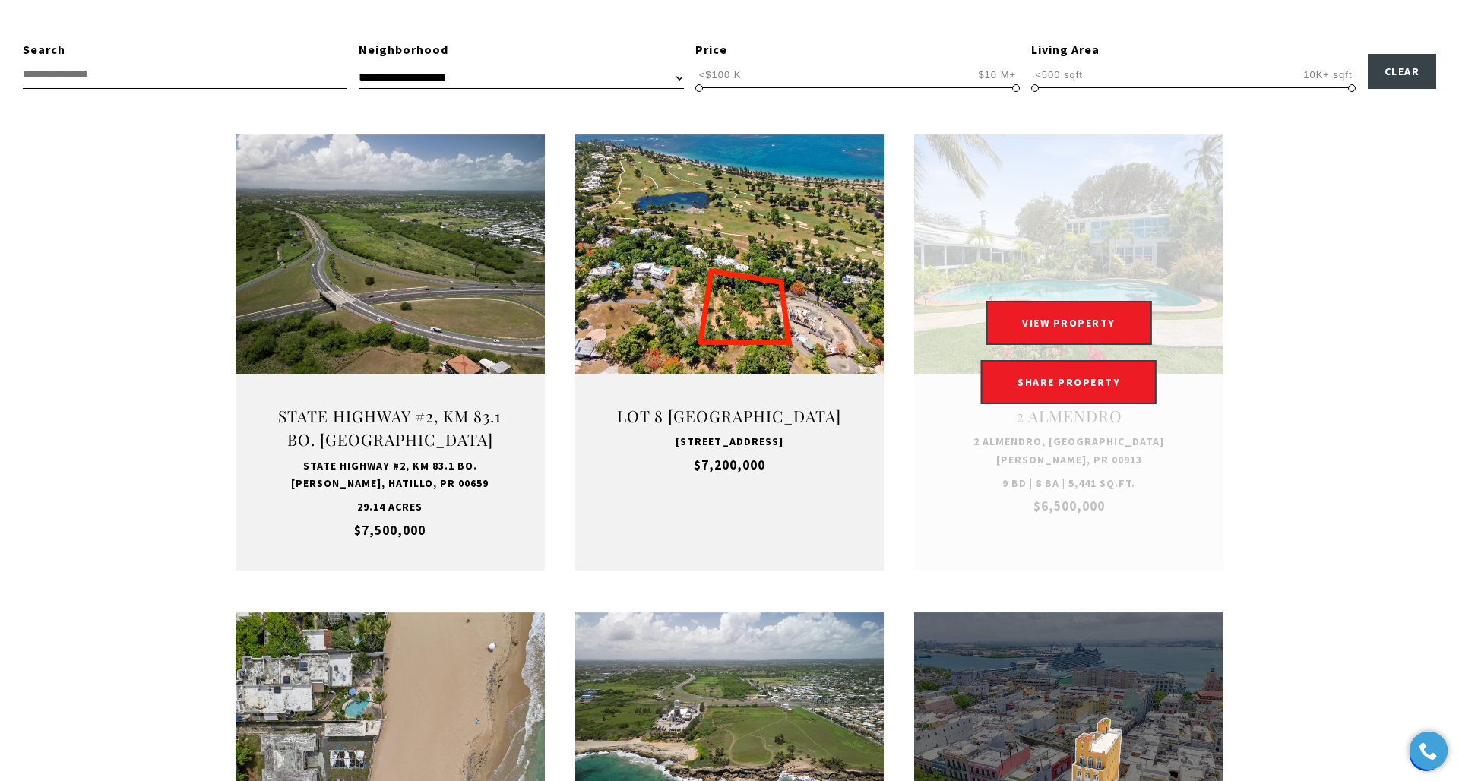
click at [1068, 421] on link "Open this option" at bounding box center [1068, 352] width 309 height 436
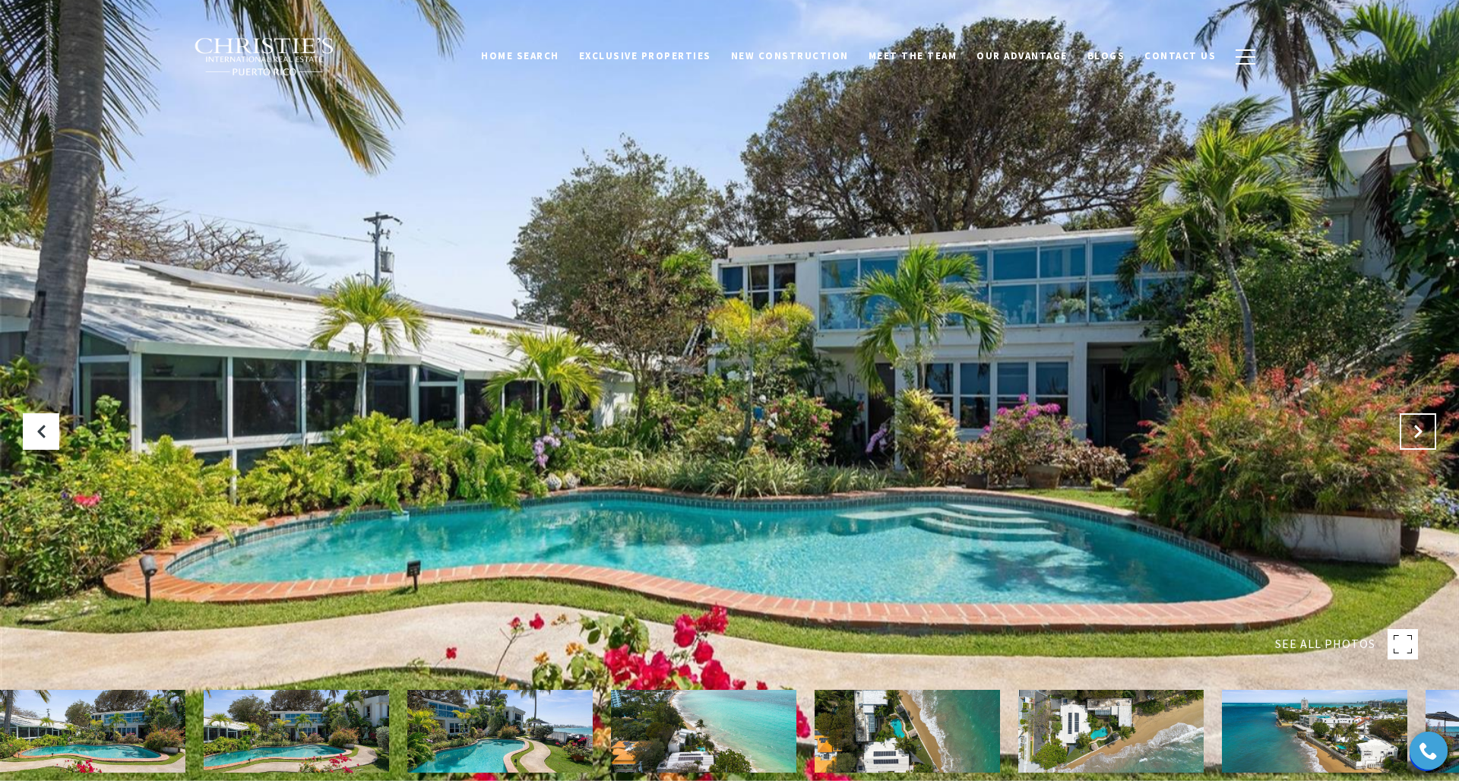
click at [1419, 426] on icon "Next Slide" at bounding box center [1417, 431] width 15 height 15
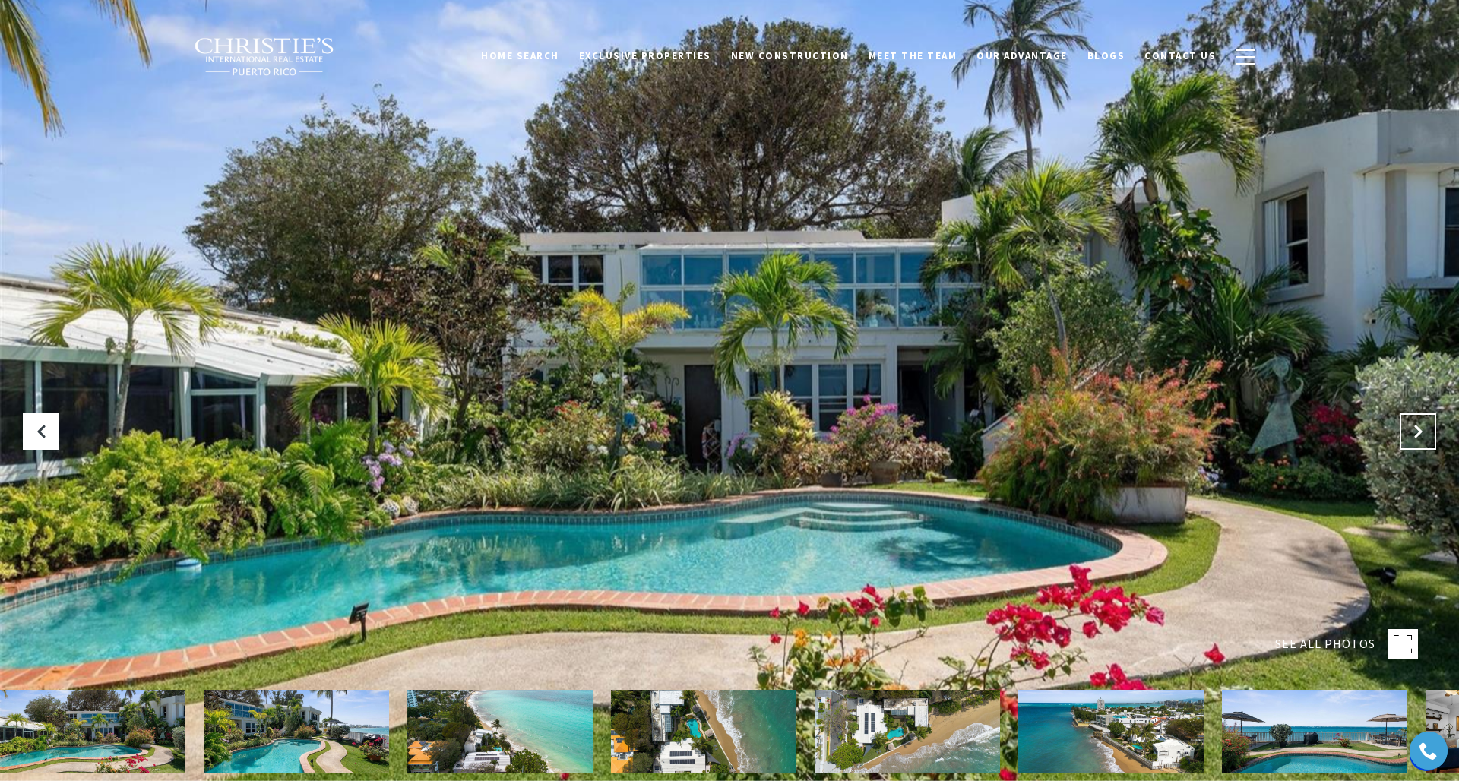
click at [1419, 426] on icon "Next Slide" at bounding box center [1417, 431] width 15 height 15
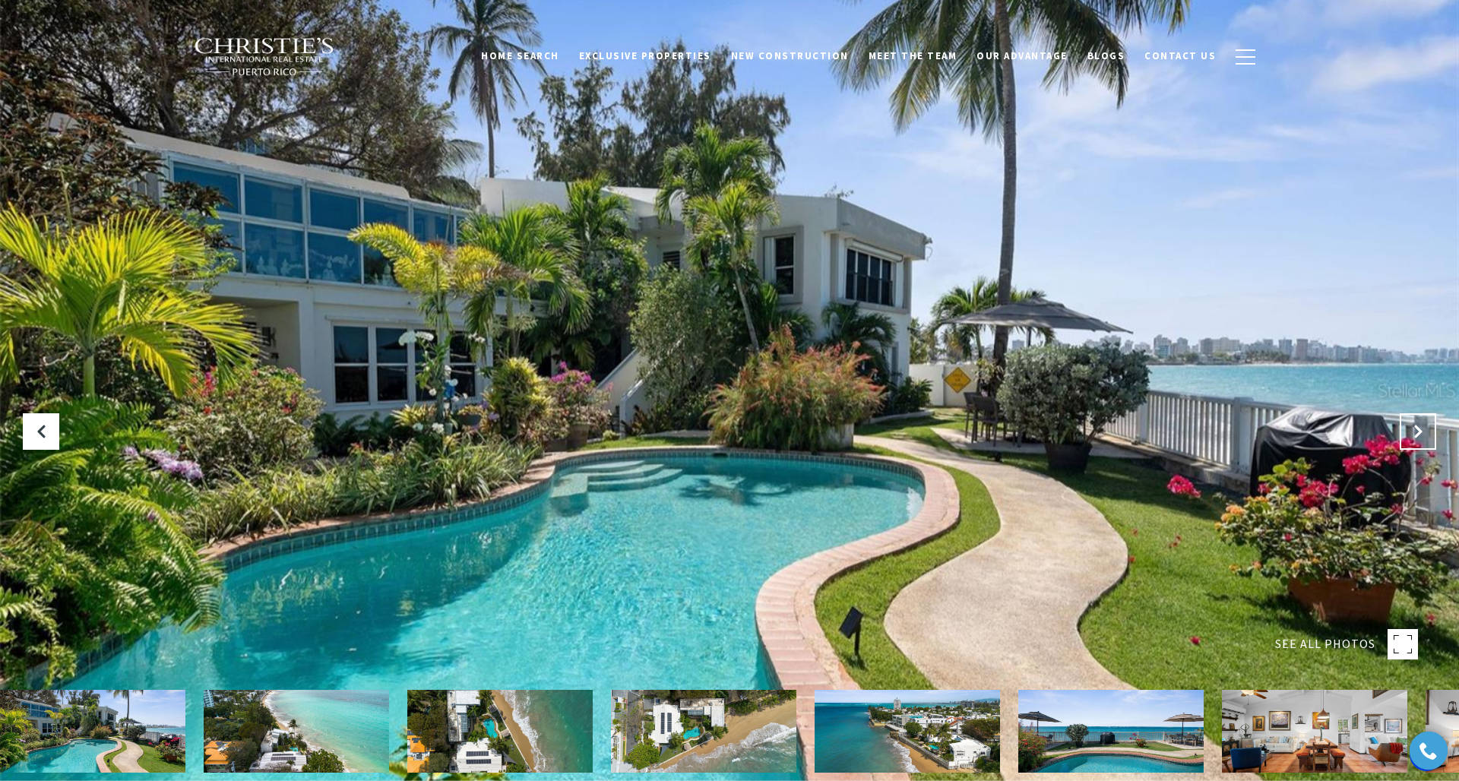
click at [1419, 426] on icon "Next Slide" at bounding box center [1417, 431] width 15 height 15
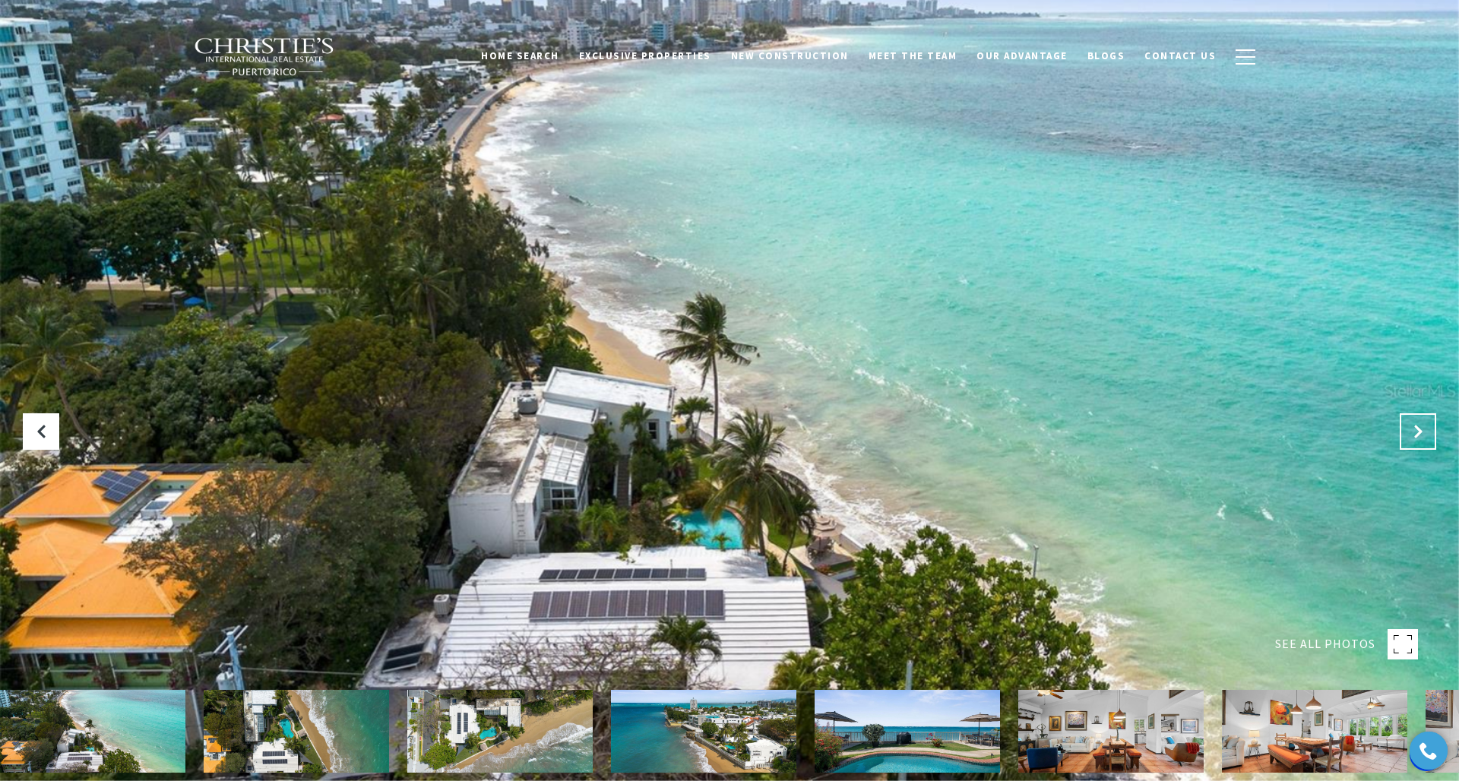
click at [1419, 432] on icon "Next Slide" at bounding box center [1417, 431] width 15 height 15
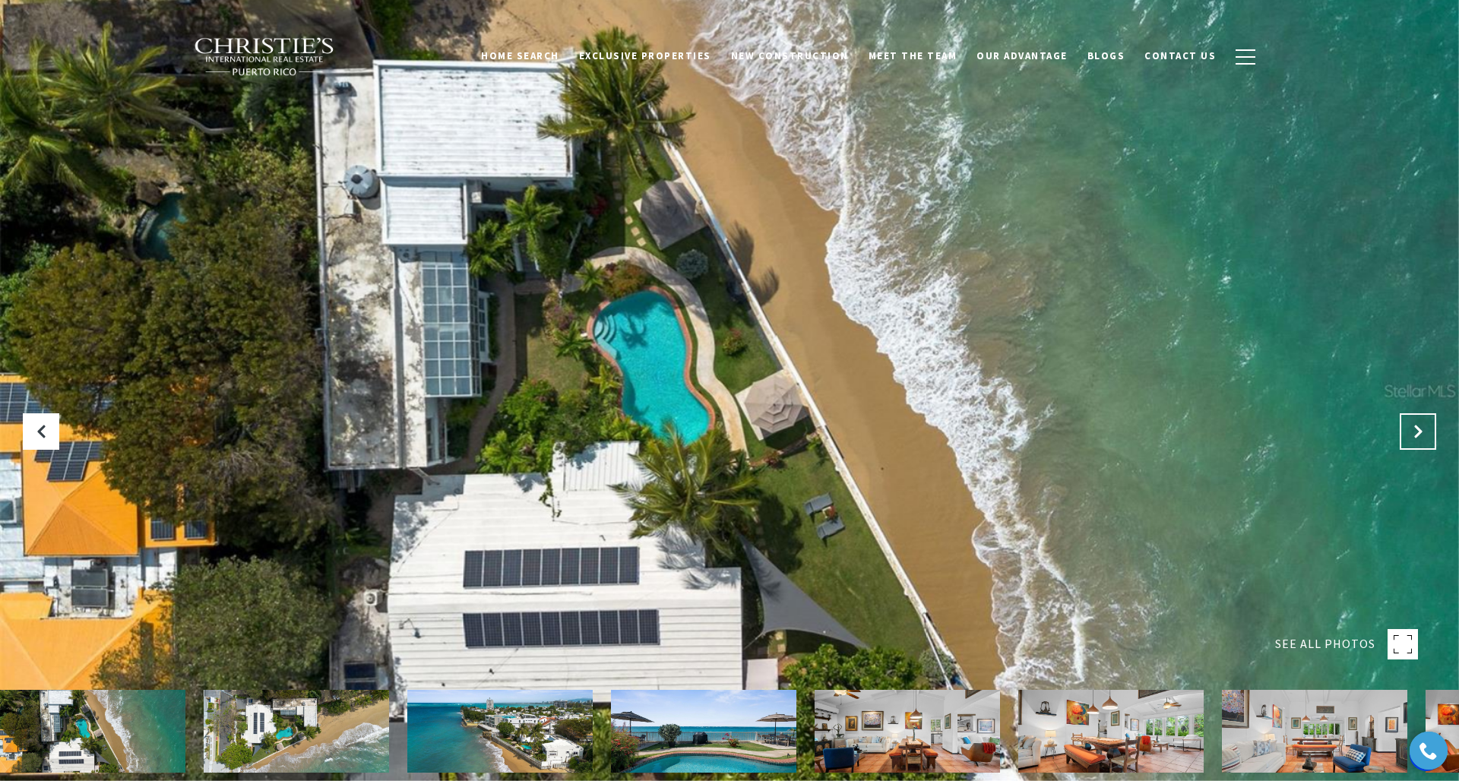
click at [1413, 425] on icon "Next Slide" at bounding box center [1417, 431] width 15 height 15
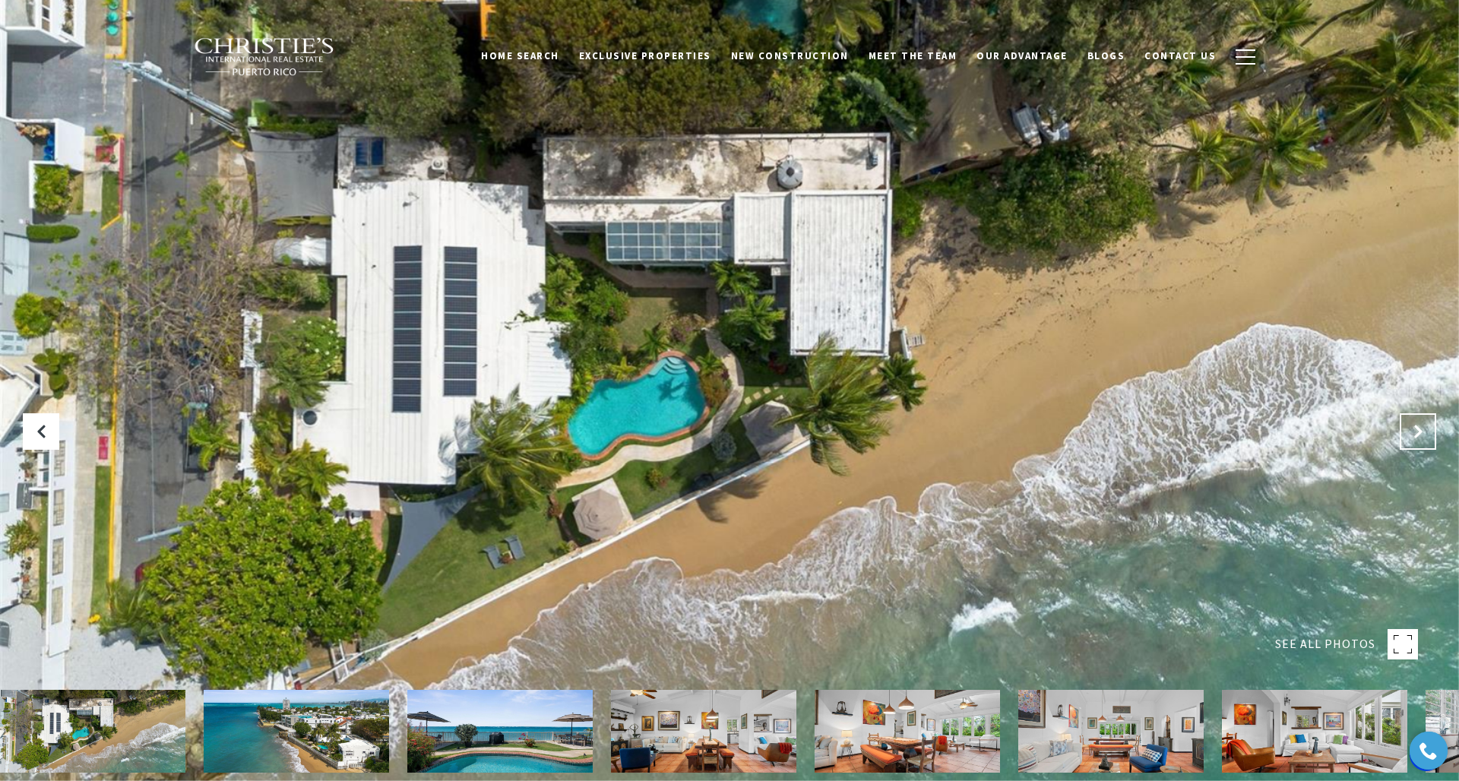
click at [1412, 427] on icon "Next Slide" at bounding box center [1417, 431] width 15 height 15
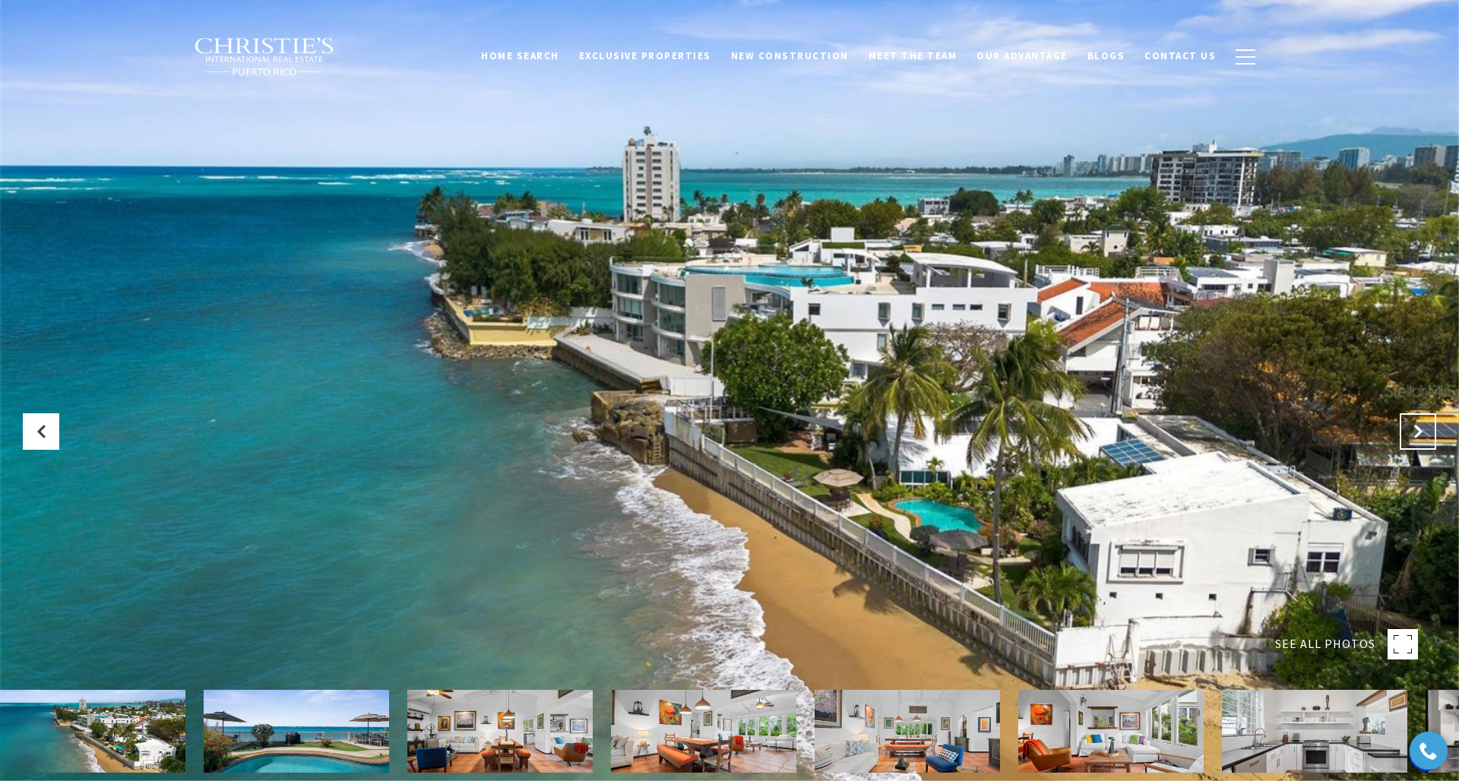
click at [1415, 426] on icon "Next Slide" at bounding box center [1417, 431] width 15 height 15
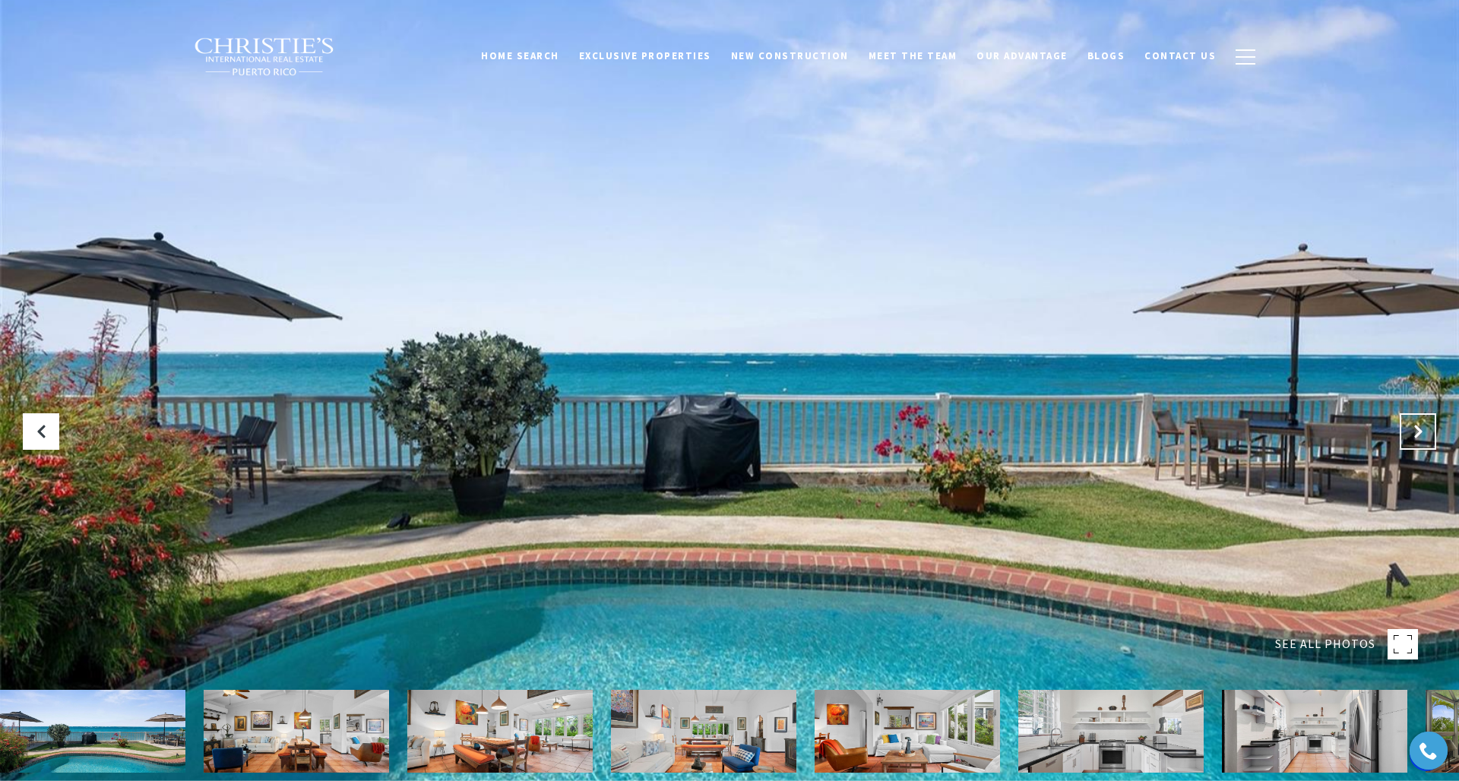
click at [1415, 426] on icon "Next Slide" at bounding box center [1417, 431] width 15 height 15
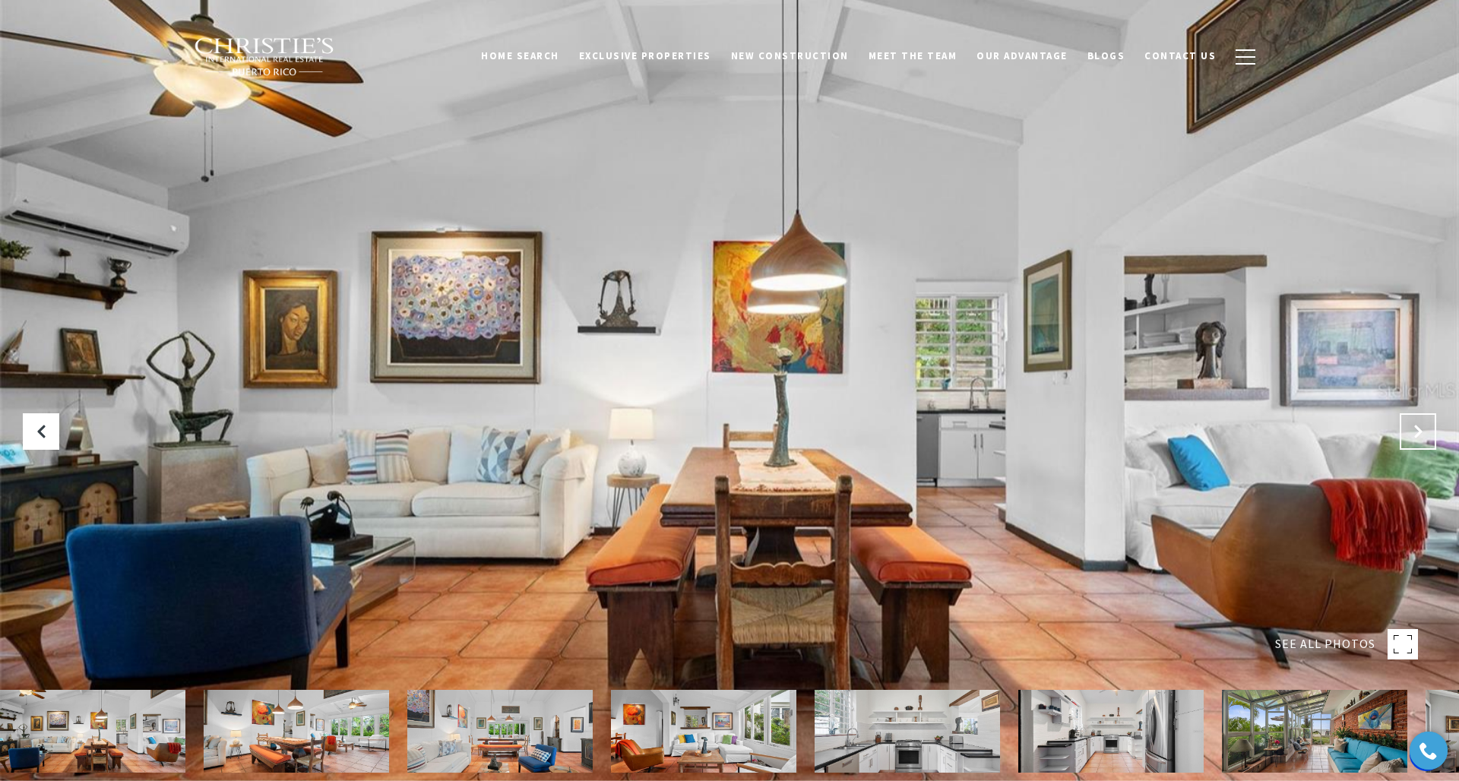
click at [1415, 428] on icon "Next Slide" at bounding box center [1417, 431] width 15 height 15
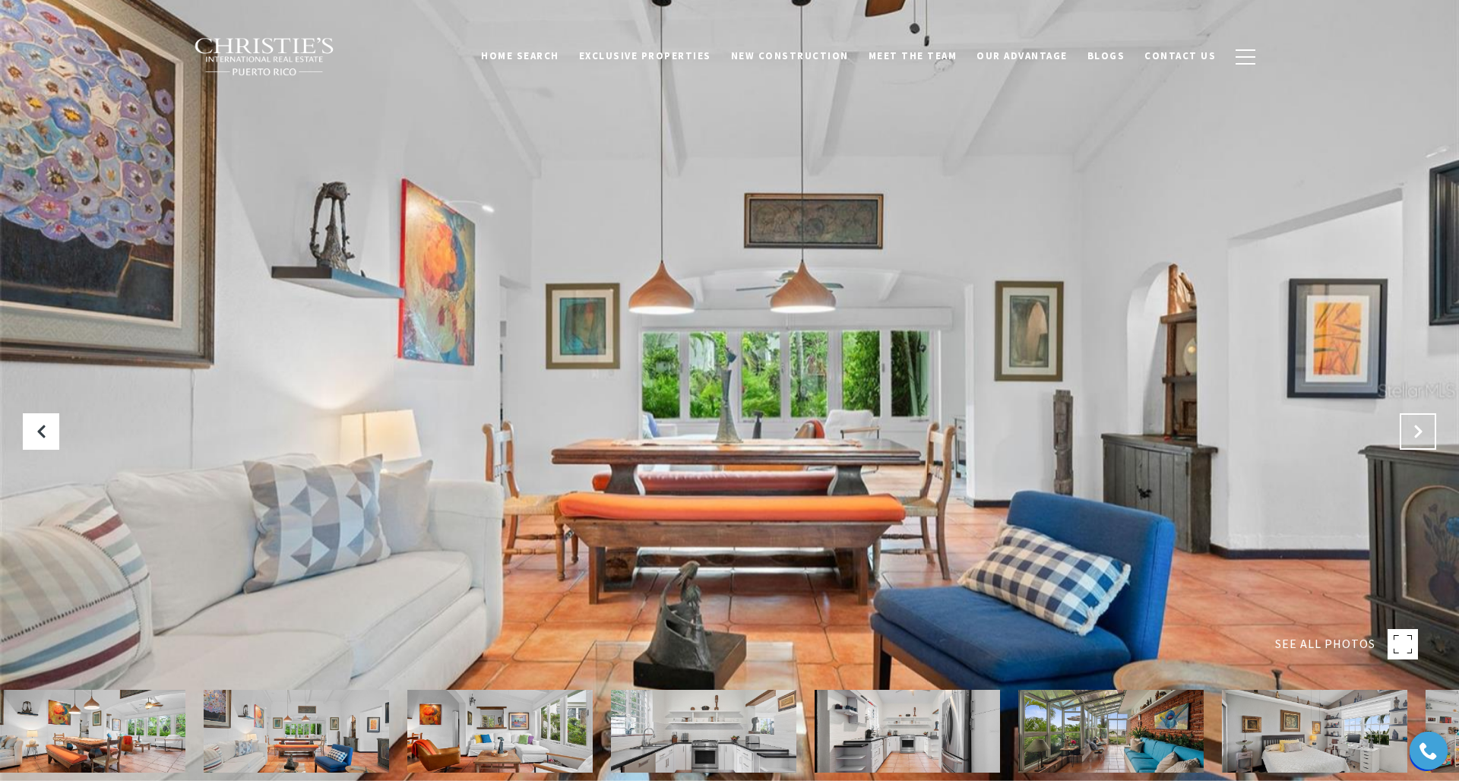
click at [1415, 428] on icon "Next Slide" at bounding box center [1417, 431] width 15 height 15
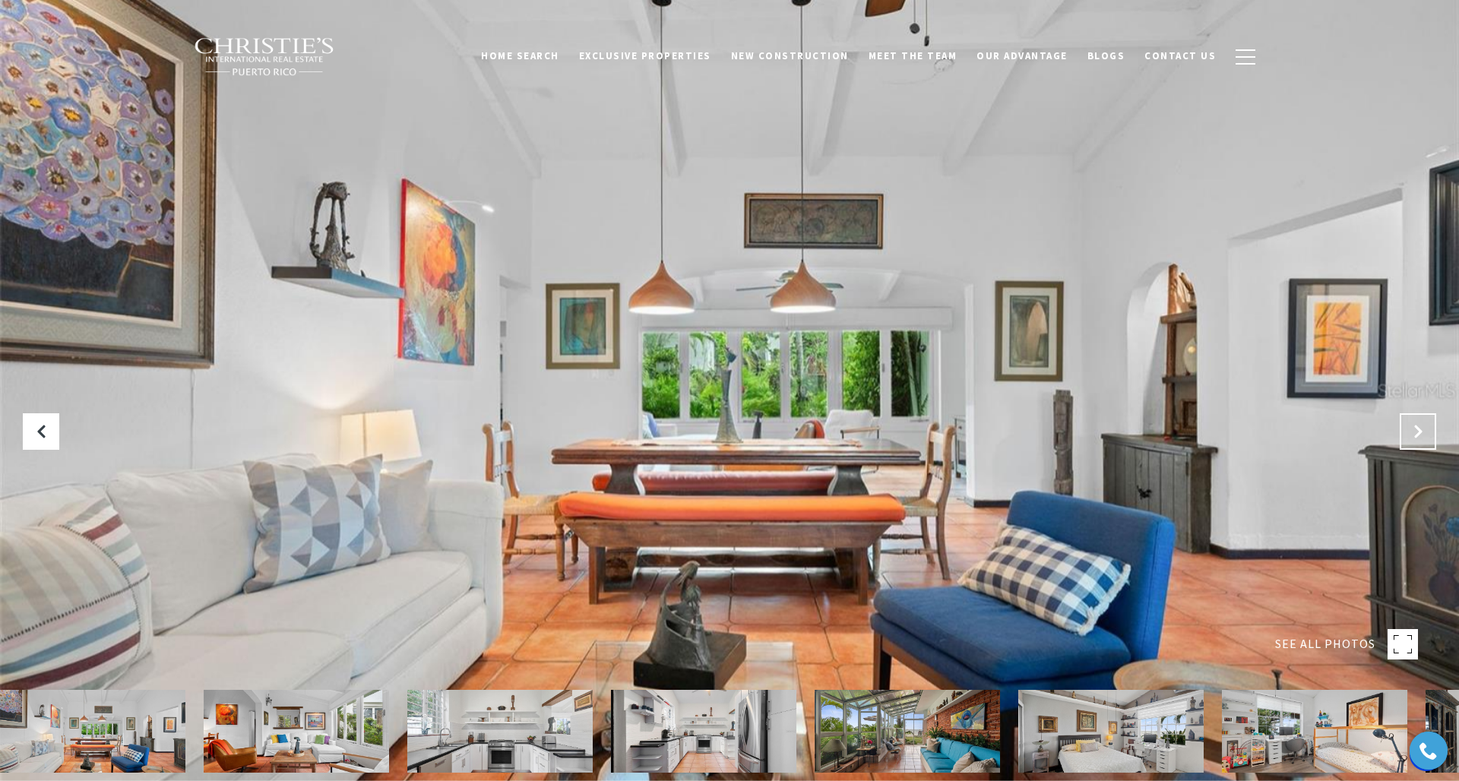
click at [1415, 428] on icon "Next Slide" at bounding box center [1417, 431] width 15 height 15
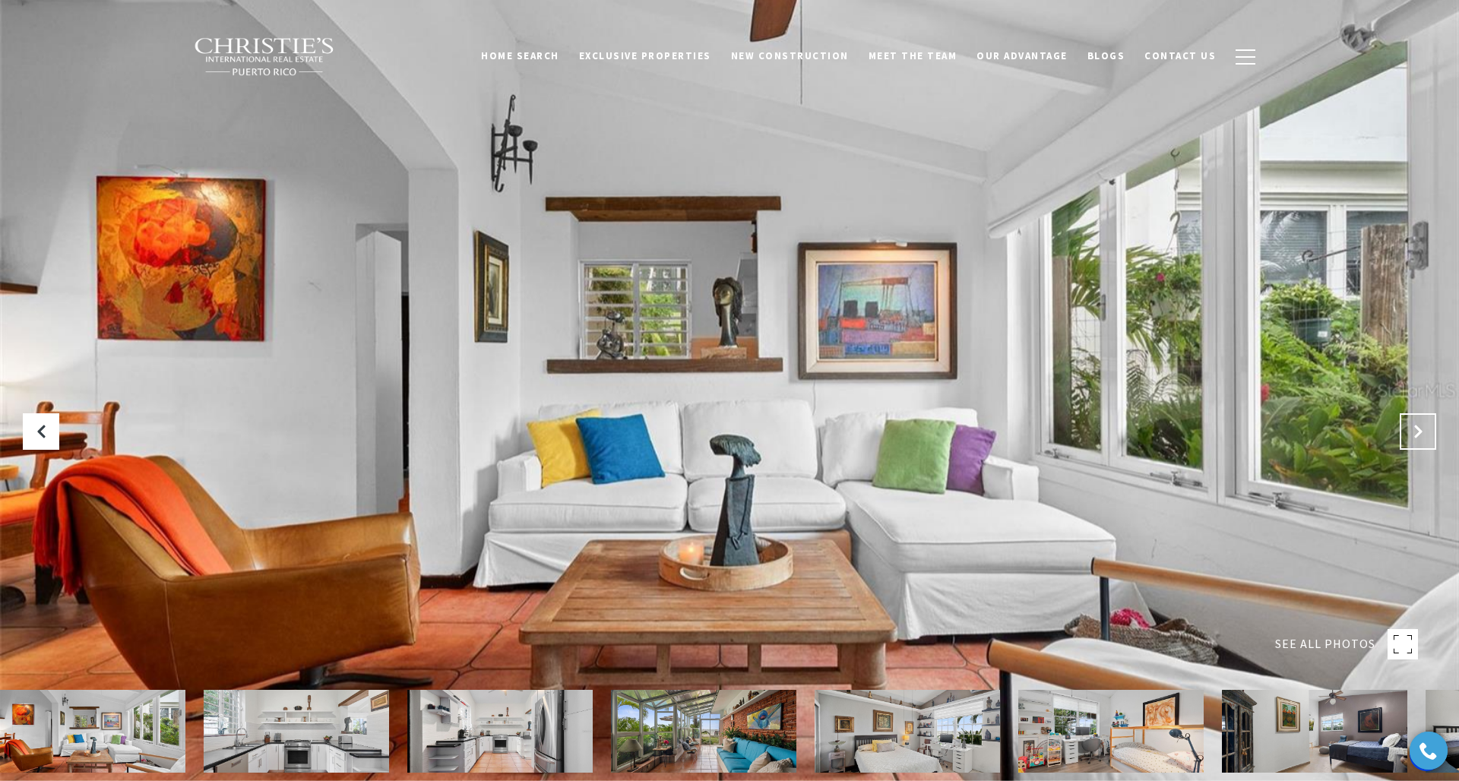
click at [1415, 428] on icon "Next Slide" at bounding box center [1417, 431] width 15 height 15
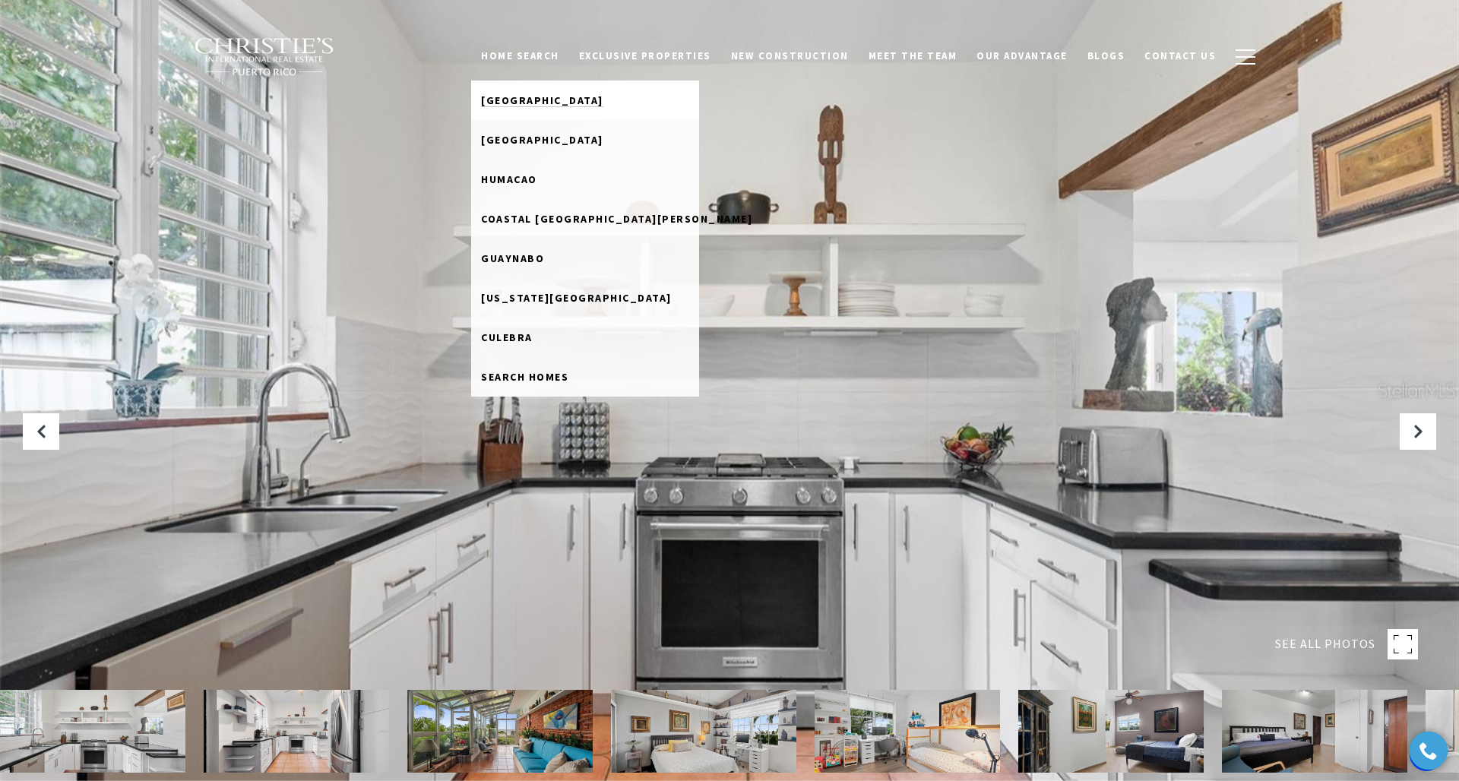
click at [547, 100] on span "[GEOGRAPHIC_DATA]" at bounding box center [542, 100] width 122 height 14
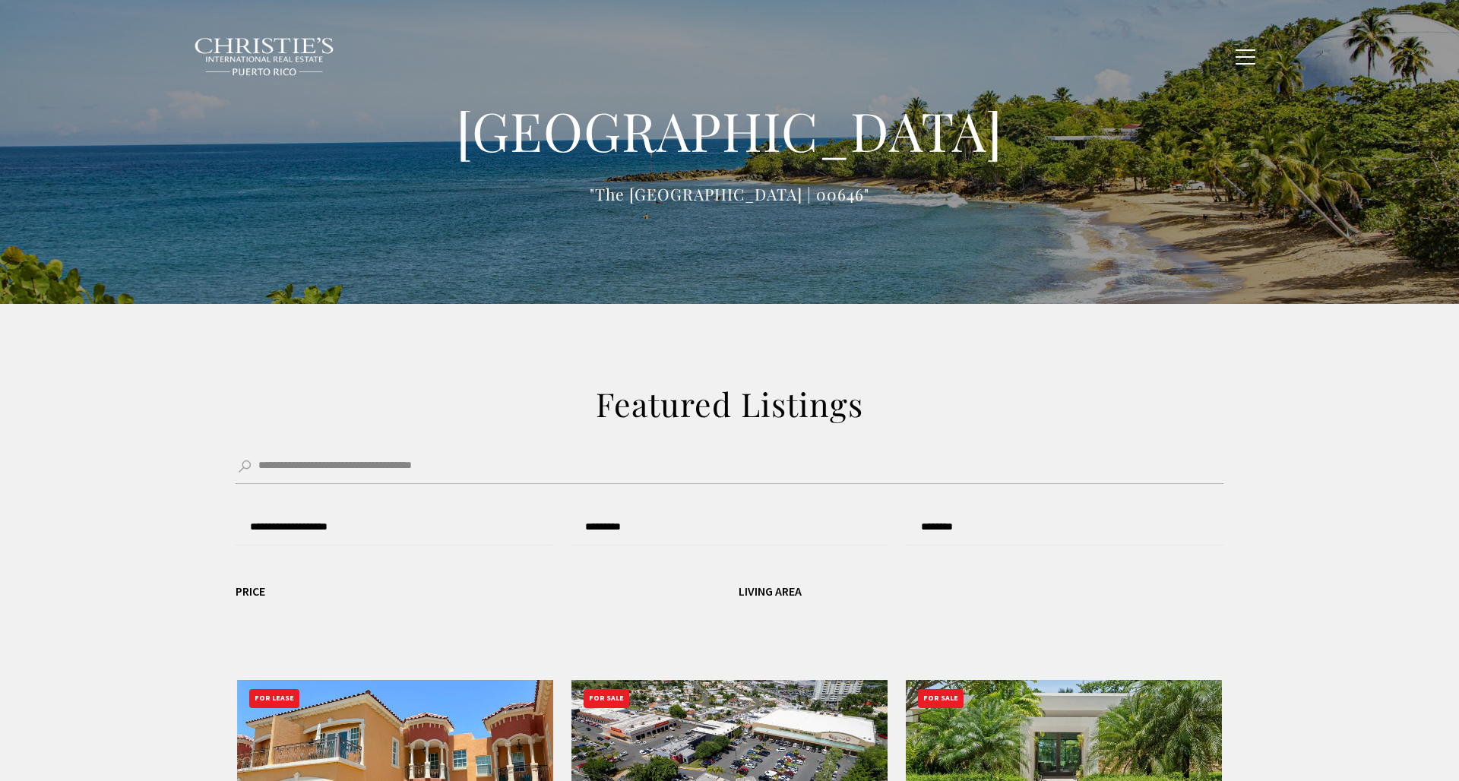
type input "**********"
type input "*********"
click at [653, 55] on span "Exclusive Properties" at bounding box center [645, 55] width 132 height 13
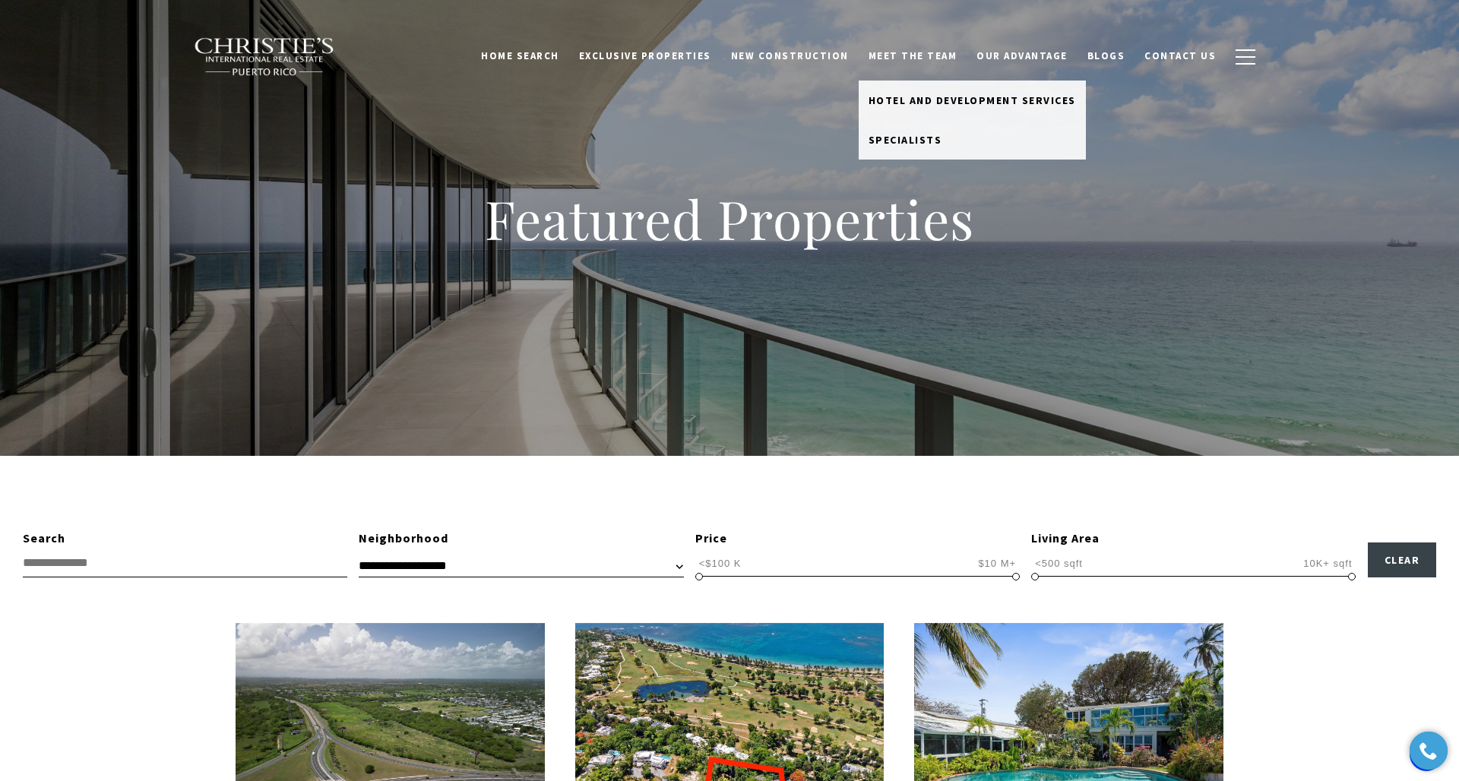
click at [925, 58] on link "Meet the Team" at bounding box center [913, 56] width 109 height 29
click at [911, 95] on span "Hotel and Development Services" at bounding box center [972, 100] width 207 height 14
